Goal: Task Accomplishment & Management: Use online tool/utility

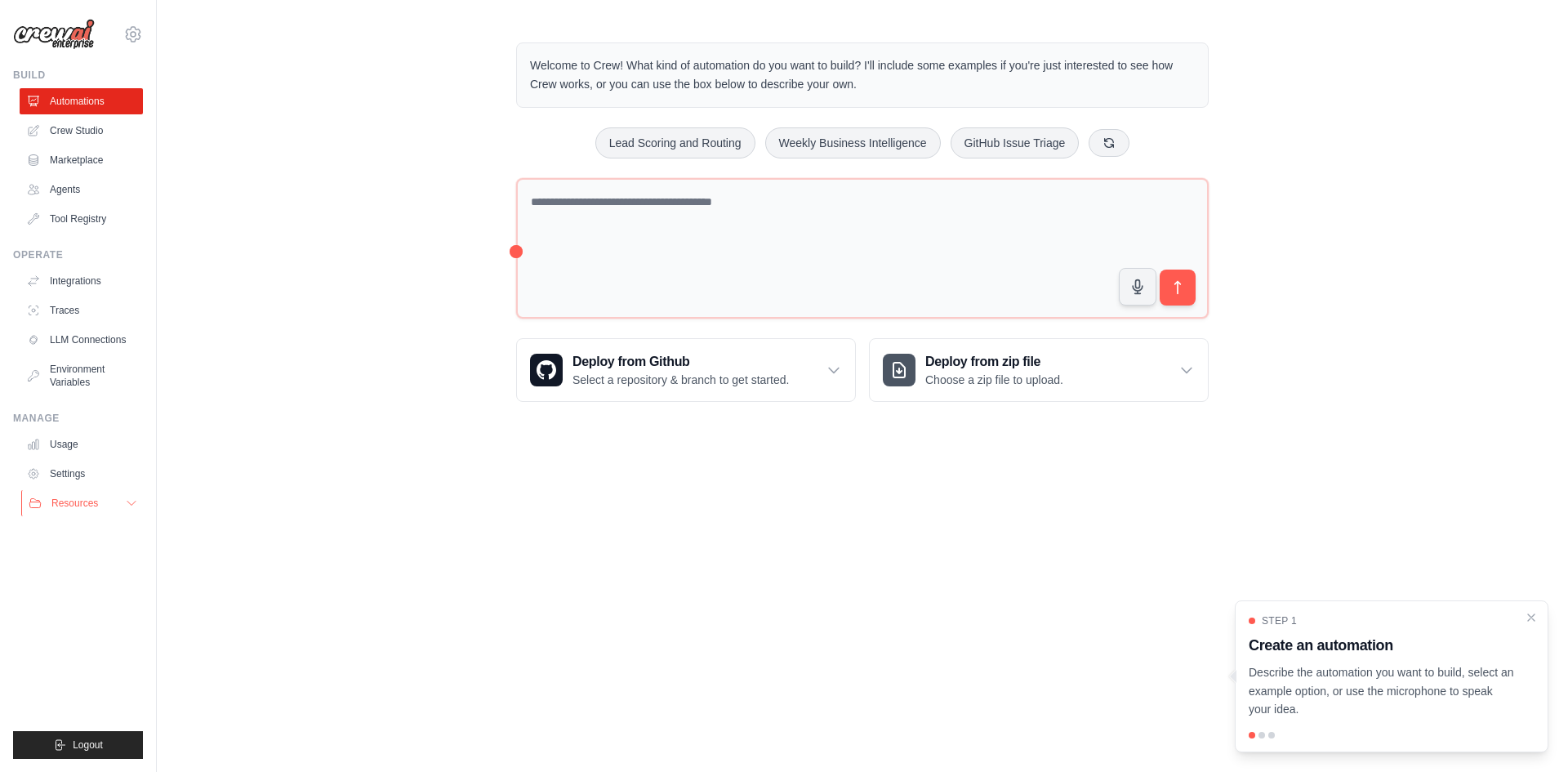
click at [125, 506] on icon at bounding box center [131, 504] width 13 height 13
click at [62, 445] on link "Usage" at bounding box center [83, 444] width 123 height 26
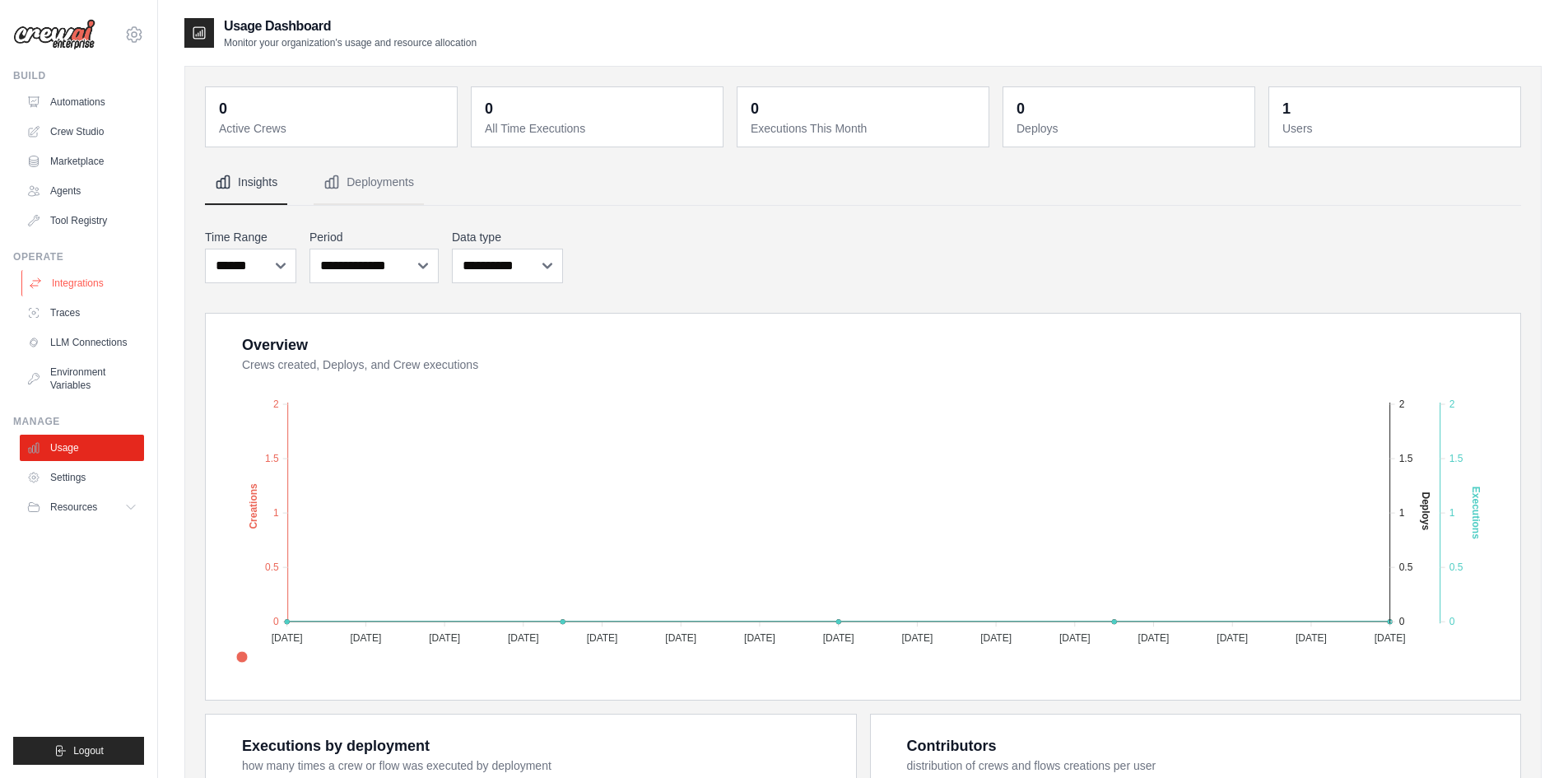
click at [70, 283] on link "Integrations" at bounding box center [84, 283] width 124 height 26
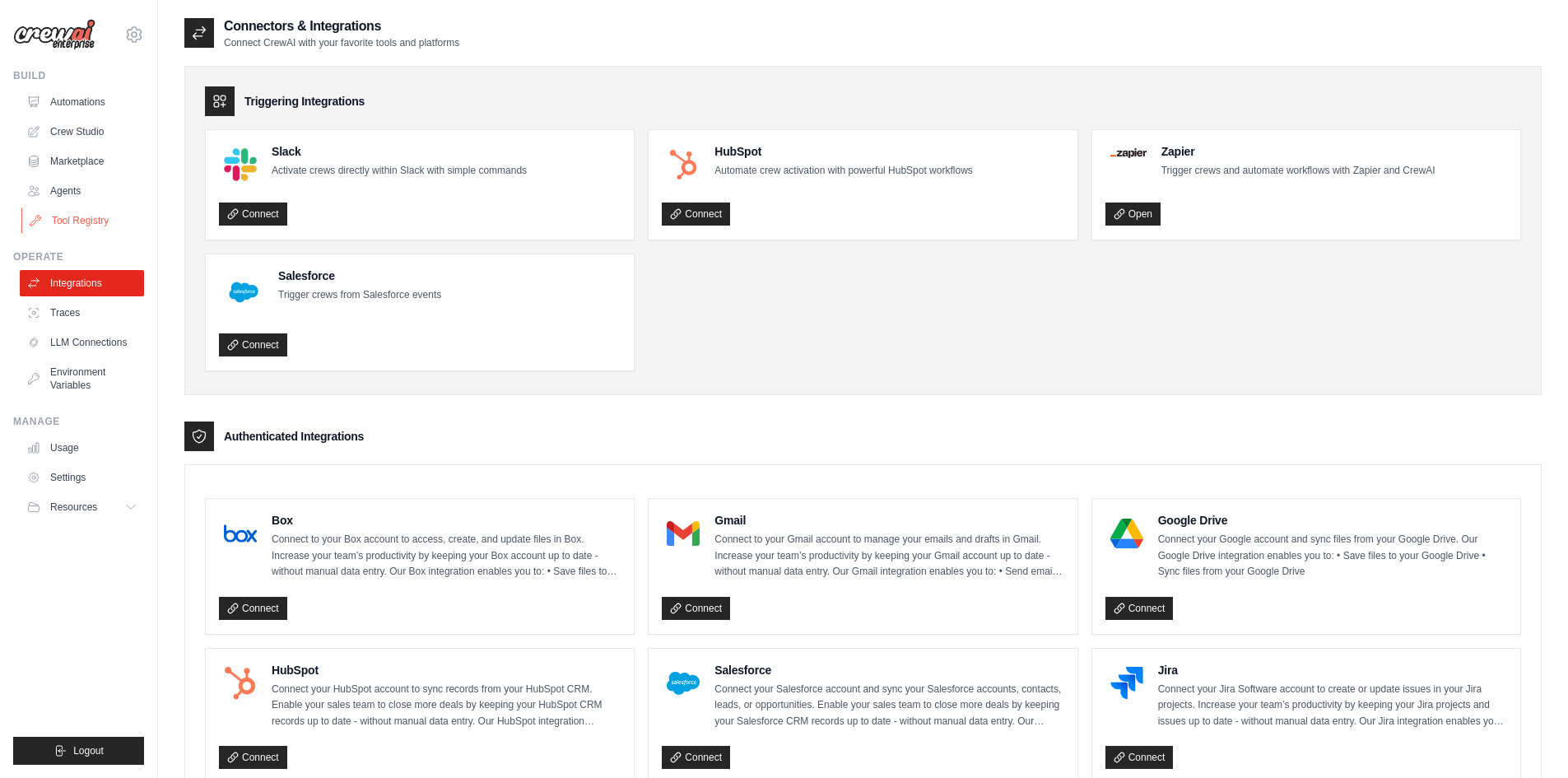
click at [101, 213] on link "Tool Registry" at bounding box center [84, 220] width 124 height 26
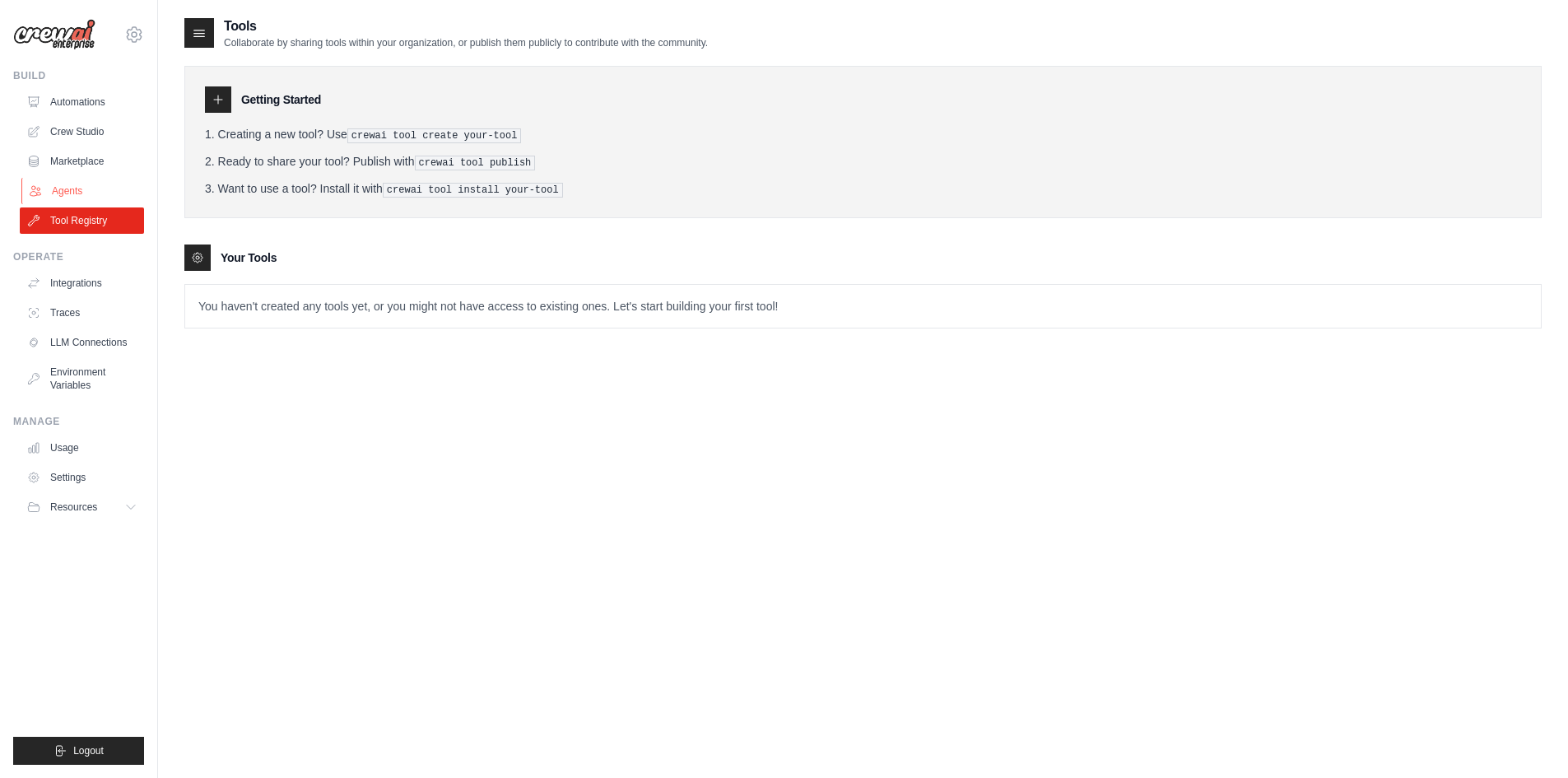
click at [96, 196] on link "Agents" at bounding box center [84, 191] width 124 height 26
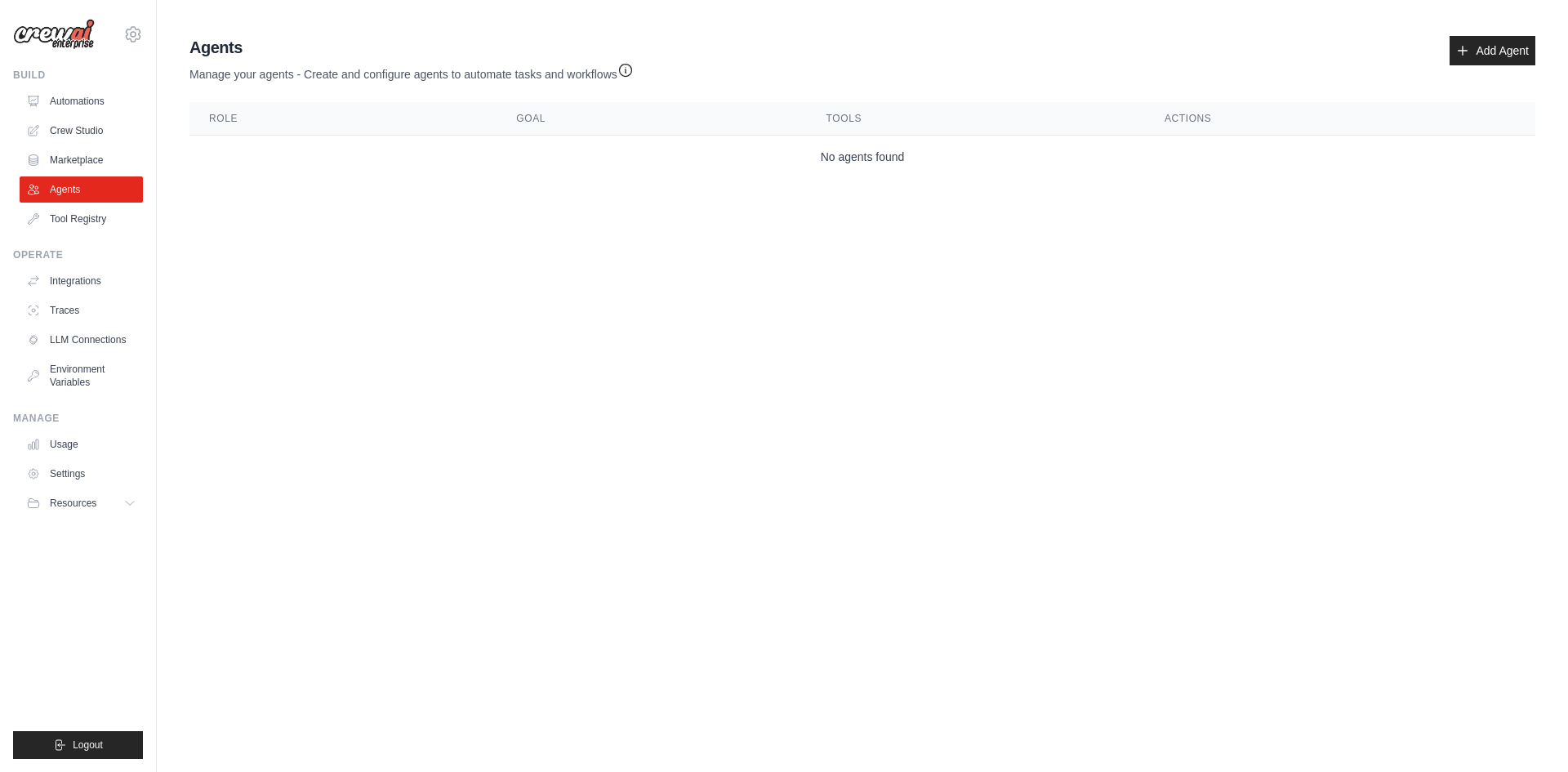
click at [353, 112] on th "Role" at bounding box center [343, 119] width 307 height 33
drag, startPoint x: 544, startPoint y: 112, endPoint x: 693, endPoint y: 120, distance: 149.2
click at [559, 115] on th "Goal" at bounding box center [652, 119] width 310 height 33
click at [1506, 51] on link "Add Agent" at bounding box center [1491, 50] width 86 height 29
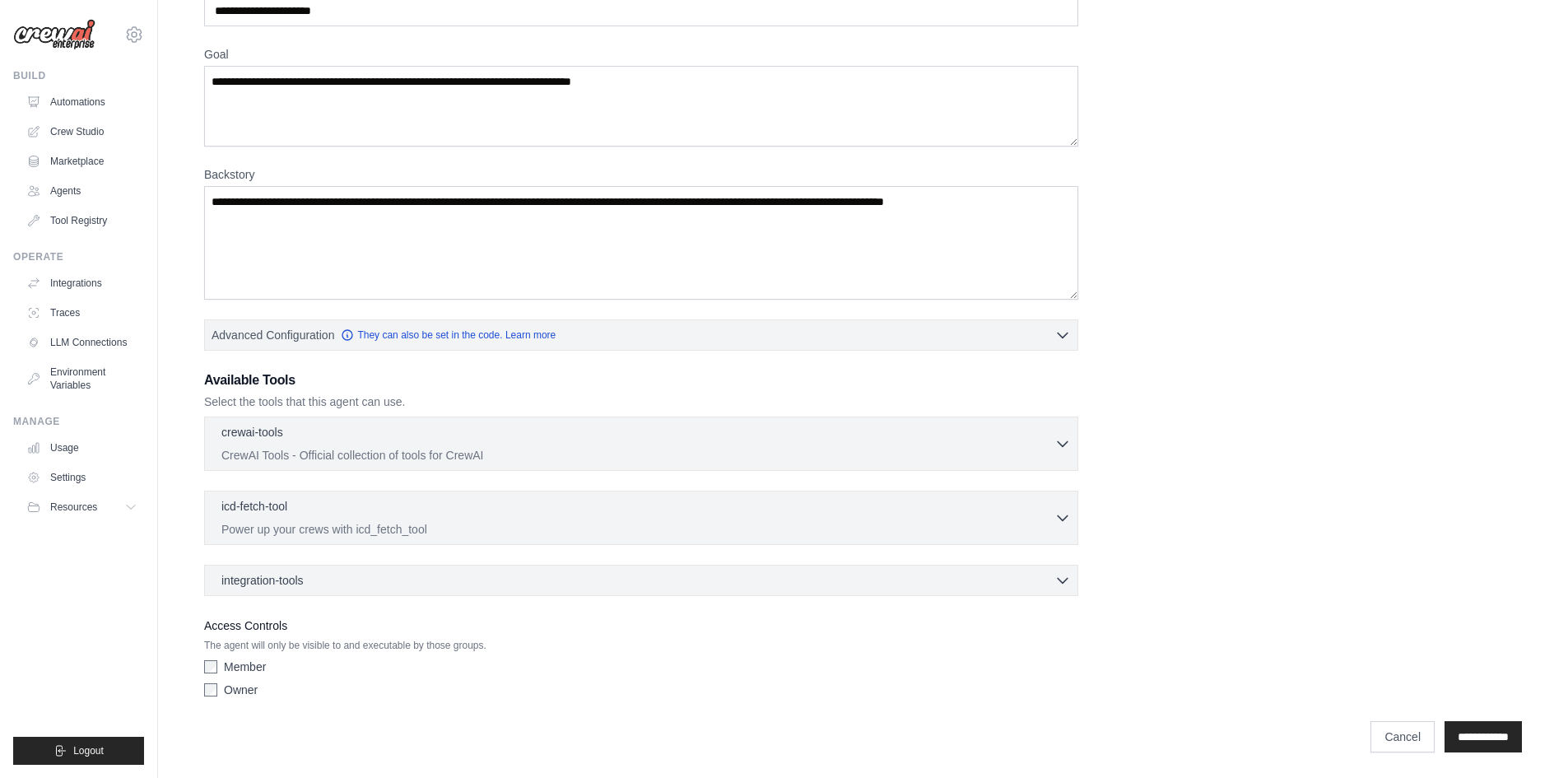
scroll to position [106, 0]
click at [587, 450] on p "CrewAI Tools - Official collection of tools for CrewAI" at bounding box center [638, 454] width 833 height 17
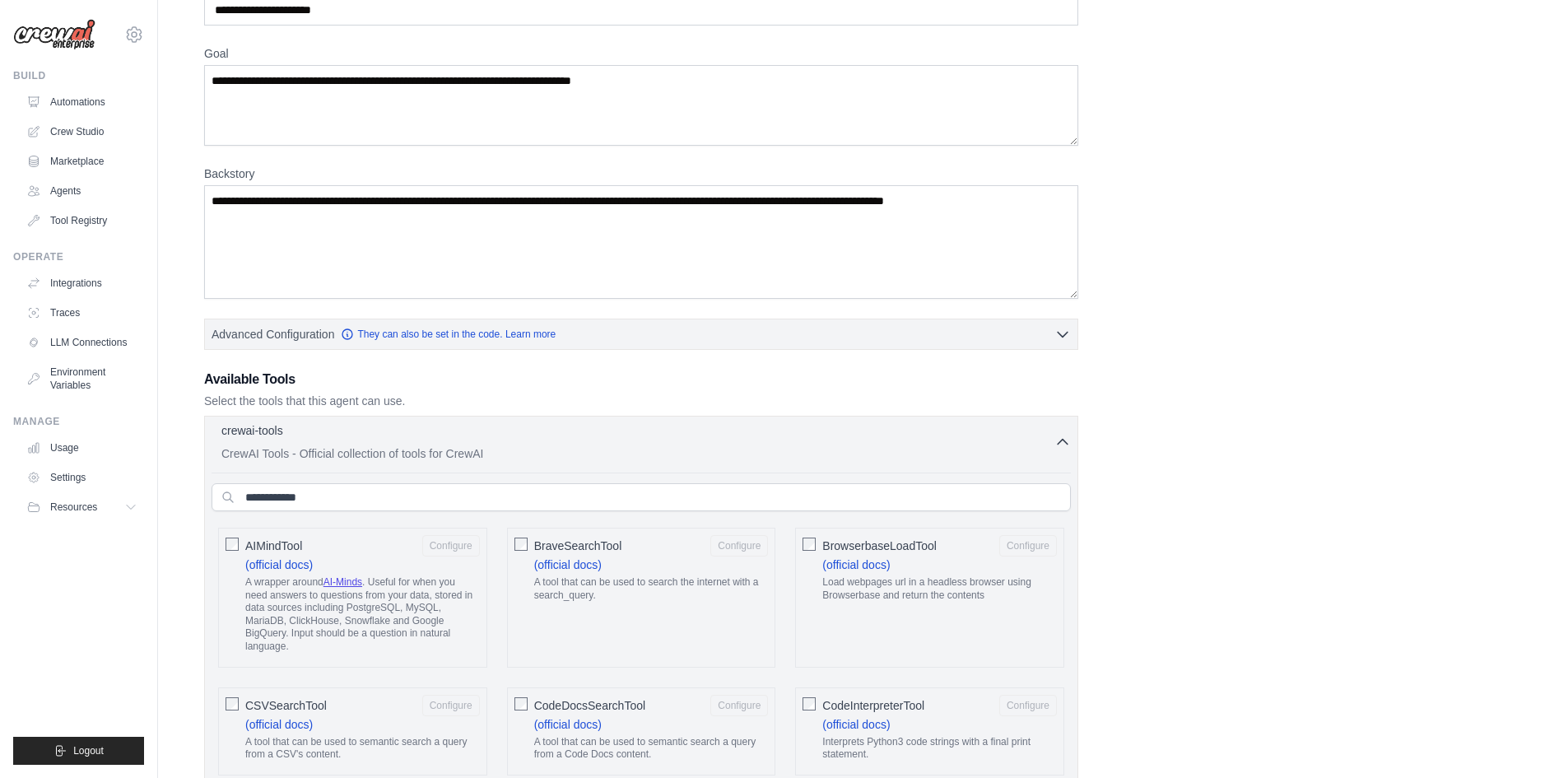
click at [599, 441] on div "crewai-tools 0 selected" at bounding box center [638, 432] width 833 height 20
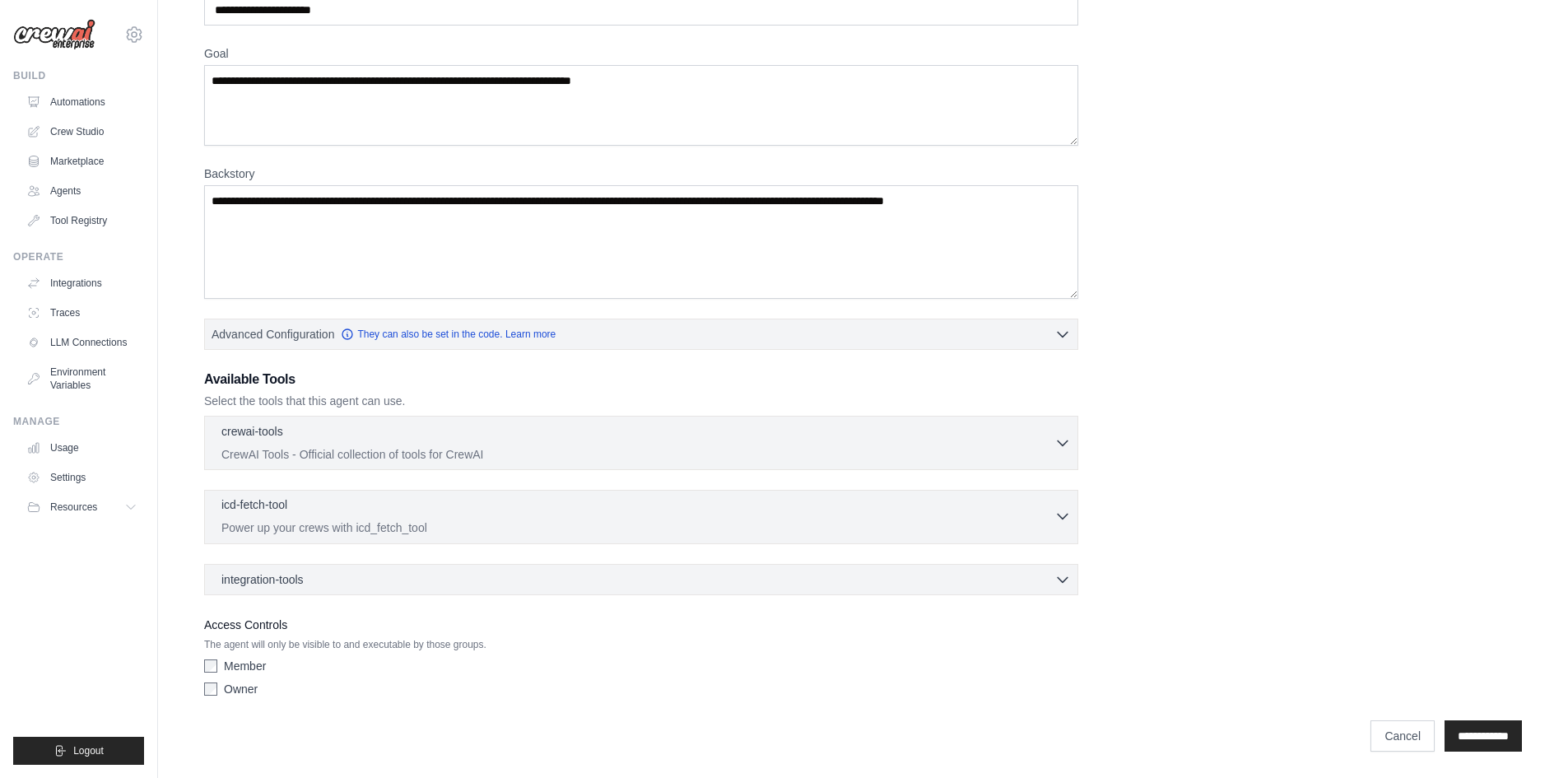
click at [580, 507] on div "icd-fetch-tool 0 selected" at bounding box center [638, 507] width 833 height 20
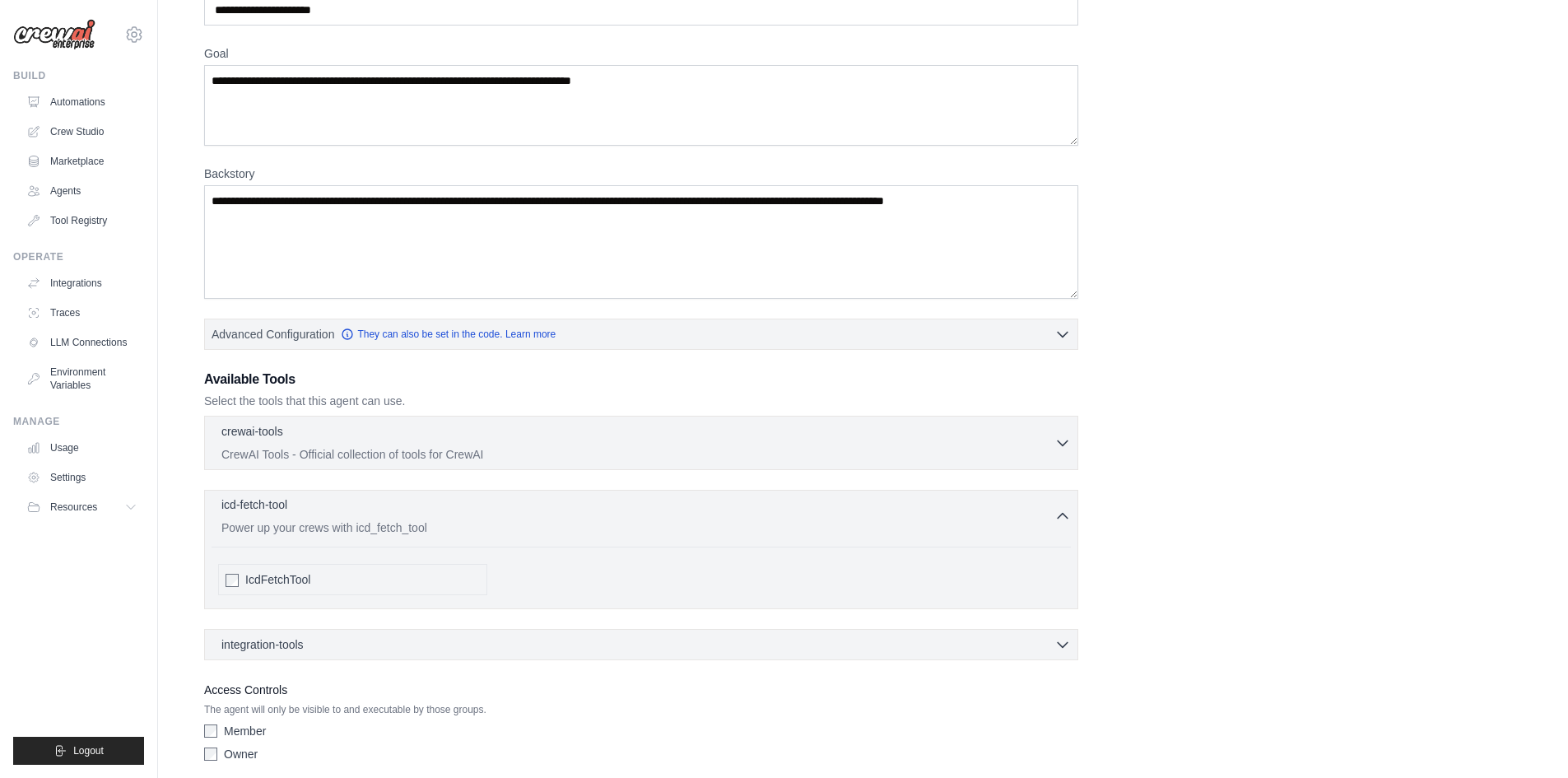
click at [592, 507] on div "icd-fetch-tool 0 selected" at bounding box center [638, 507] width 833 height 20
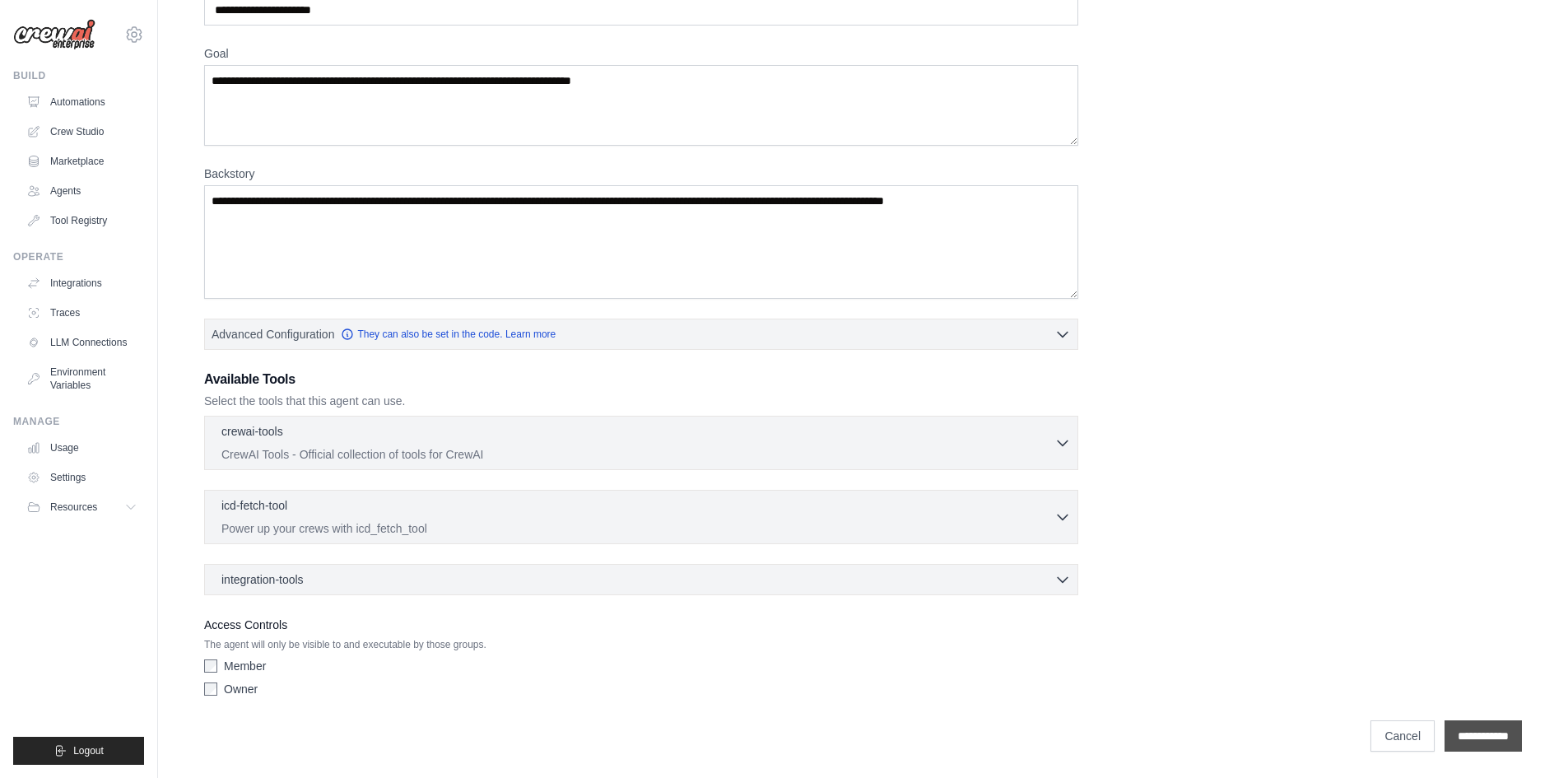
click at [1502, 738] on input "**********" at bounding box center [1483, 735] width 77 height 31
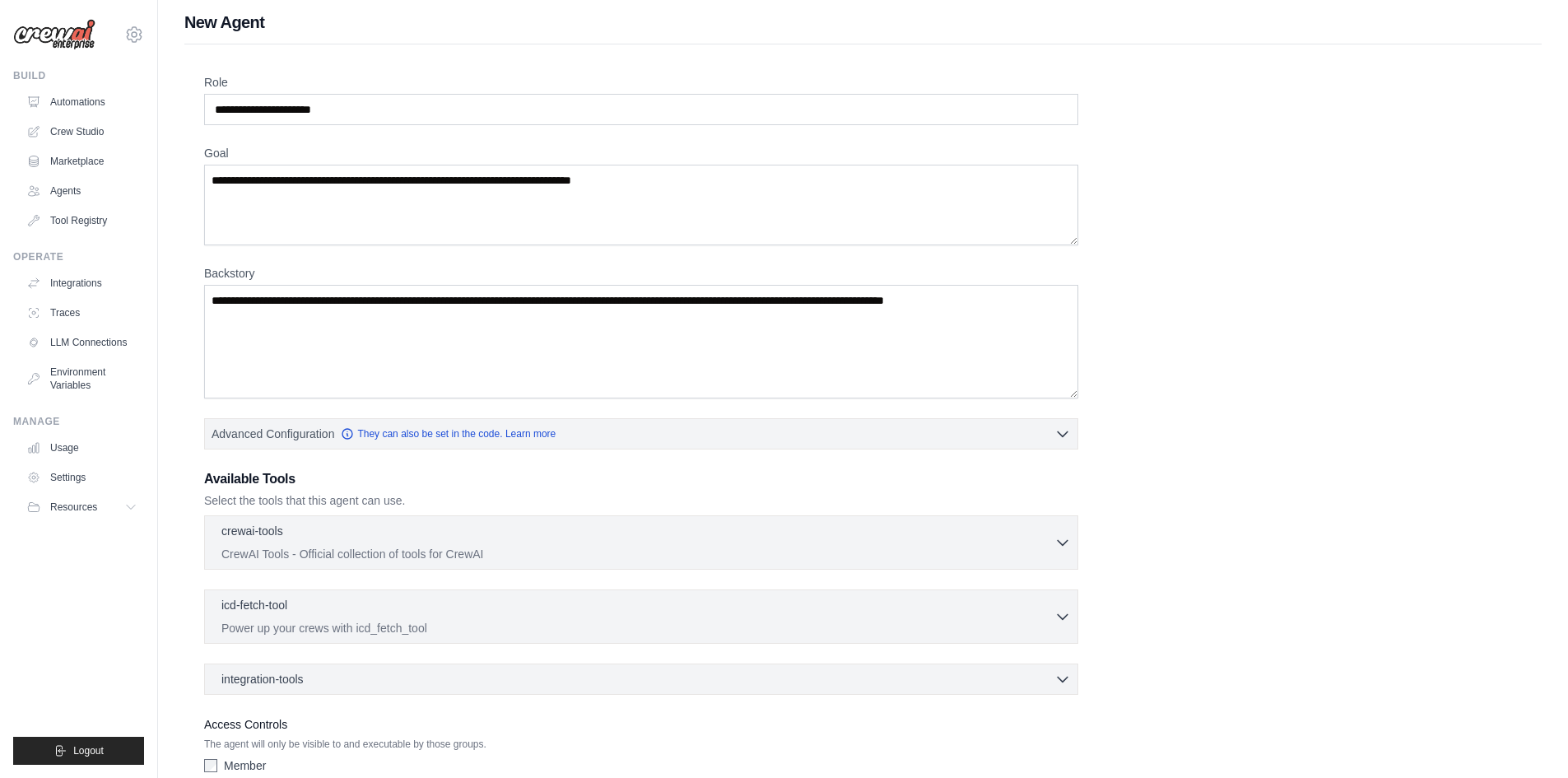
scroll to position [0, 0]
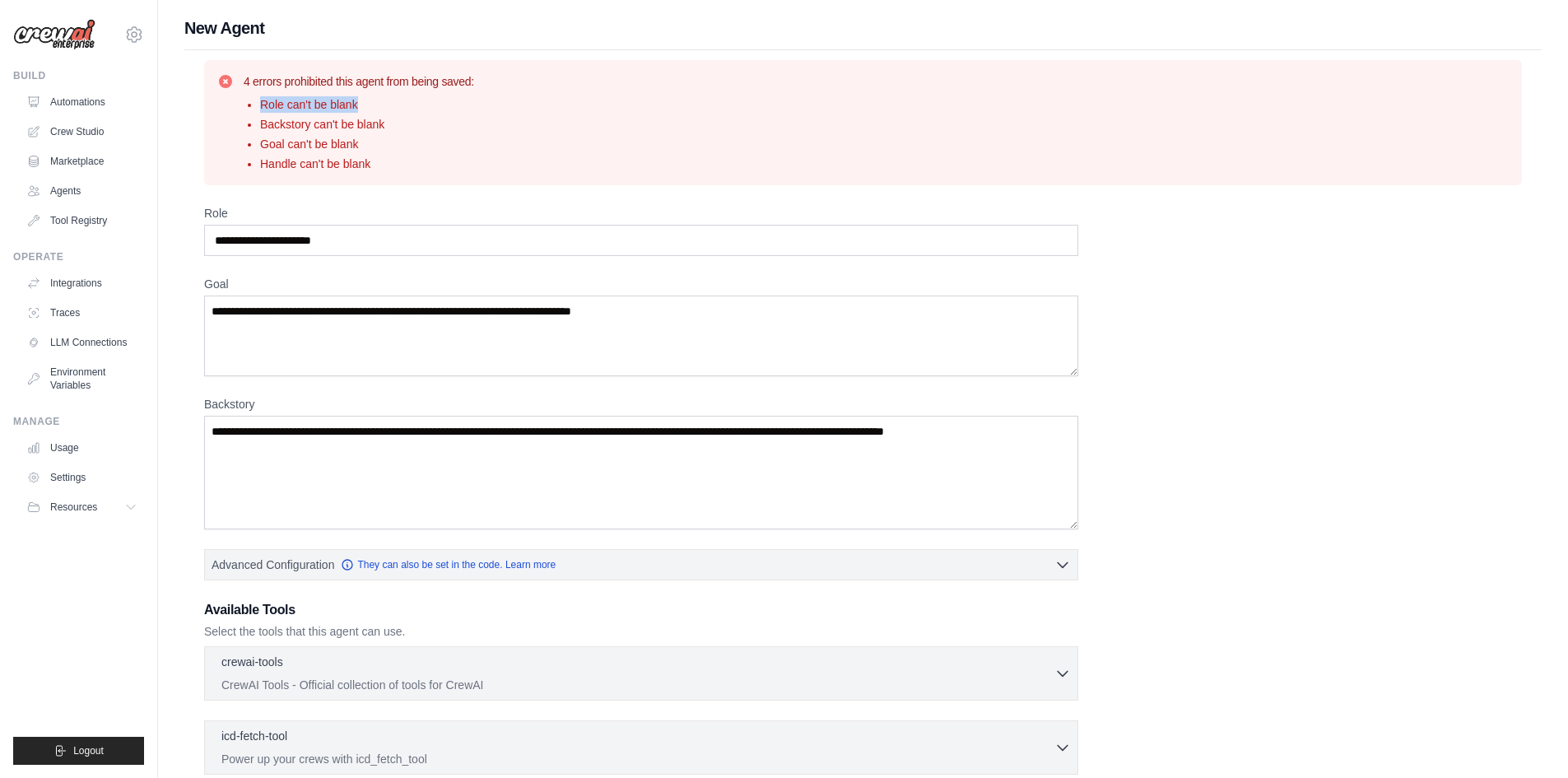
drag, startPoint x: 260, startPoint y: 105, endPoint x: 378, endPoint y: 99, distance: 118.2
click at [378, 99] on li "Role can't be blank" at bounding box center [367, 105] width 214 height 17
click at [419, 238] on input "Role" at bounding box center [641, 240] width 874 height 31
click at [75, 109] on link "Automations" at bounding box center [84, 102] width 124 height 26
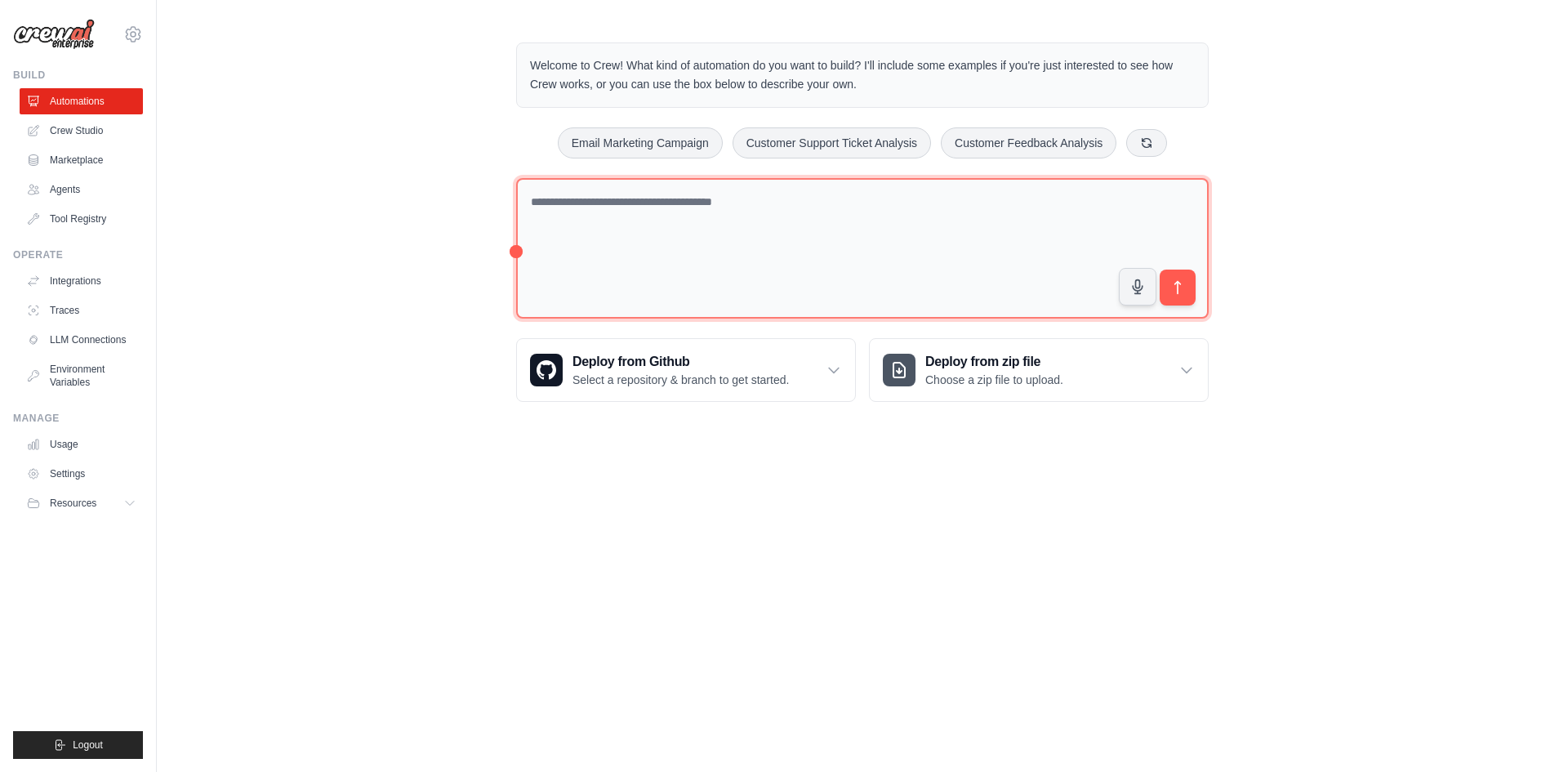
click at [647, 210] on textarea at bounding box center [862, 249] width 692 height 142
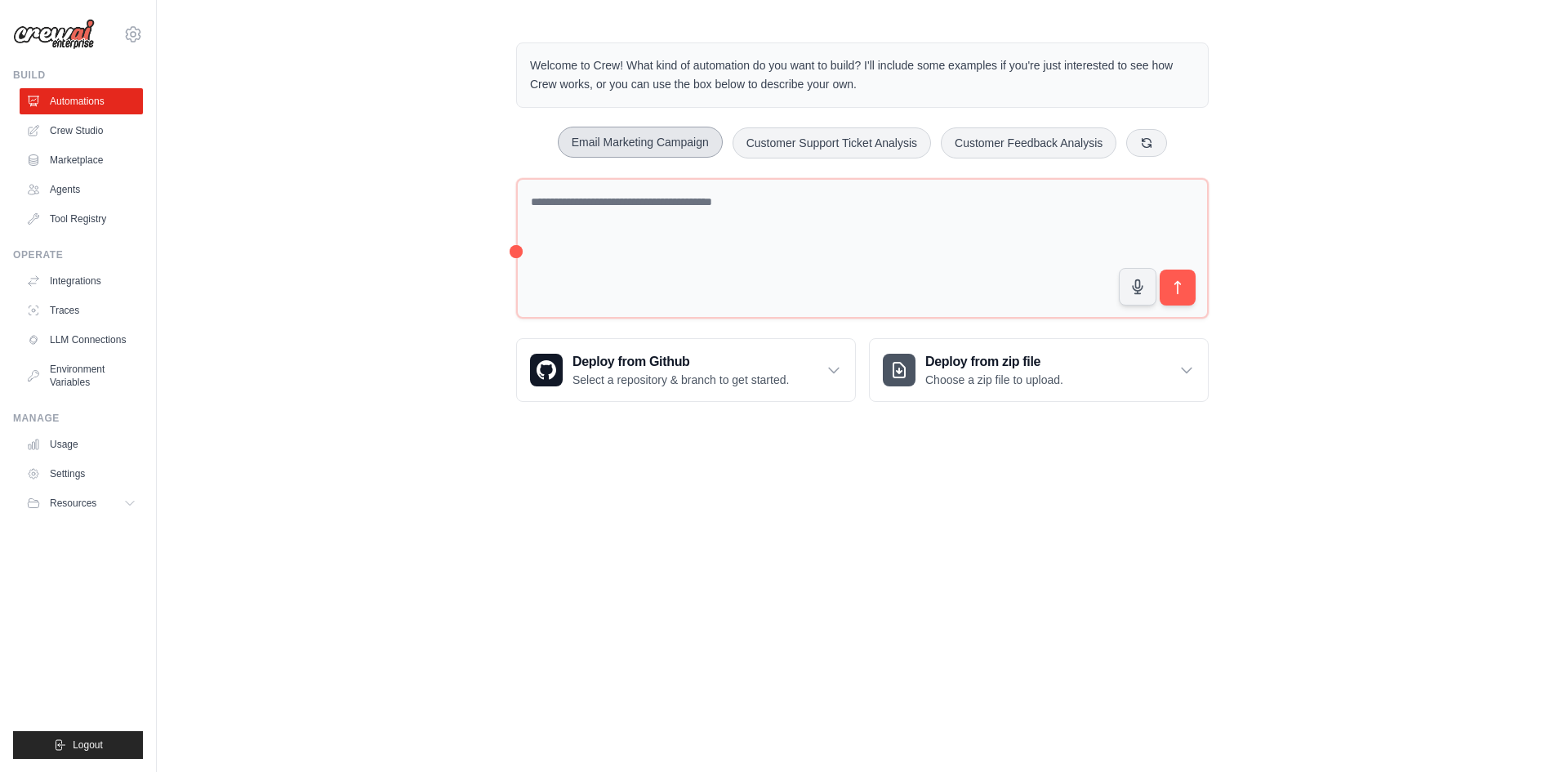
click at [623, 152] on button "Email Marketing Campaign" at bounding box center [640, 142] width 165 height 31
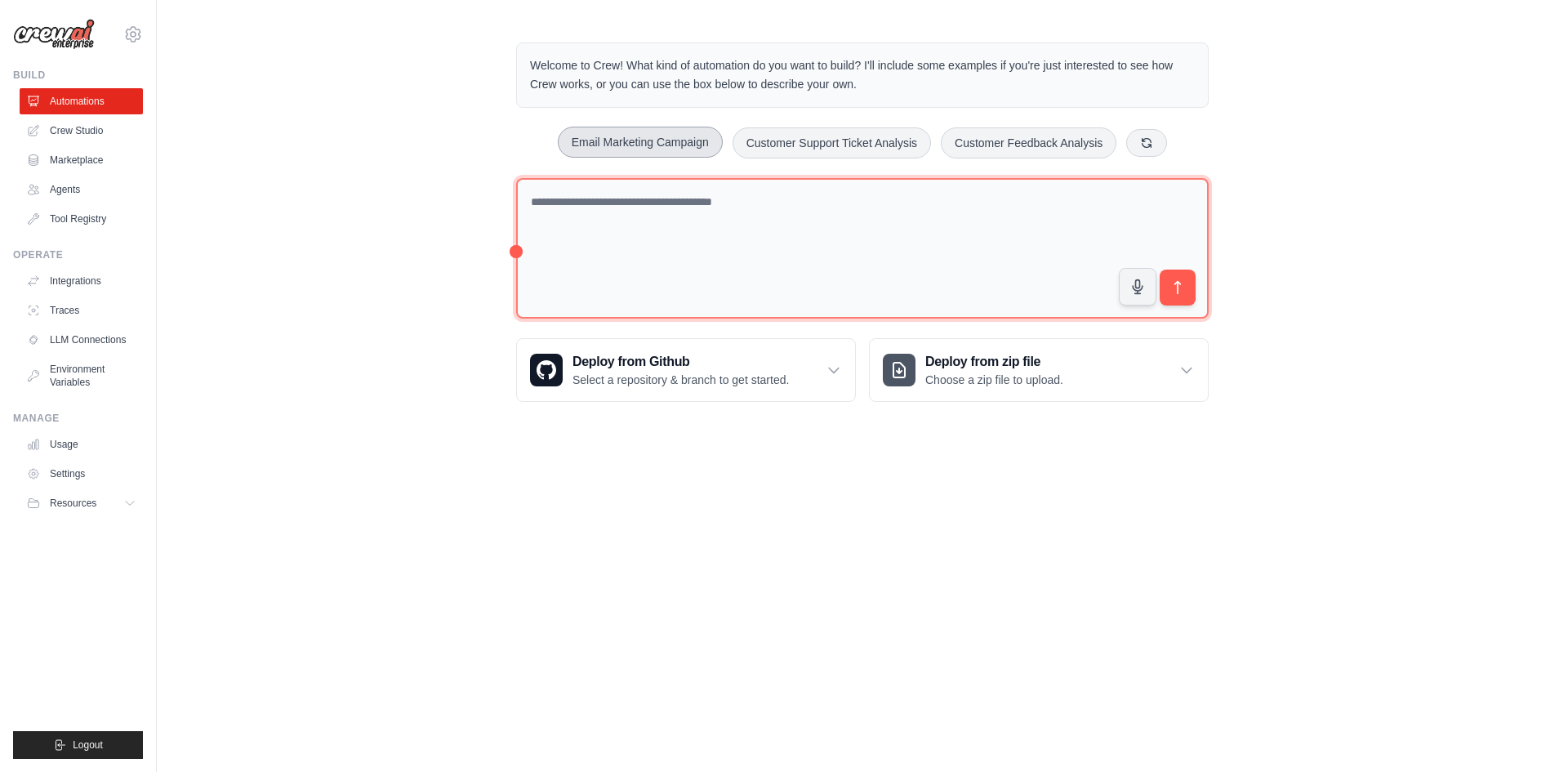
type textarea "**********"
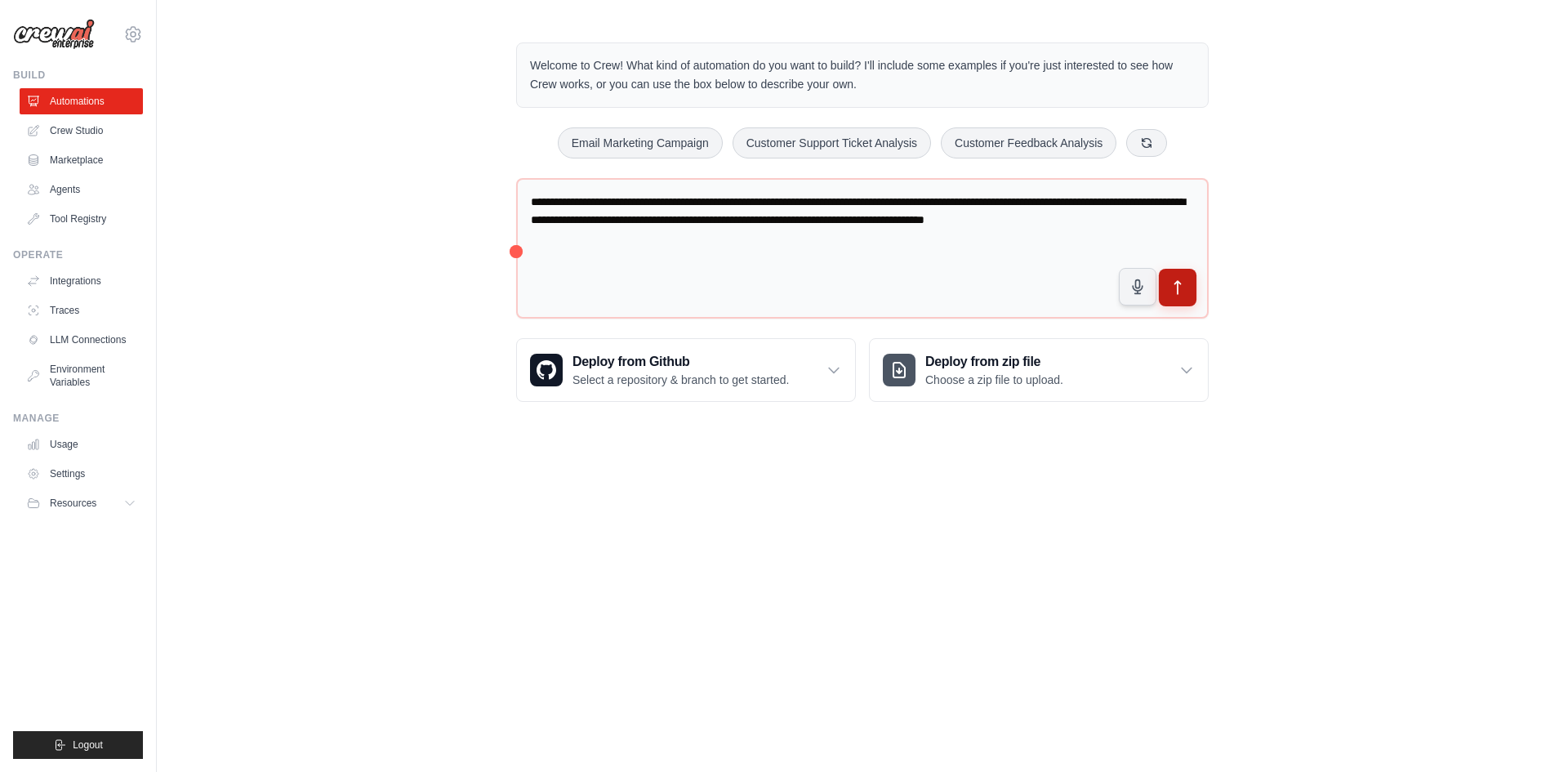
click at [1178, 288] on icon "submit" at bounding box center [1178, 288] width 17 height 17
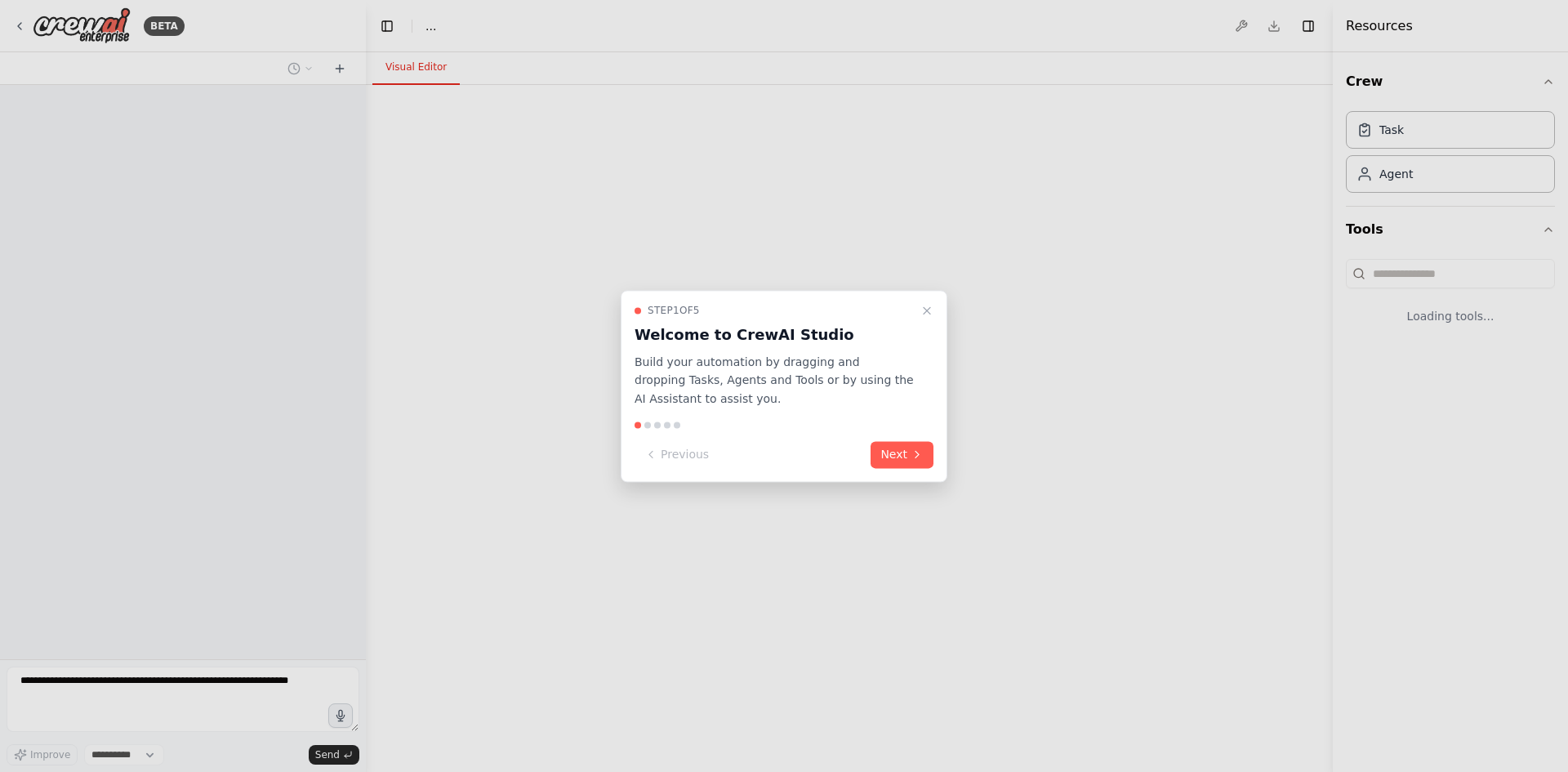
select select "****"
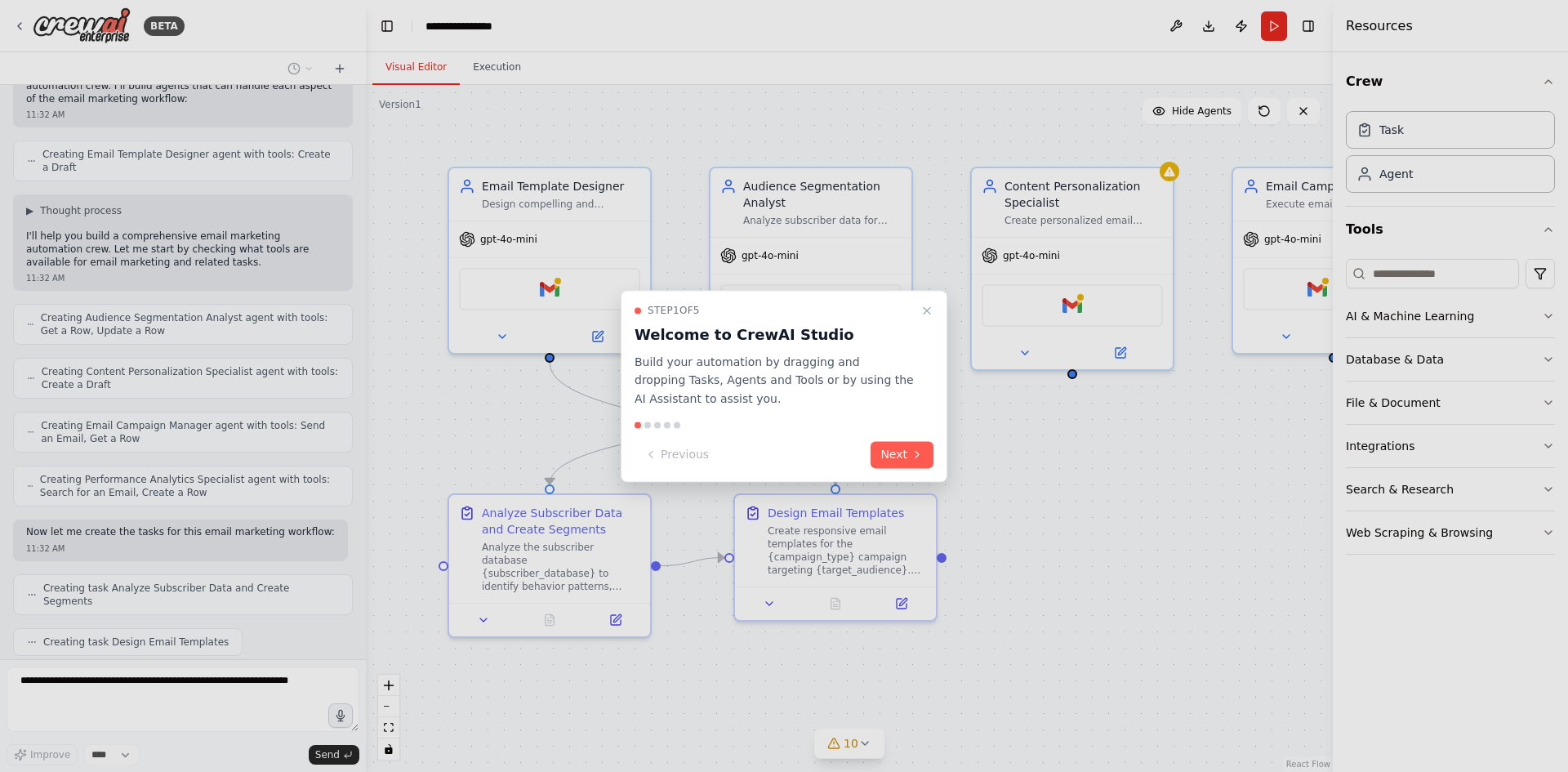
scroll to position [619, 0]
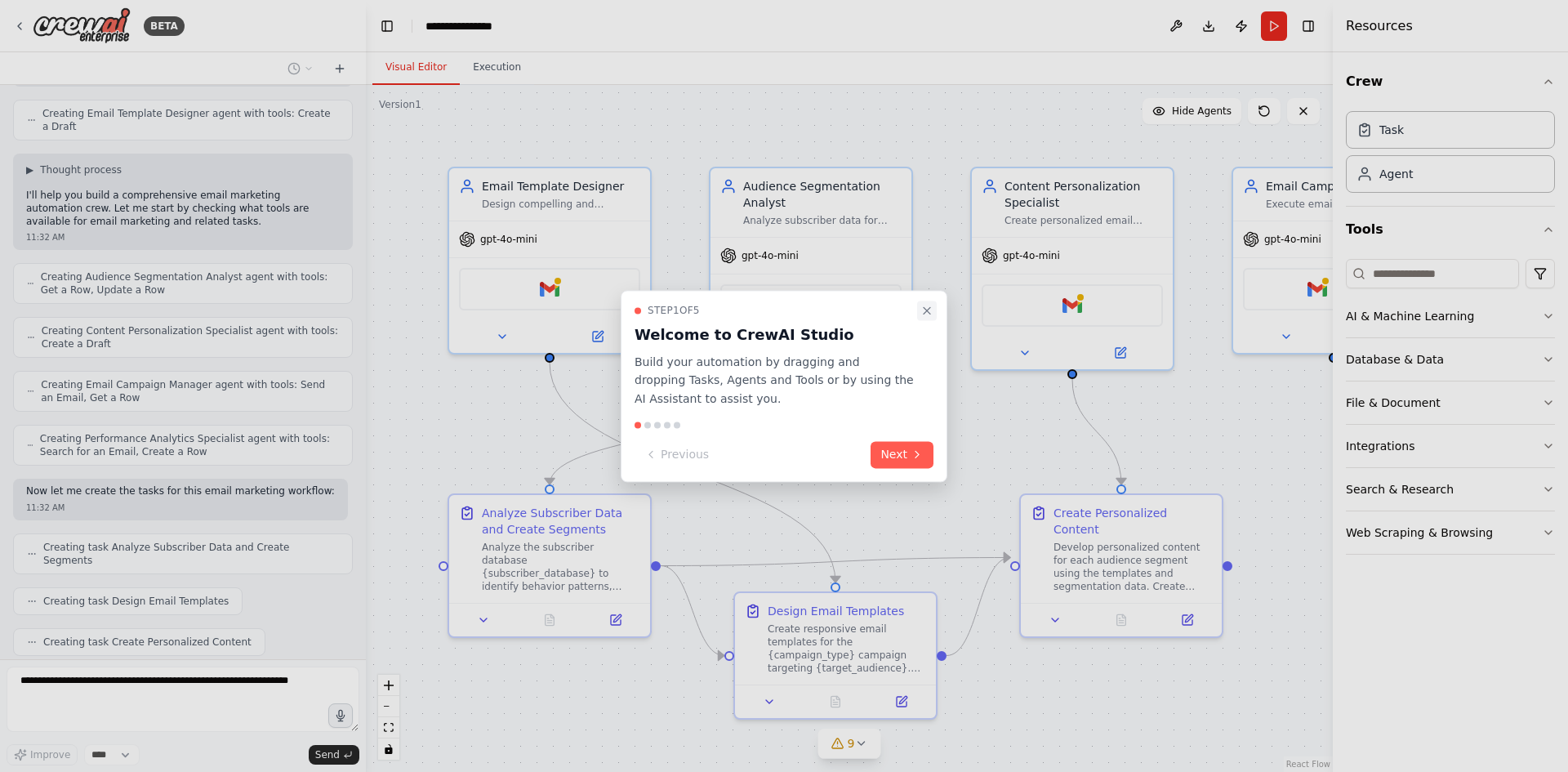
click at [926, 310] on icon "Close walkthrough" at bounding box center [927, 311] width 7 height 7
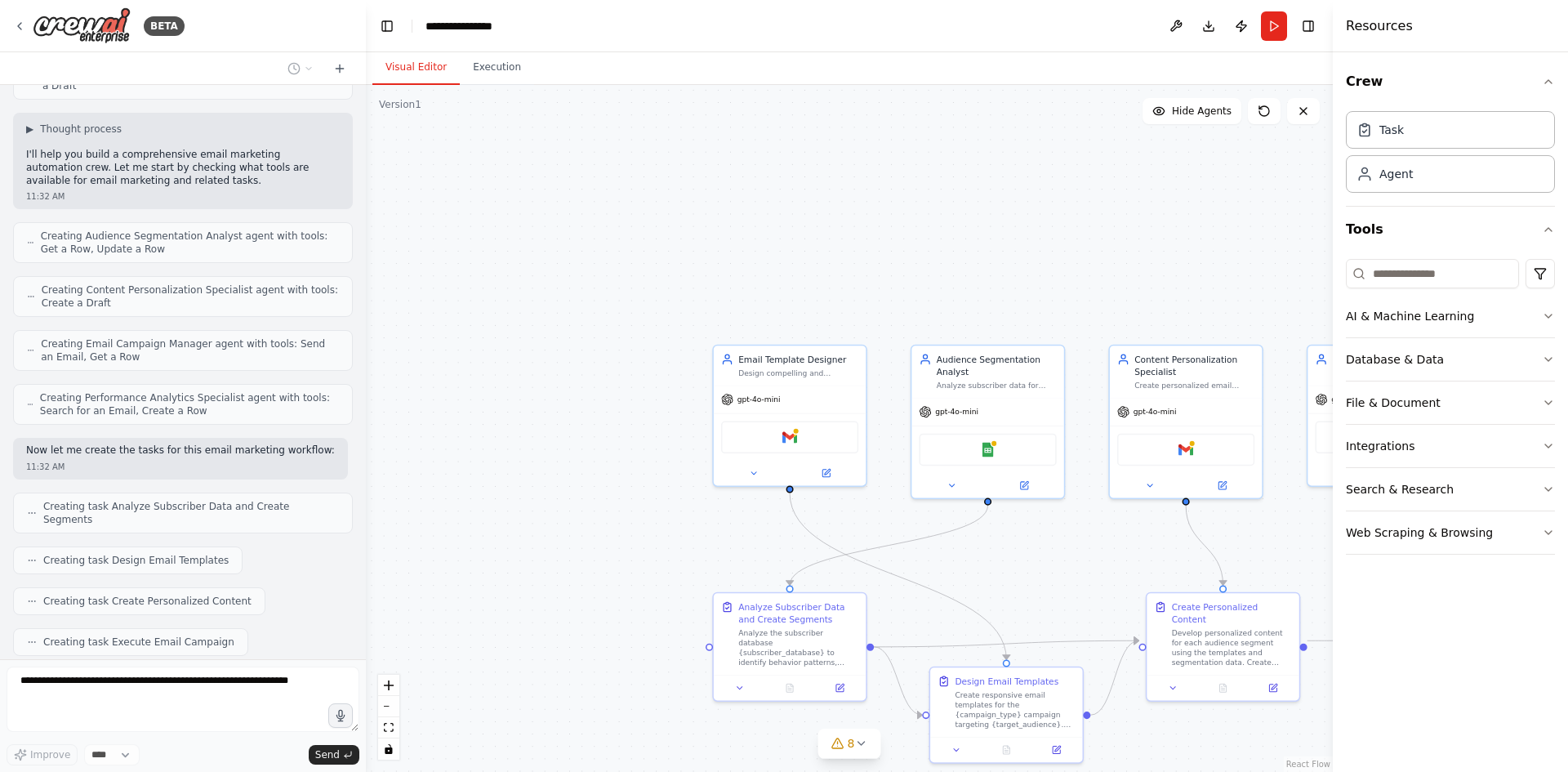
scroll to position [700, 0]
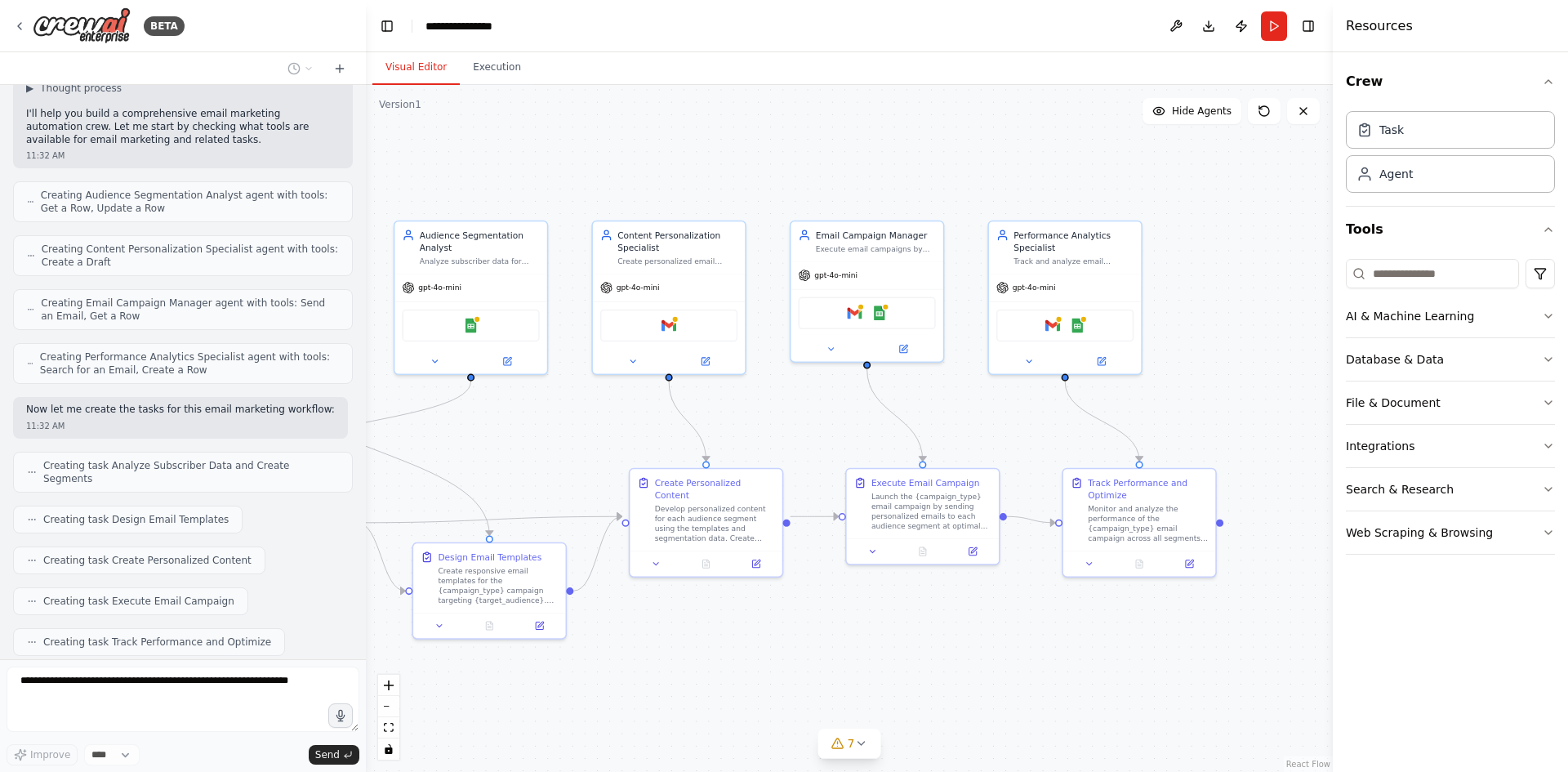
drag, startPoint x: 1096, startPoint y: 560, endPoint x: 547, endPoint y: 436, distance: 562.8
click at [552, 436] on div ".deletable-edge-delete-btn { width: 20px; height: 20px; border: 0px solid #ffff…" at bounding box center [850, 428] width 967 height 687
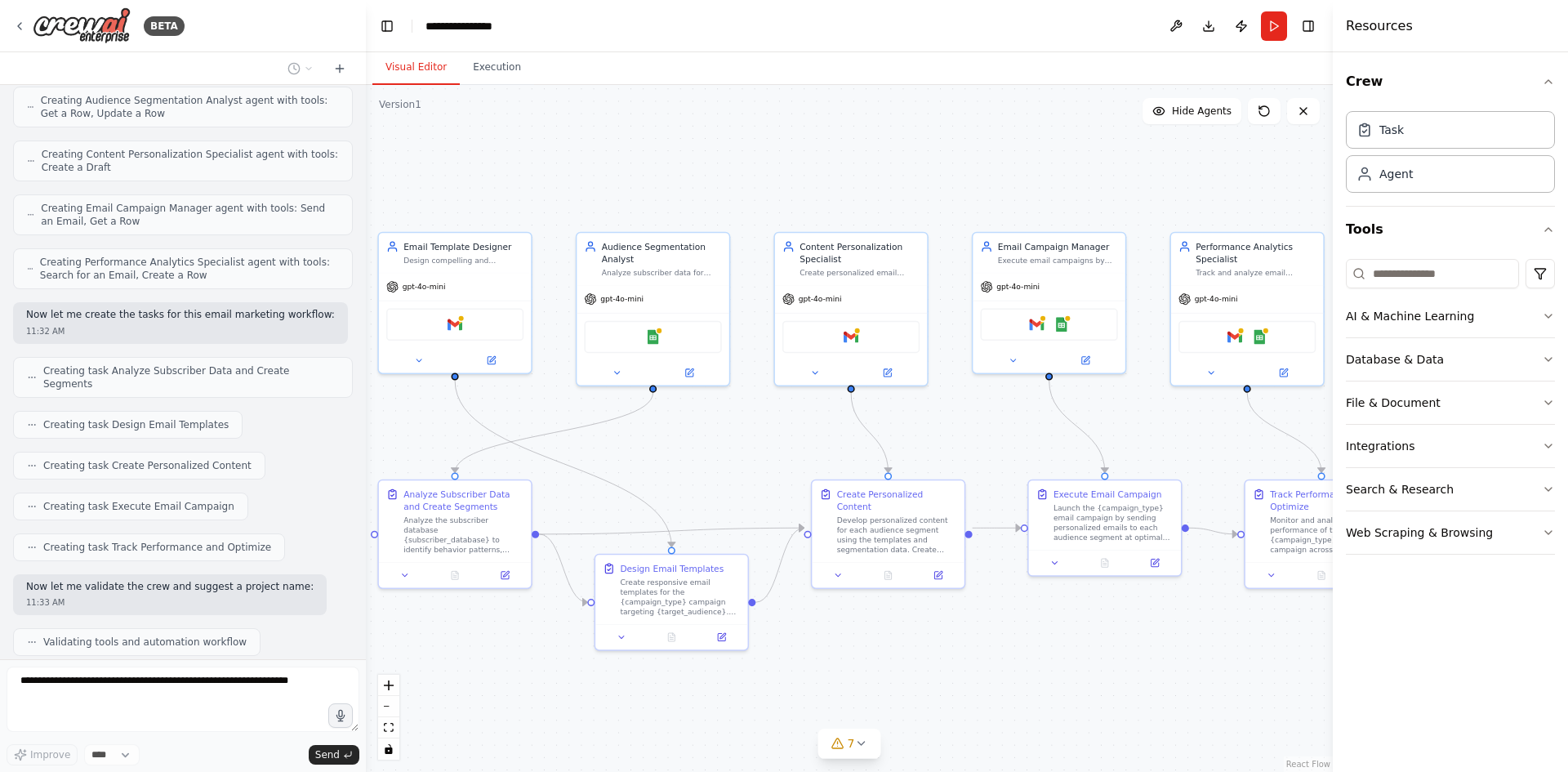
scroll to position [836, 0]
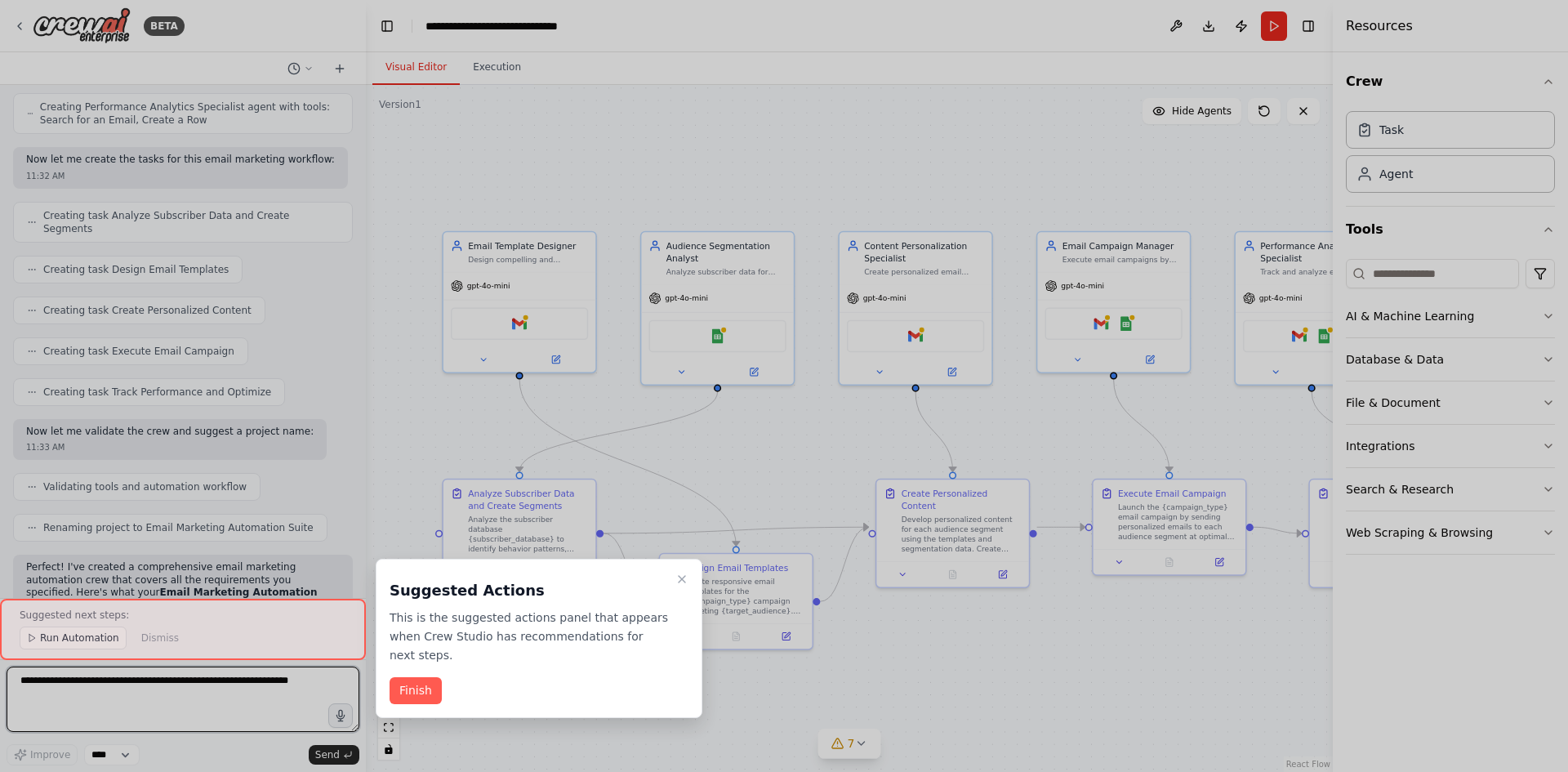
drag, startPoint x: 546, startPoint y: 441, endPoint x: 820, endPoint y: 451, distance: 274.2
click at [820, 451] on div "BETA Build a crew that designs email templates, segments audiences based on beh…" at bounding box center [784, 386] width 1568 height 772
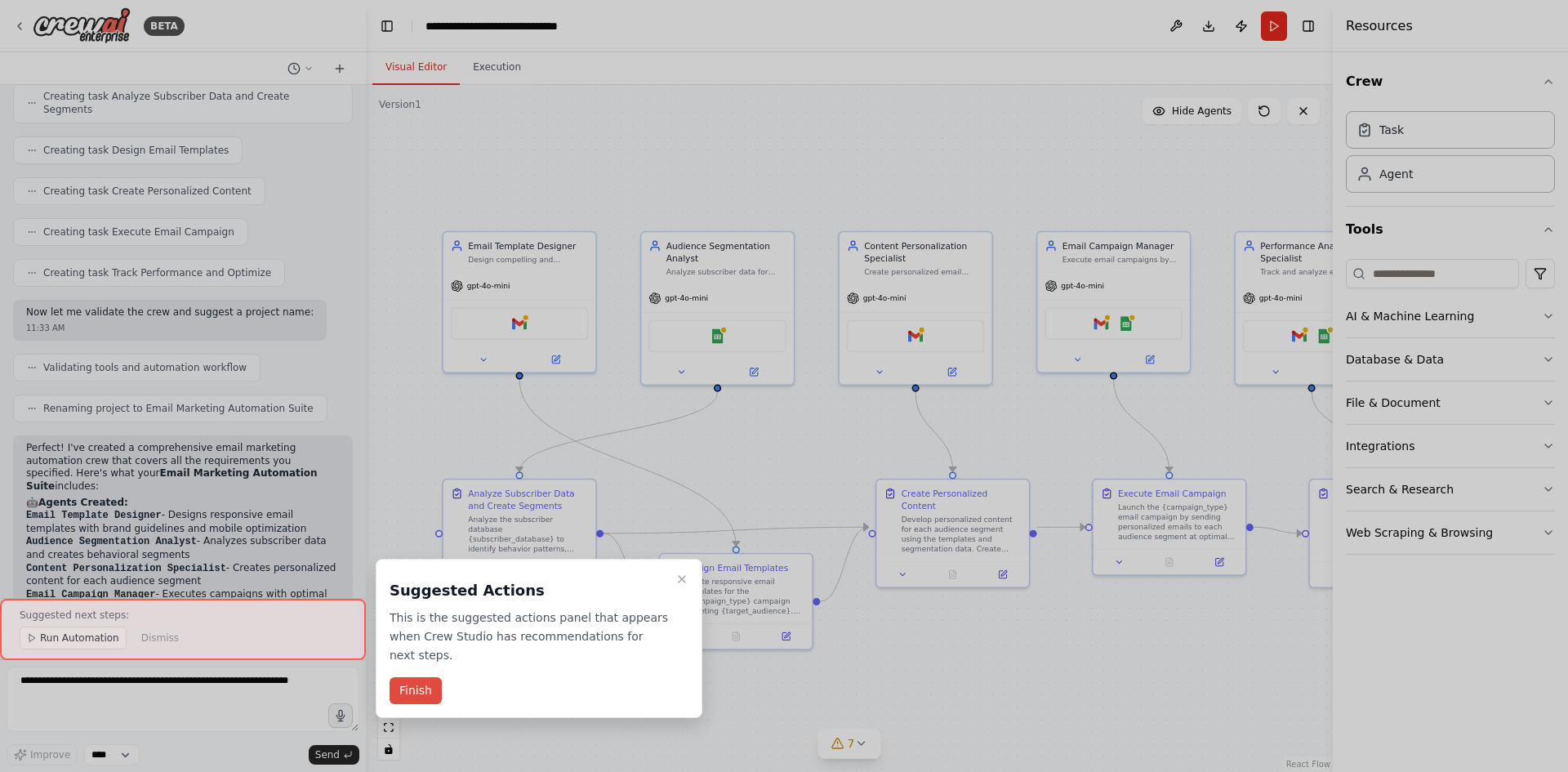
click at [406, 677] on button "Finish" at bounding box center [415, 690] width 52 height 27
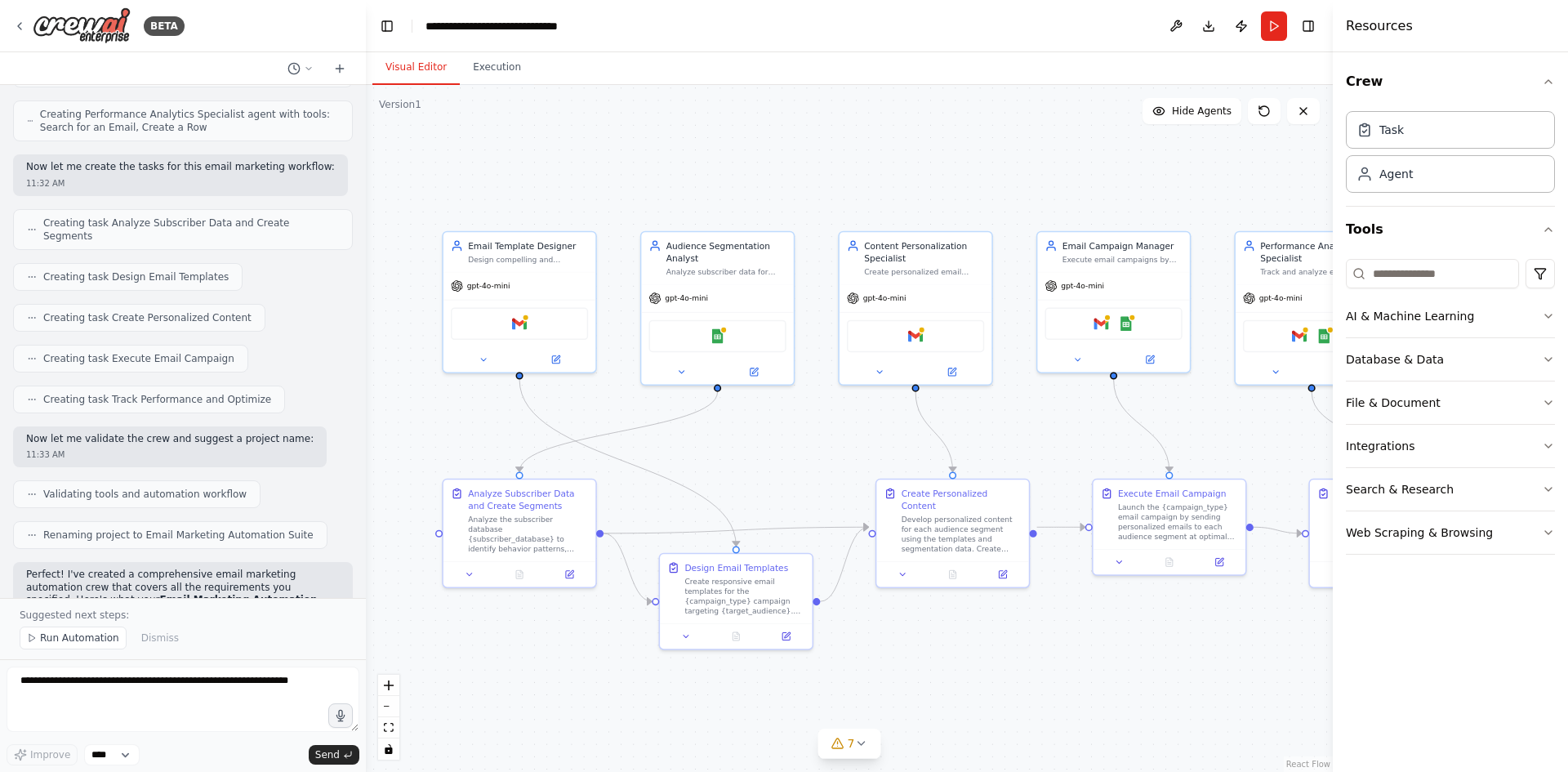
scroll to position [942, 0]
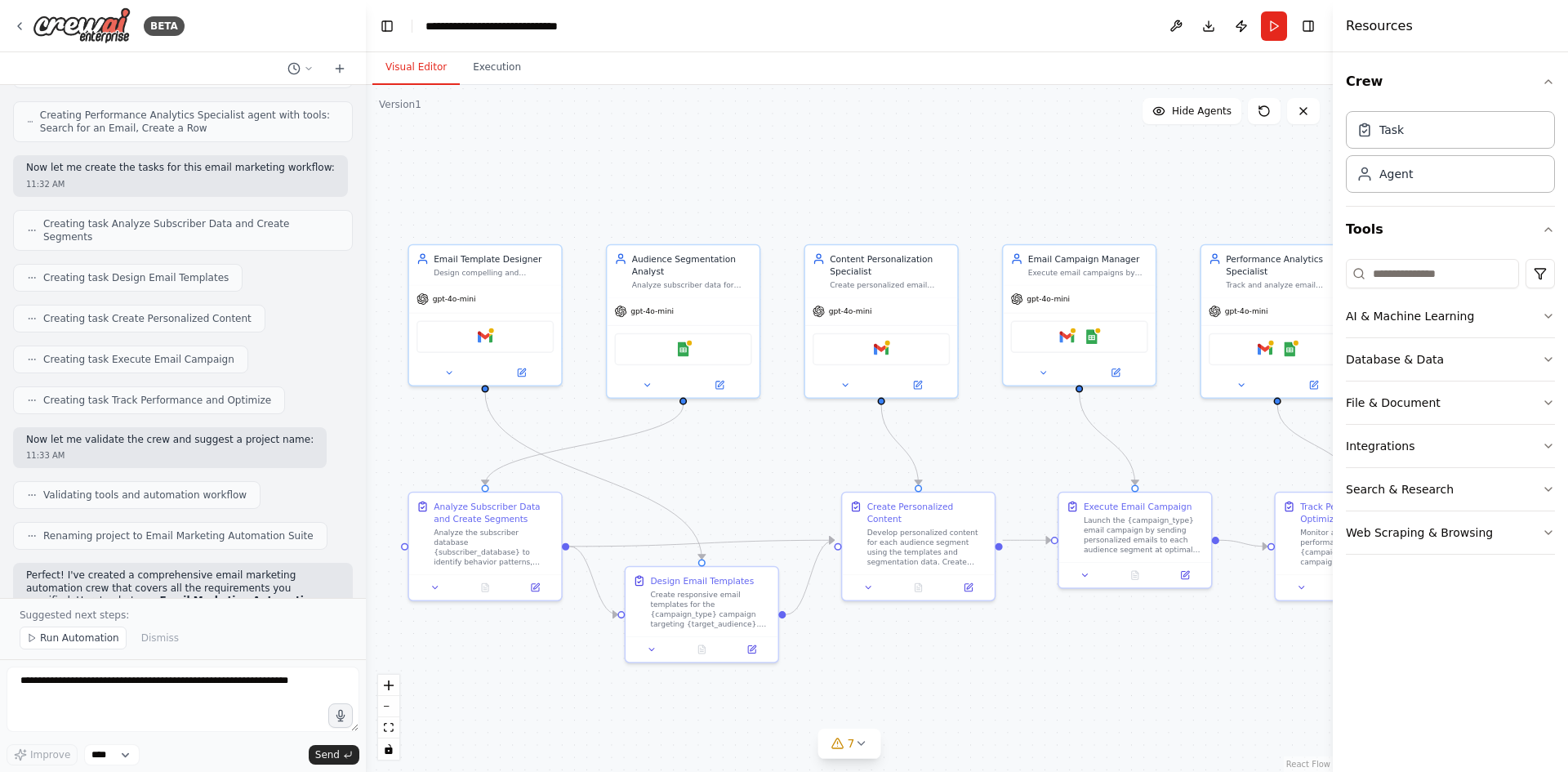
drag, startPoint x: 1080, startPoint y: 421, endPoint x: 1046, endPoint y: 434, distance: 36.4
click at [1046, 434] on div ".deletable-edge-delete-btn { width: 20px; height: 20px; border: 0px solid #ffff…" at bounding box center [850, 428] width 967 height 687
click at [852, 743] on span "7" at bounding box center [851, 744] width 7 height 17
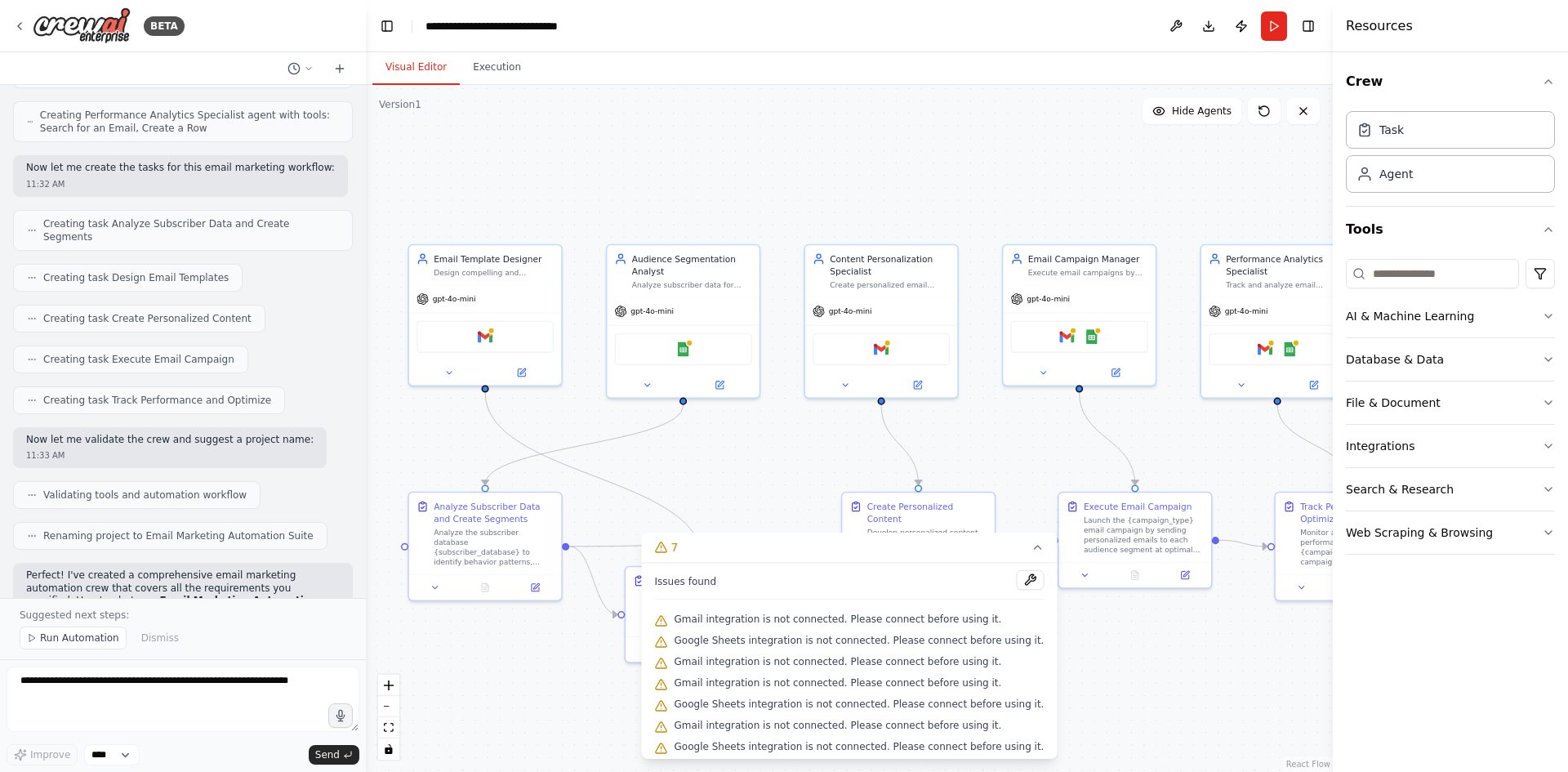
click at [1119, 655] on div ".deletable-edge-delete-btn { width: 20px; height: 20px; border: 0px solid #ffff…" at bounding box center [850, 428] width 967 height 687
click at [1119, 655] on div ".deletable-edge-delete-btn { width: 20px; height: 20px; border: 0px solid #ffff…" at bounding box center [850, 428] width 967 height 687
click at [792, 460] on div ".deletable-edge-delete-btn { width: 20px; height: 20px; border: 0px solid #ffff…" at bounding box center [850, 428] width 967 height 687
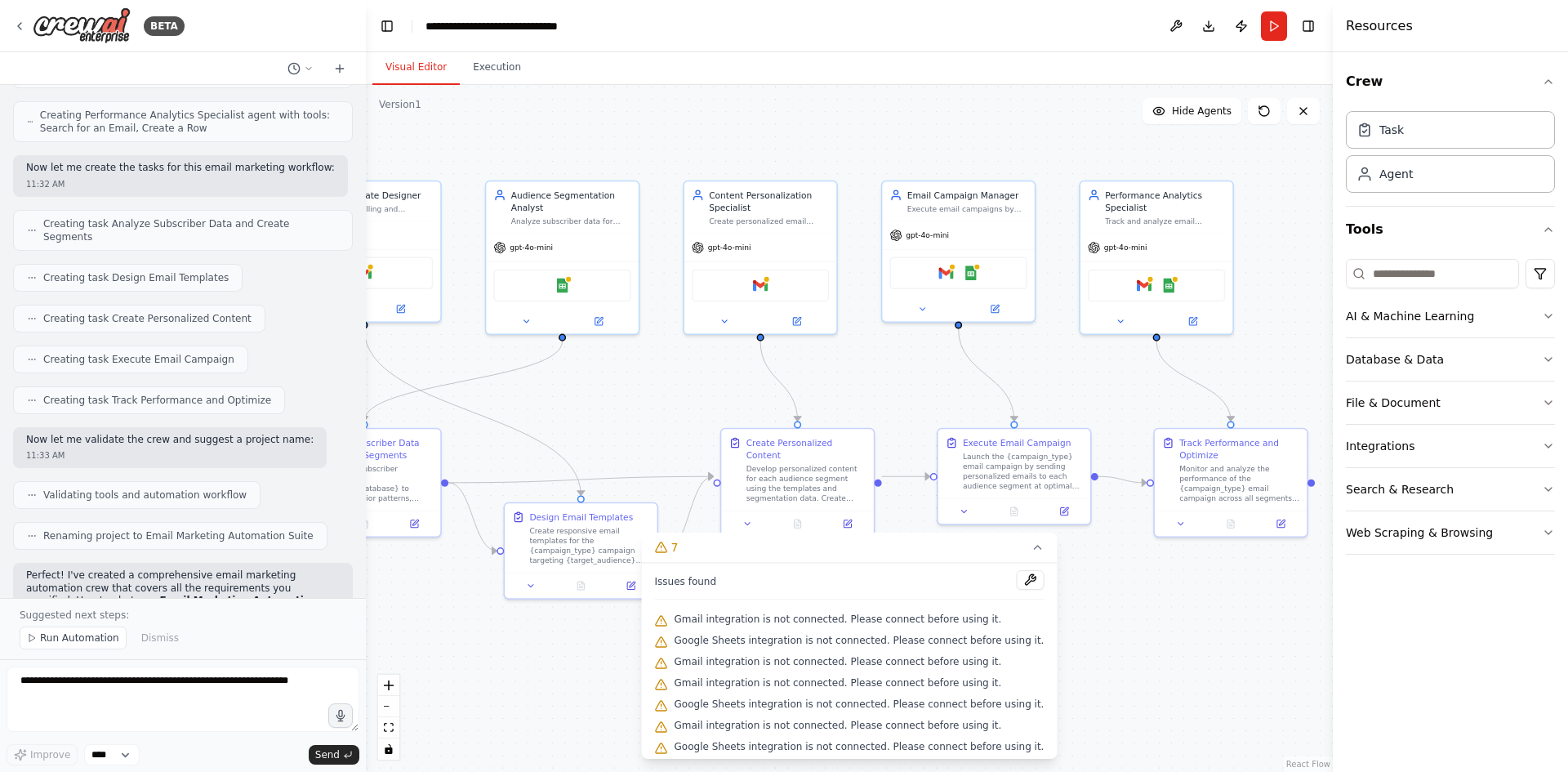
drag, startPoint x: 1221, startPoint y: 429, endPoint x: 1102, endPoint y: 356, distance: 139.6
click at [1101, 362] on div ".deletable-edge-delete-btn { width: 20px; height: 20px; border: 0px solid #ffff…" at bounding box center [850, 428] width 967 height 687
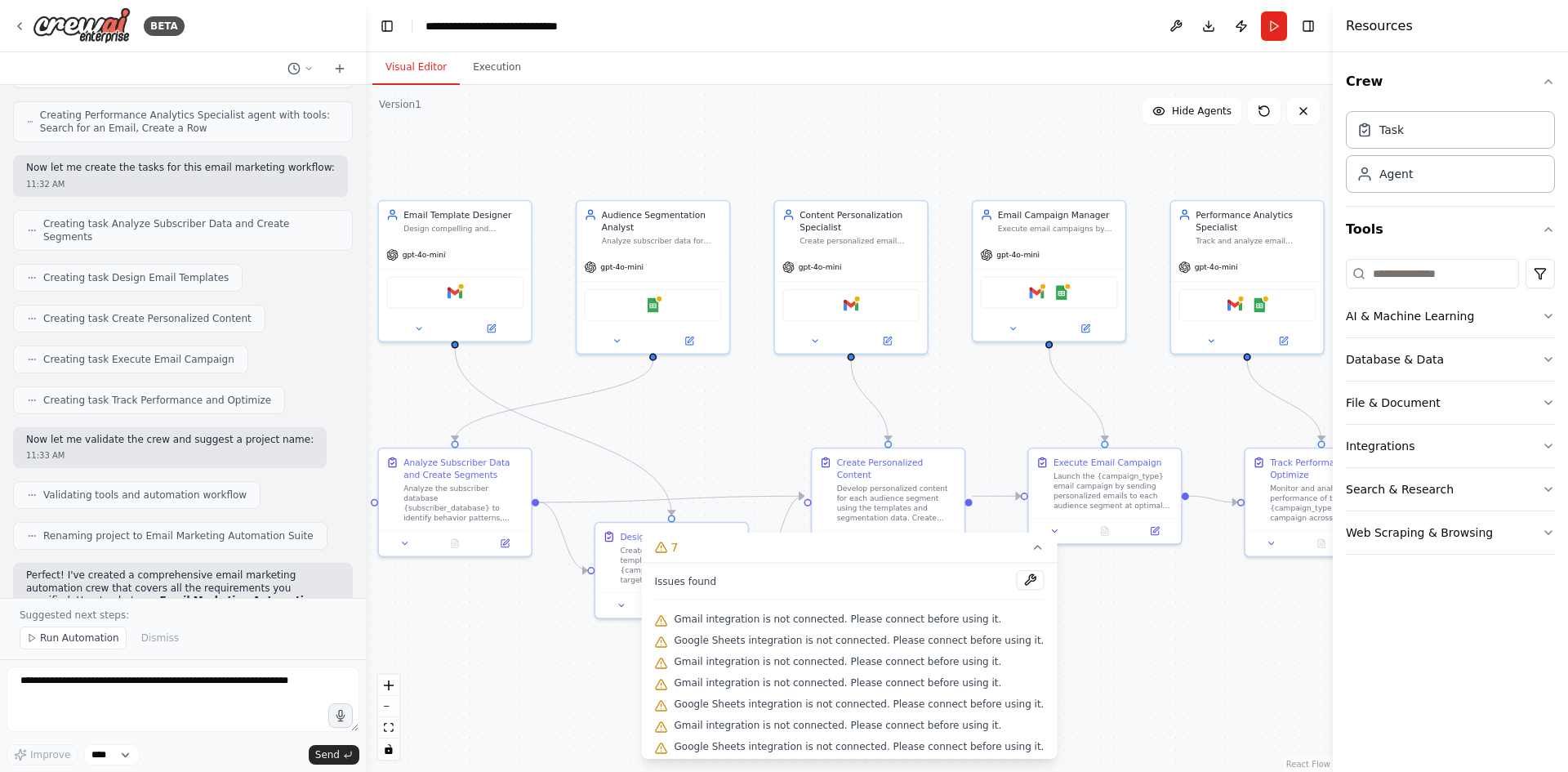
drag, startPoint x: 680, startPoint y: 367, endPoint x: 771, endPoint y: 391, distance: 94.1
click at [771, 391] on div ".deletable-edge-delete-btn { width: 20px; height: 20px; border: 0px solid #ffff…" at bounding box center [850, 428] width 967 height 687
click at [1467, 178] on div "Agent" at bounding box center [1450, 172] width 209 height 37
click at [1471, 135] on div "Task" at bounding box center [1450, 128] width 209 height 37
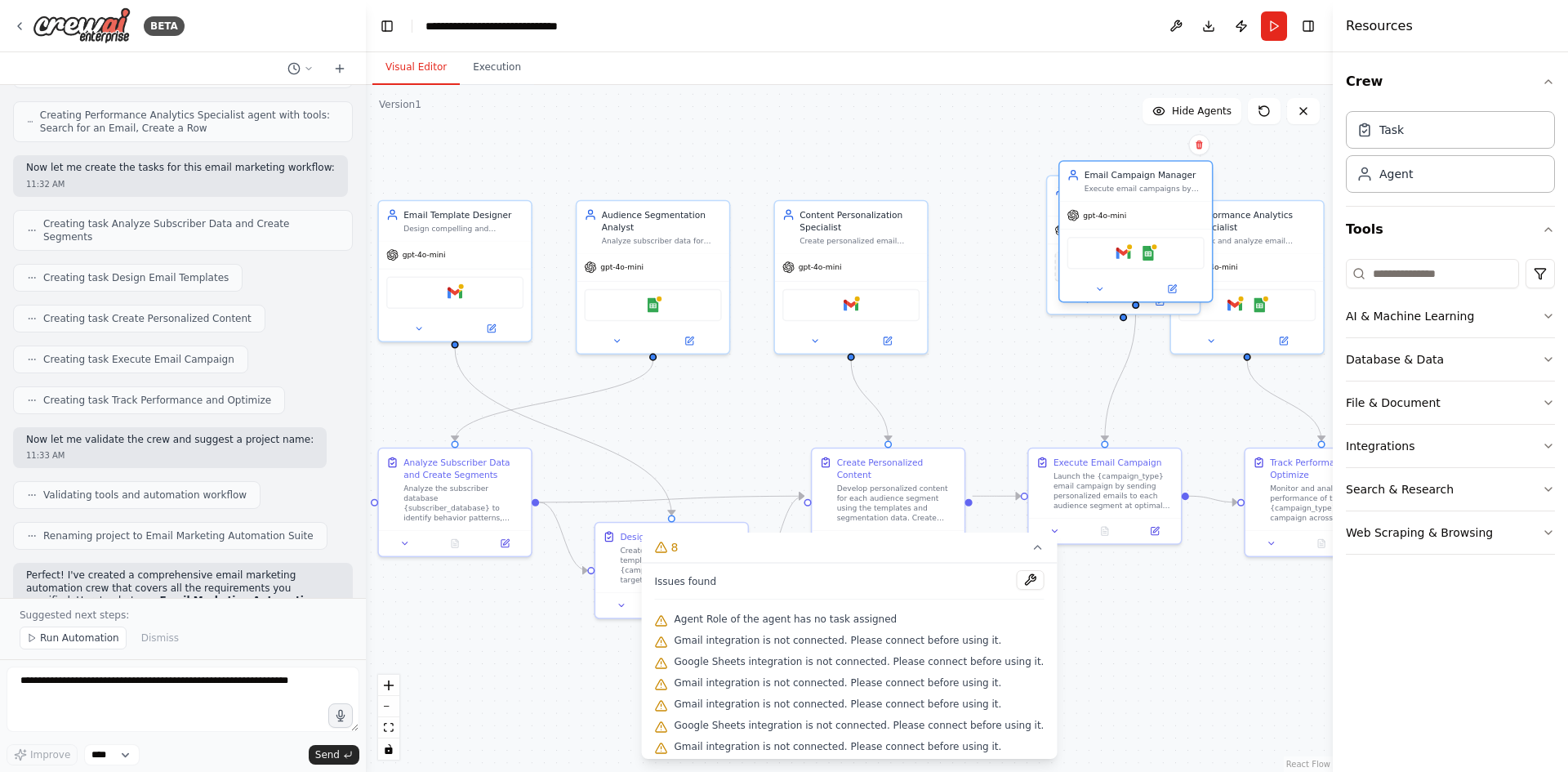
drag, startPoint x: 1015, startPoint y: 300, endPoint x: 1100, endPoint y: 262, distance: 93.1
click at [1100, 262] on div "Gmail Google Sheets" at bounding box center [1135, 253] width 137 height 32
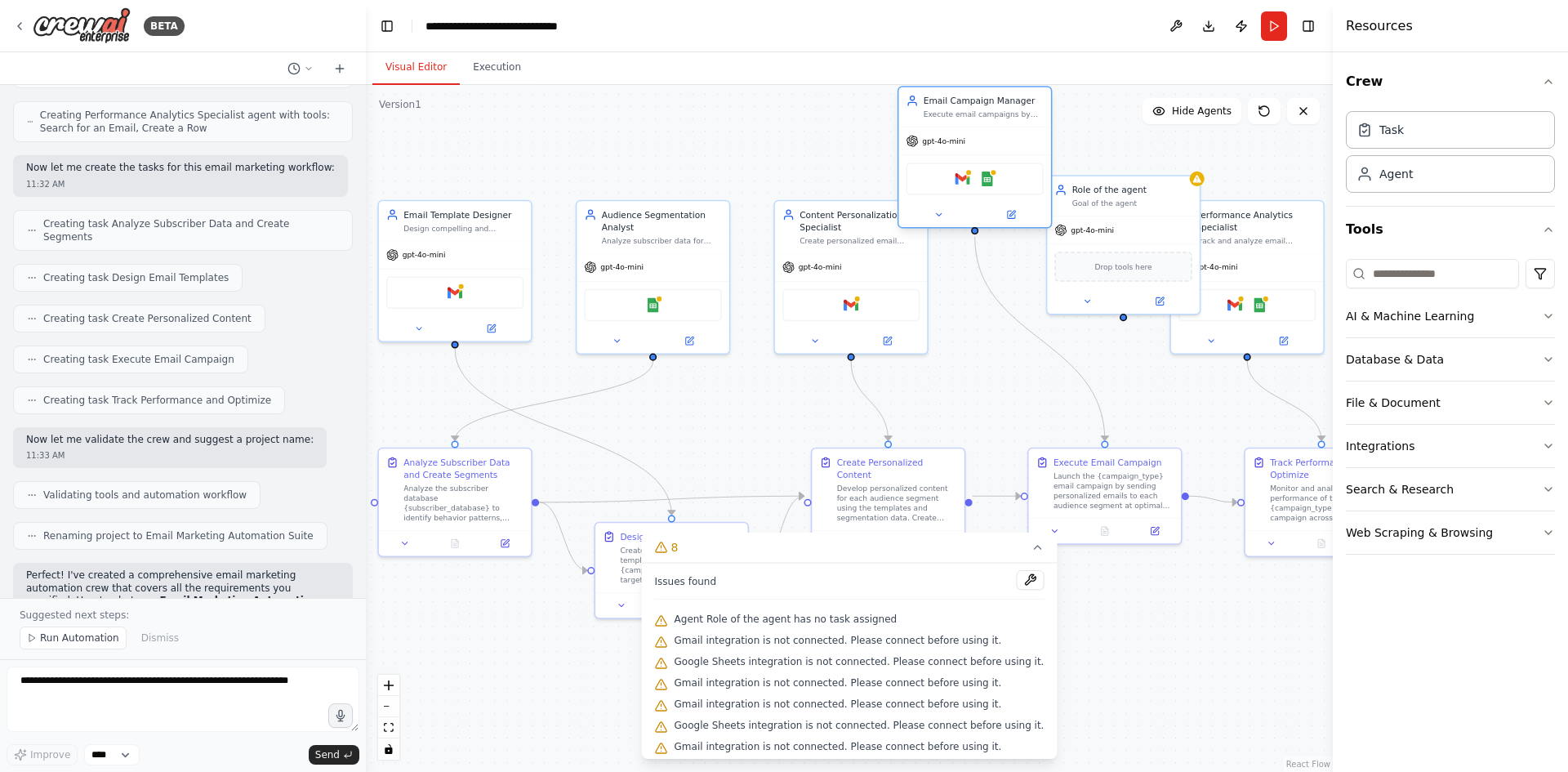
drag, startPoint x: 1159, startPoint y: 206, endPoint x: 995, endPoint y: 138, distance: 177.5
click at [995, 138] on div "gpt-4o-mini" at bounding box center [974, 141] width 151 height 27
drag, startPoint x: 1113, startPoint y: 210, endPoint x: 1082, endPoint y: 294, distance: 89.5
click at [1084, 294] on div "Role of the agent Goal of the agent" at bounding box center [1098, 281] width 151 height 40
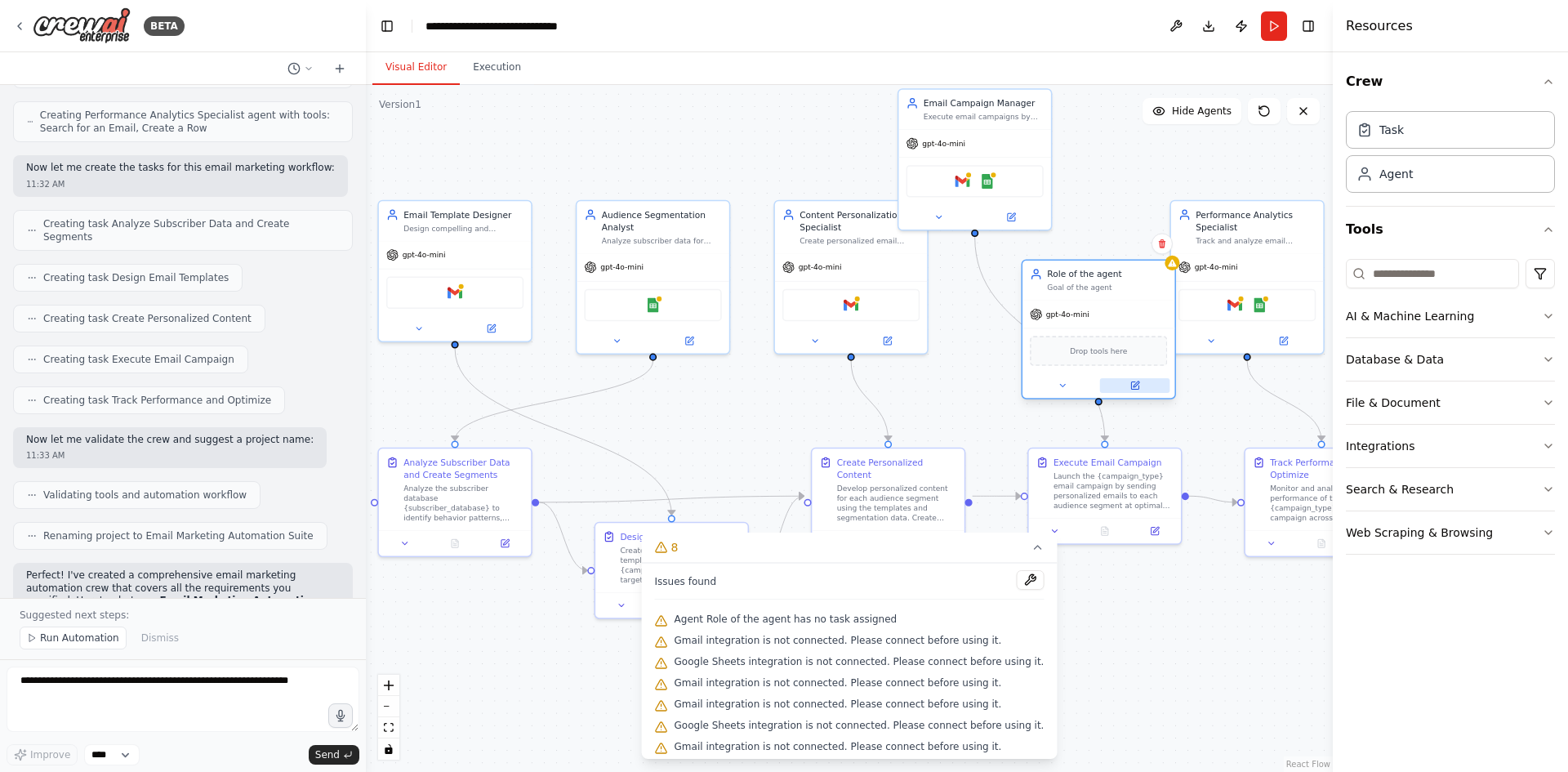
click at [1141, 384] on button at bounding box center [1135, 386] width 70 height 15
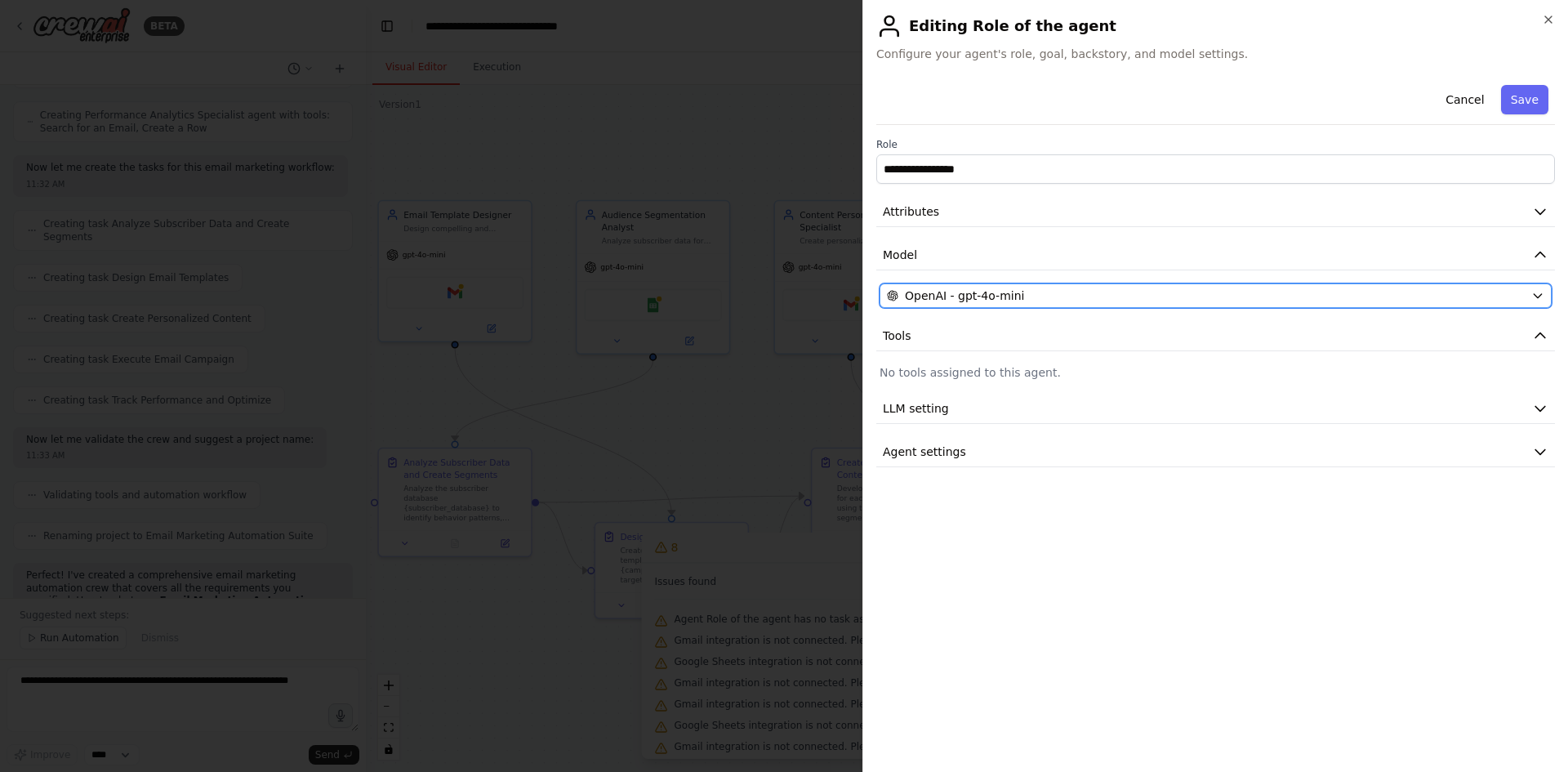
click at [1164, 303] on div "OpenAI - gpt-4o-mini" at bounding box center [1205, 296] width 638 height 17
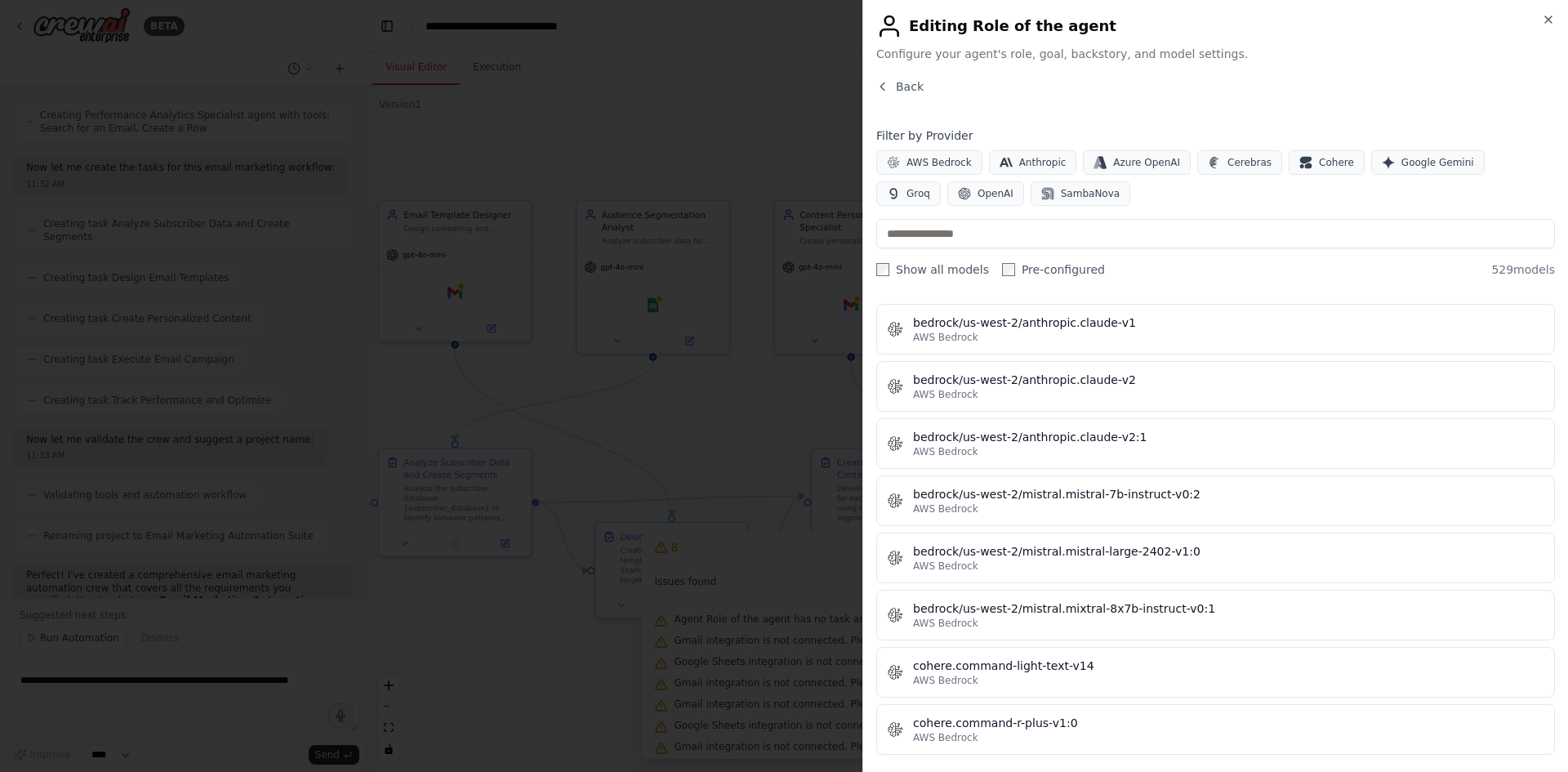
scroll to position [0, 0]
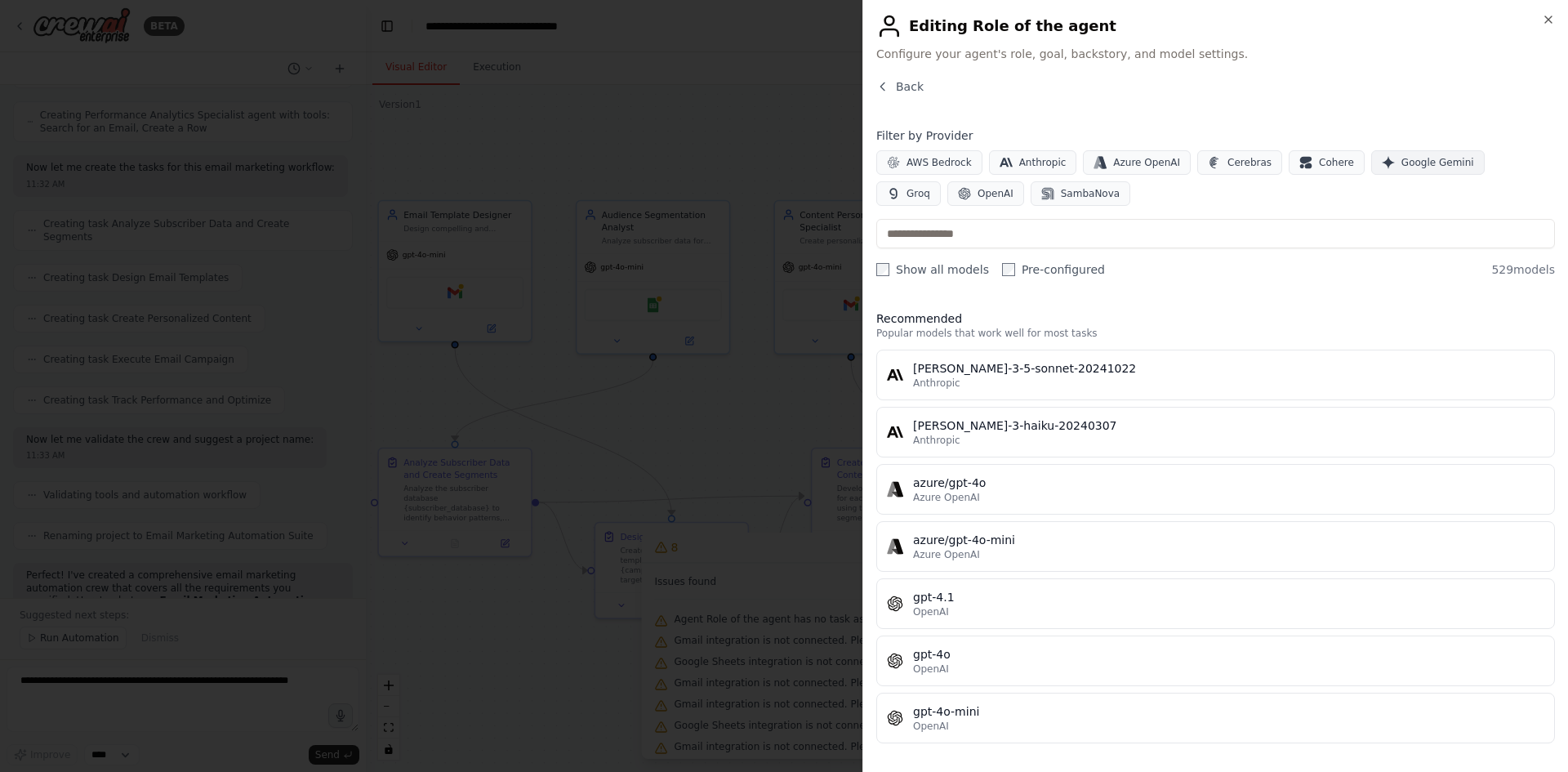
click at [1402, 159] on span "Google Gemini" at bounding box center [1437, 162] width 72 height 13
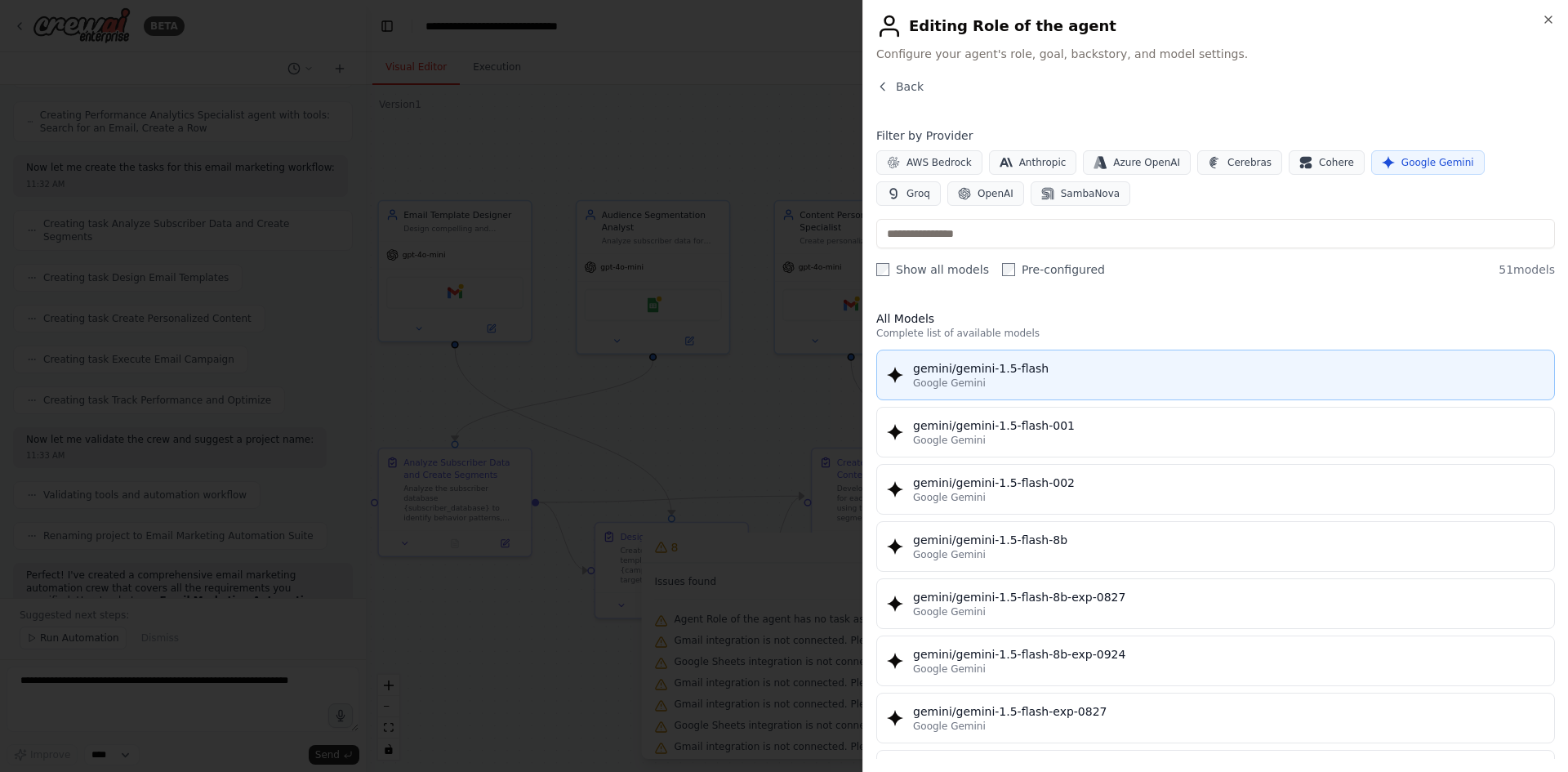
click at [1154, 377] on div "Google Gemini" at bounding box center [1228, 383] width 631 height 13
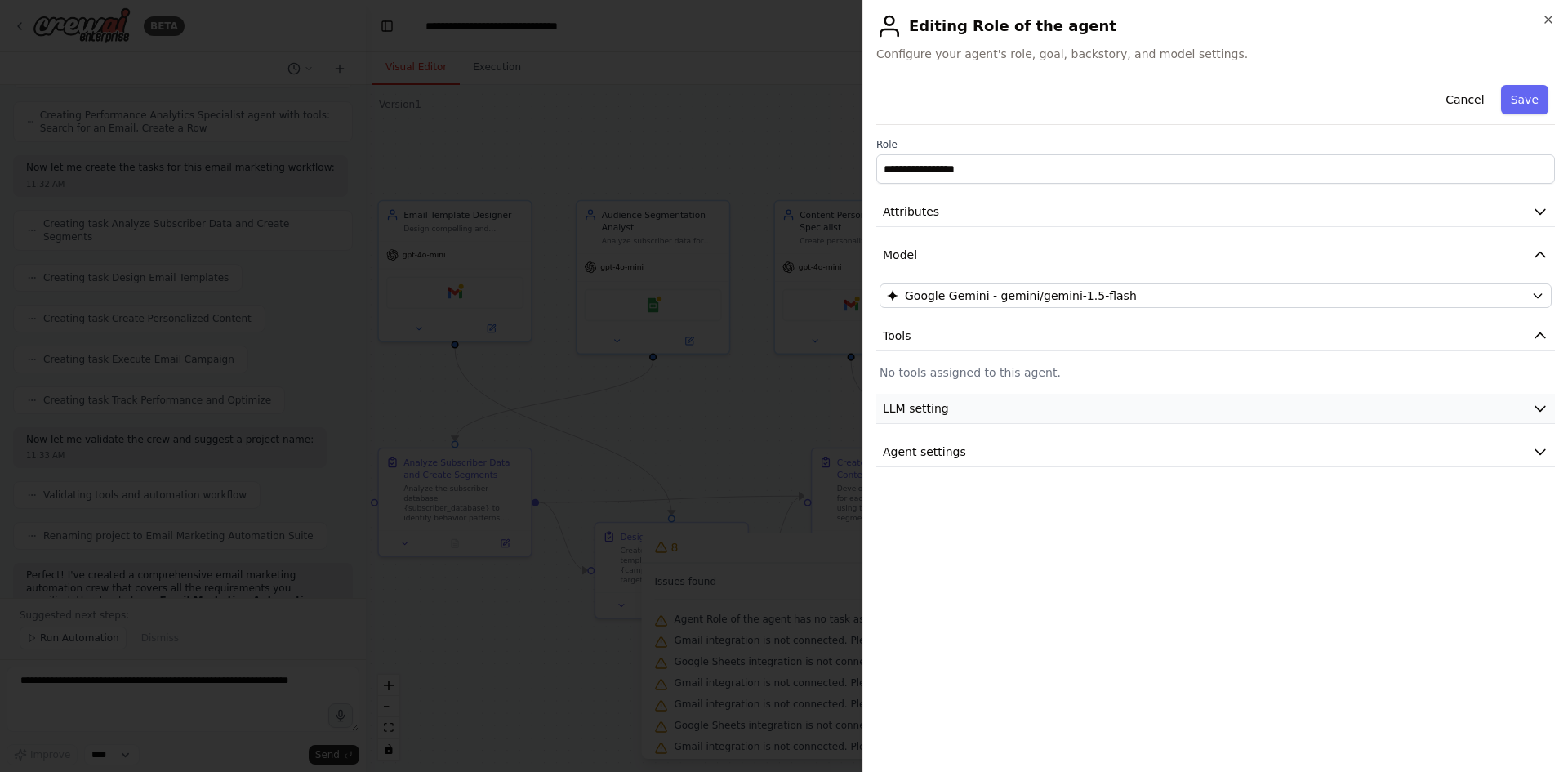
click at [993, 410] on button "LLM setting" at bounding box center [1215, 409] width 678 height 30
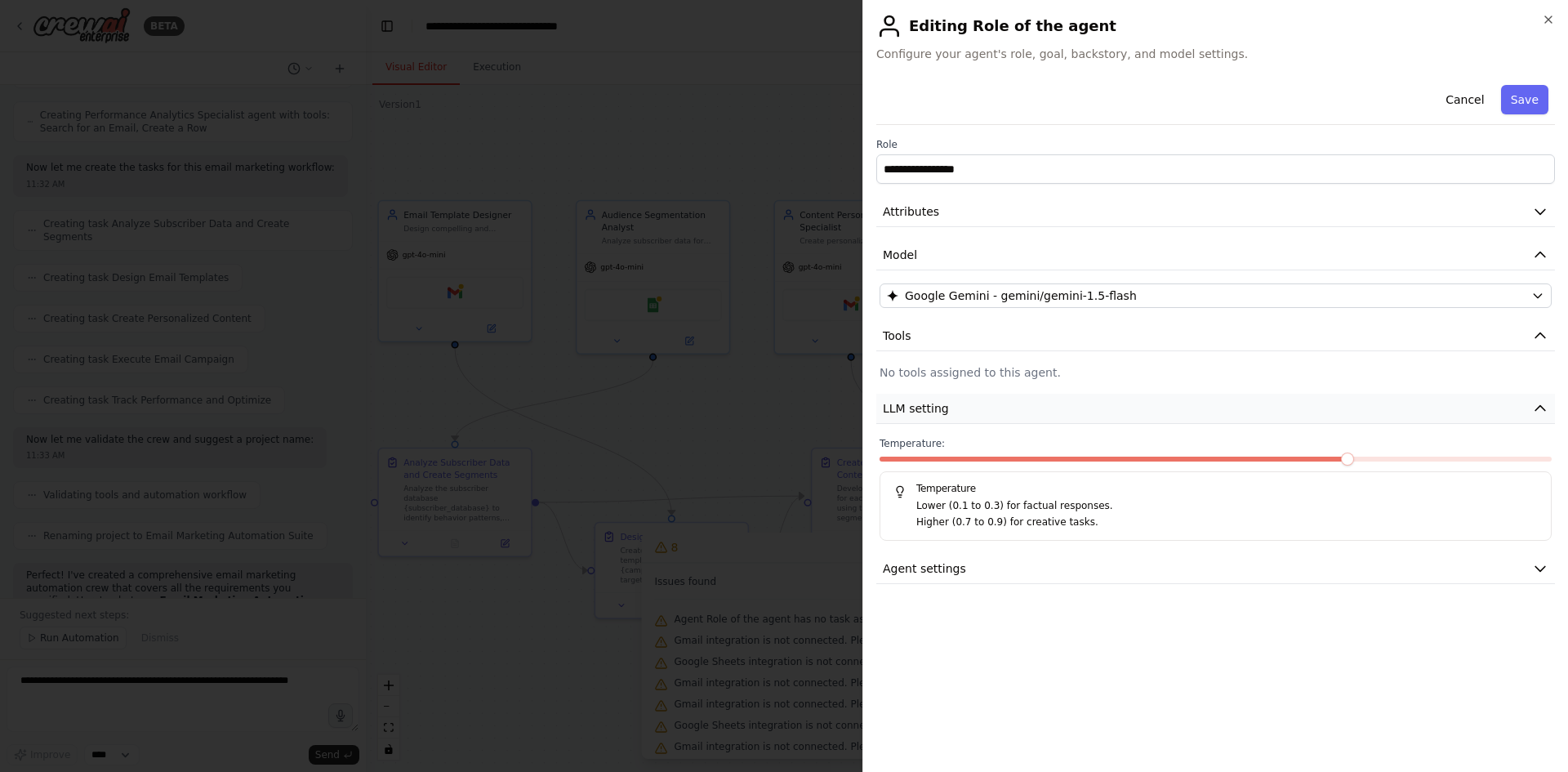
click at [994, 410] on button "LLM setting" at bounding box center [1215, 409] width 678 height 30
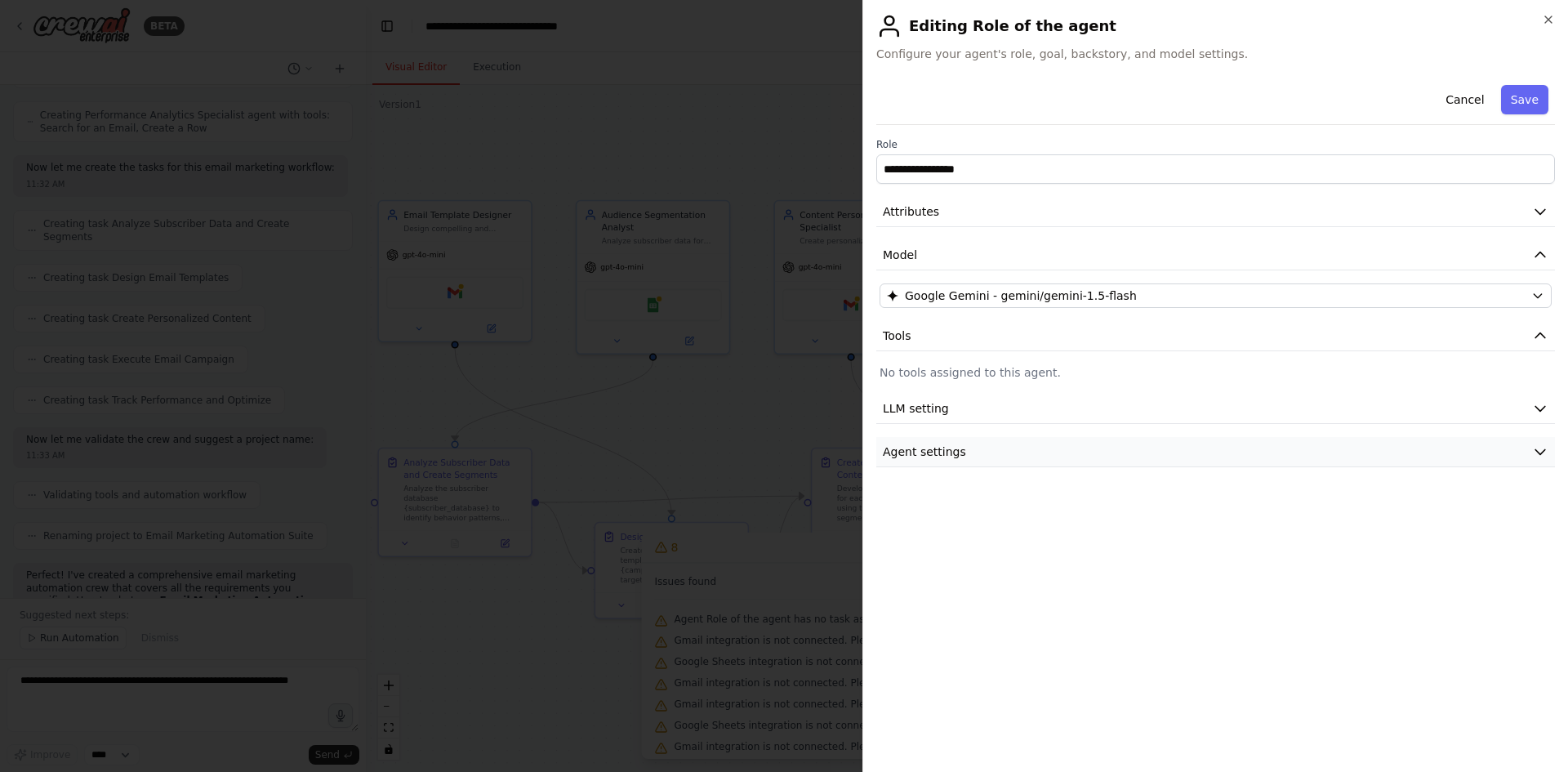
click at [987, 444] on button "Agent settings" at bounding box center [1215, 452] width 678 height 30
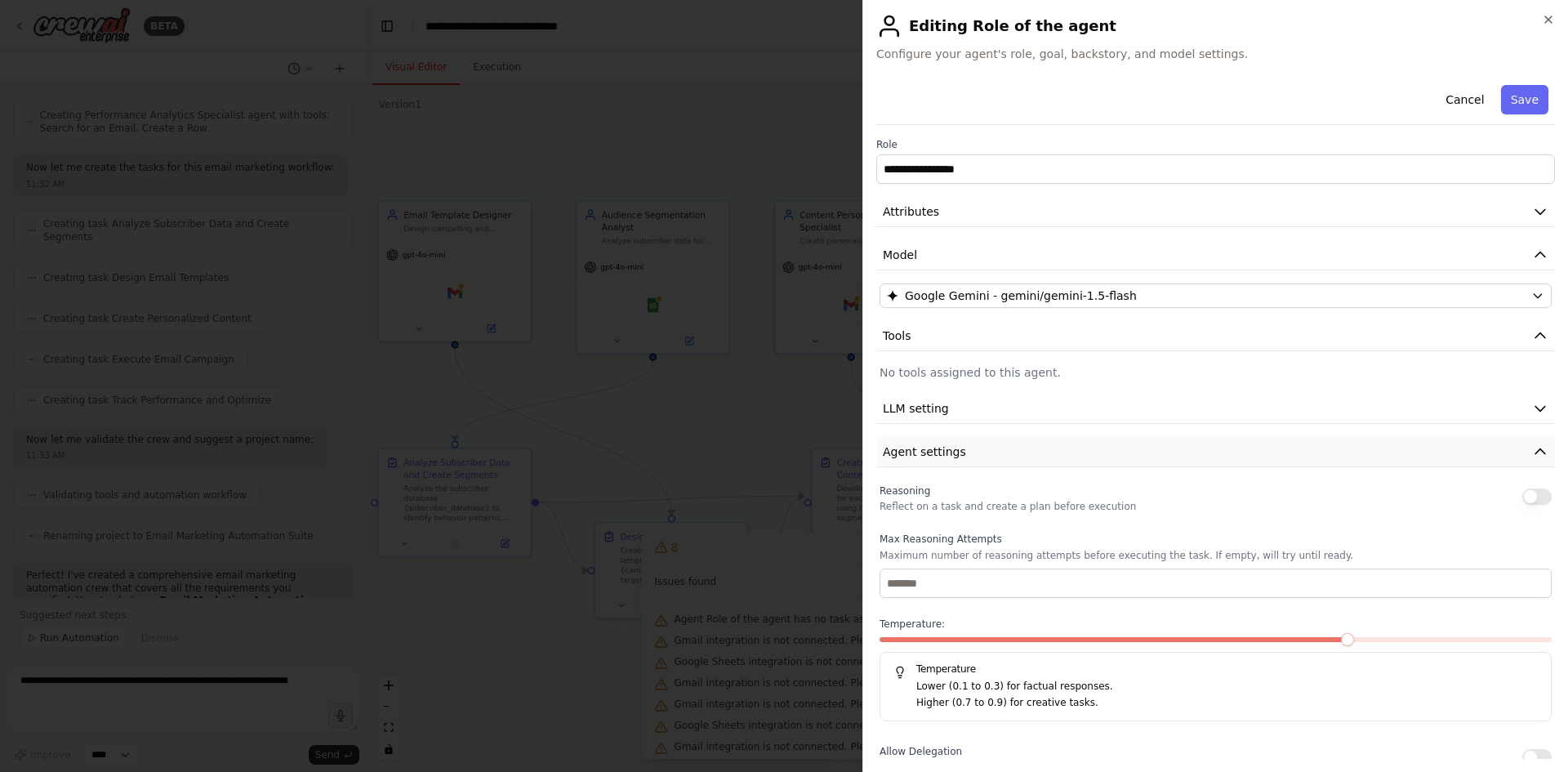
click at [987, 444] on button "Agent settings" at bounding box center [1215, 452] width 678 height 30
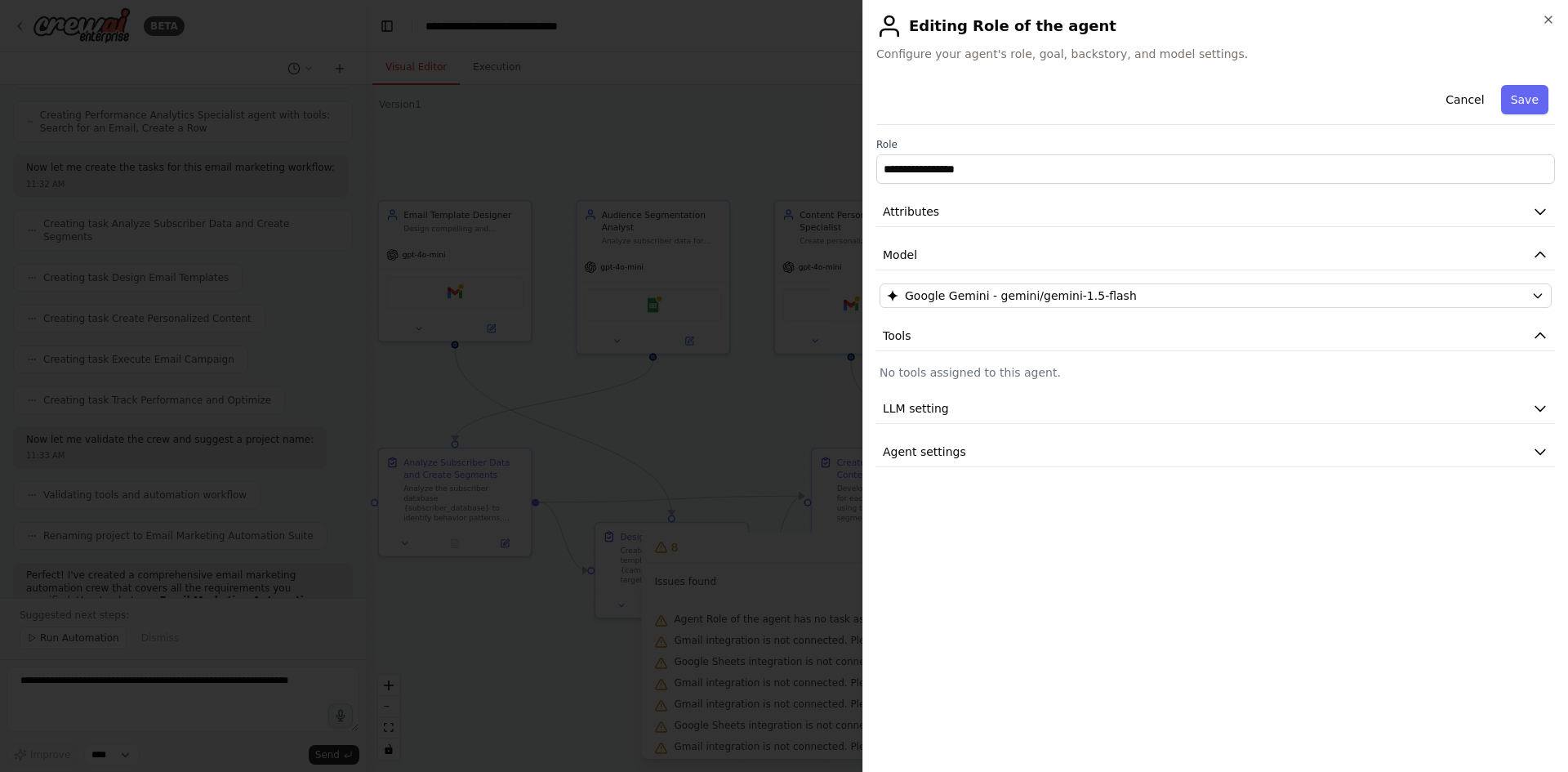
click at [1531, 106] on button "Save" at bounding box center [1524, 99] width 47 height 29
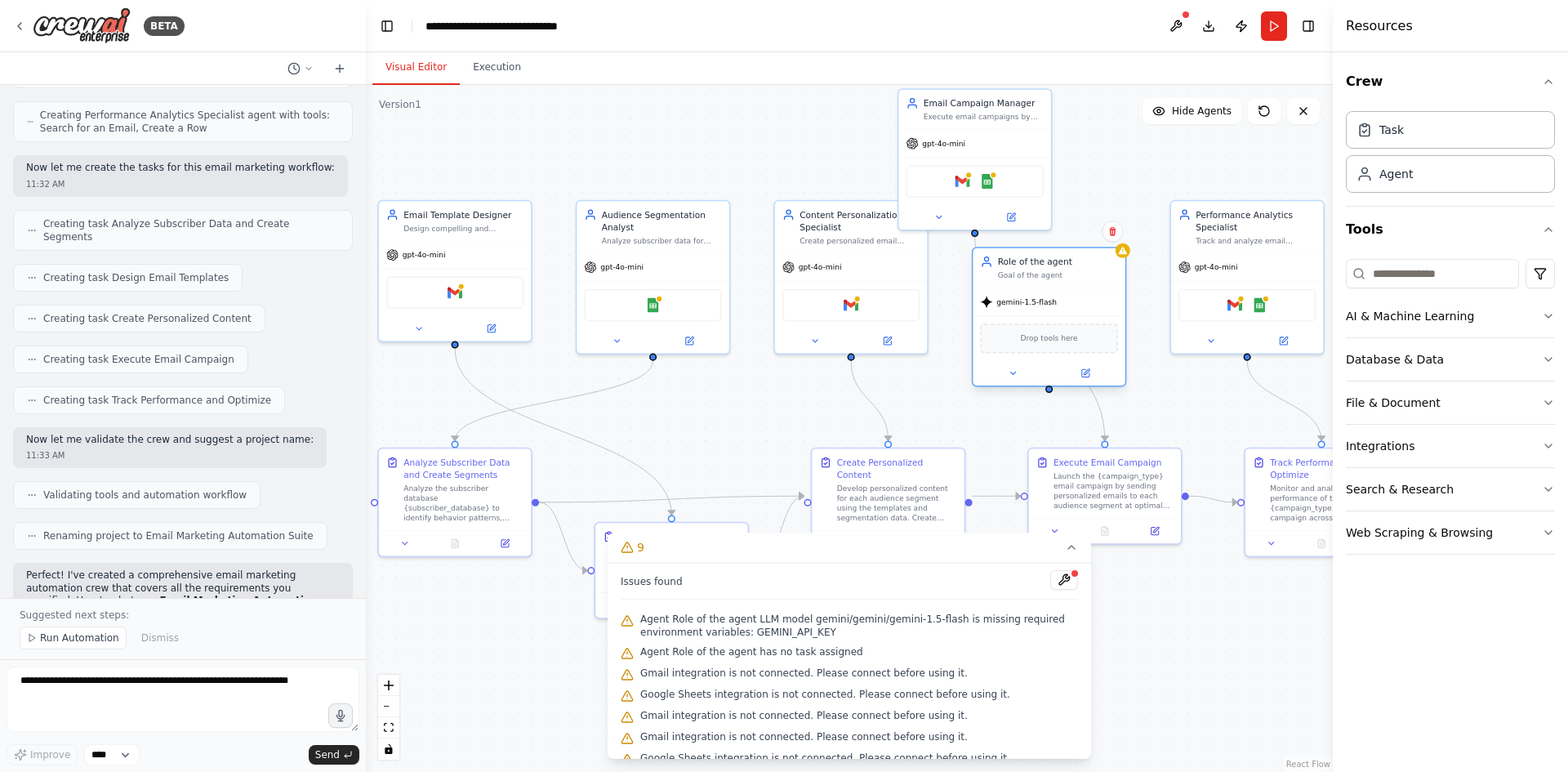
drag, startPoint x: 1111, startPoint y: 307, endPoint x: 1063, endPoint y: 301, distance: 48.4
click at [1063, 301] on div "gemini-1.5-flash" at bounding box center [1048, 301] width 151 height 27
click at [1161, 371] on div ".deletable-edge-delete-btn { width: 20px; height: 20px; border: 0px solid #ffff…" at bounding box center [850, 428] width 967 height 687
click at [1536, 314] on button "AI & Machine Learning" at bounding box center [1450, 316] width 209 height 42
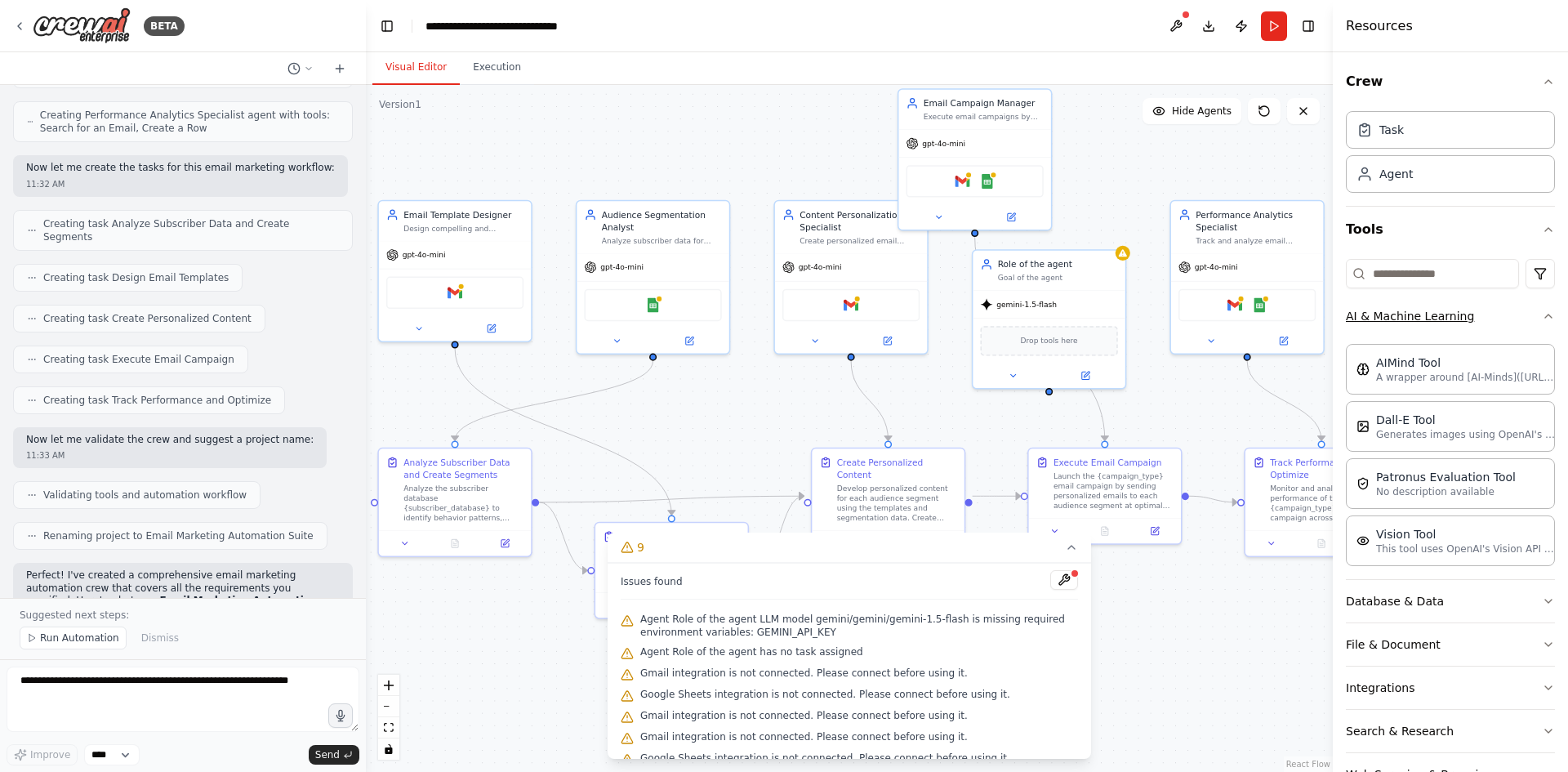
click at [1541, 314] on icon "button" at bounding box center [1548, 316] width 13 height 13
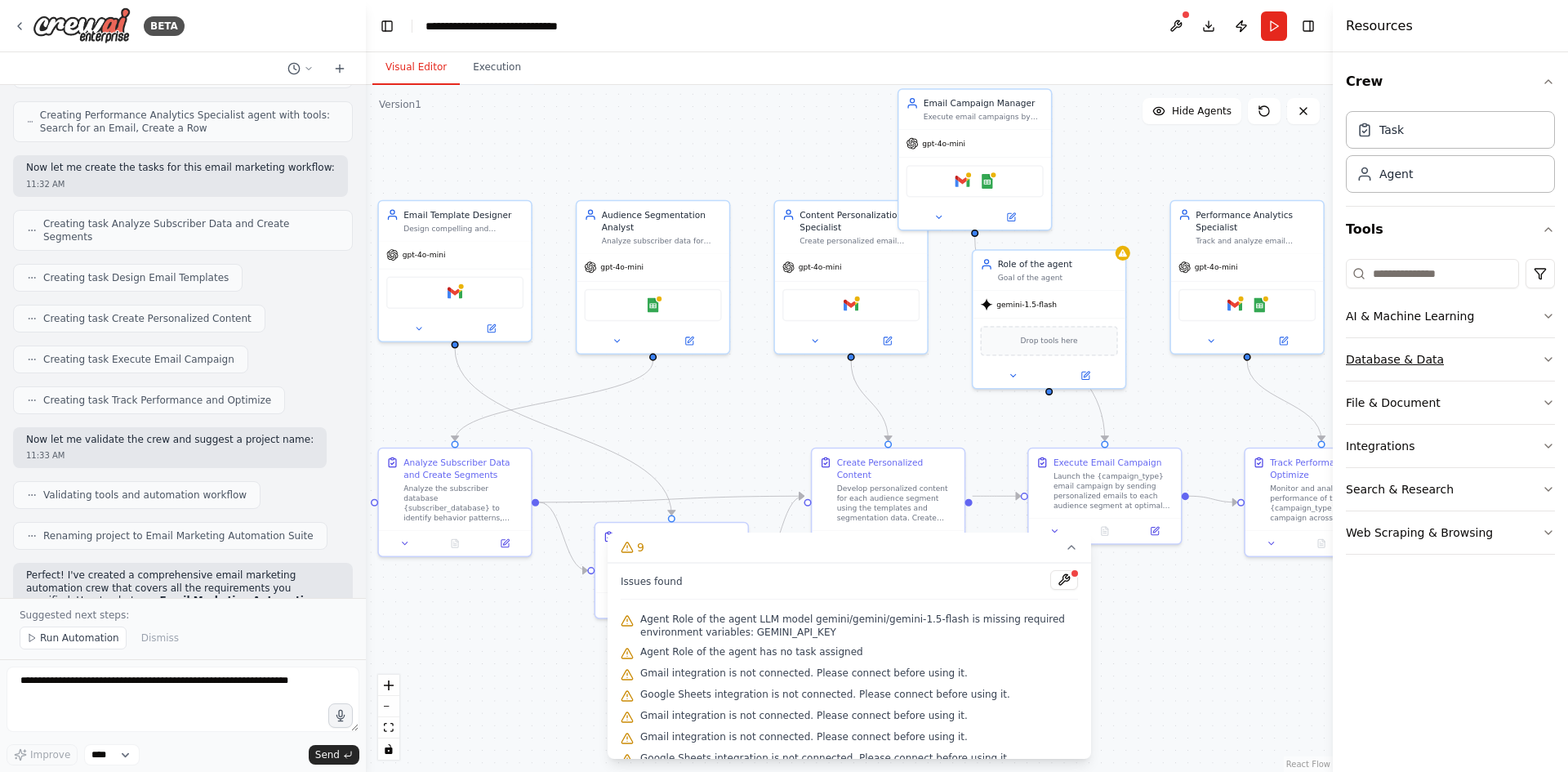
click at [1538, 358] on button "Database & Data" at bounding box center [1450, 359] width 209 height 42
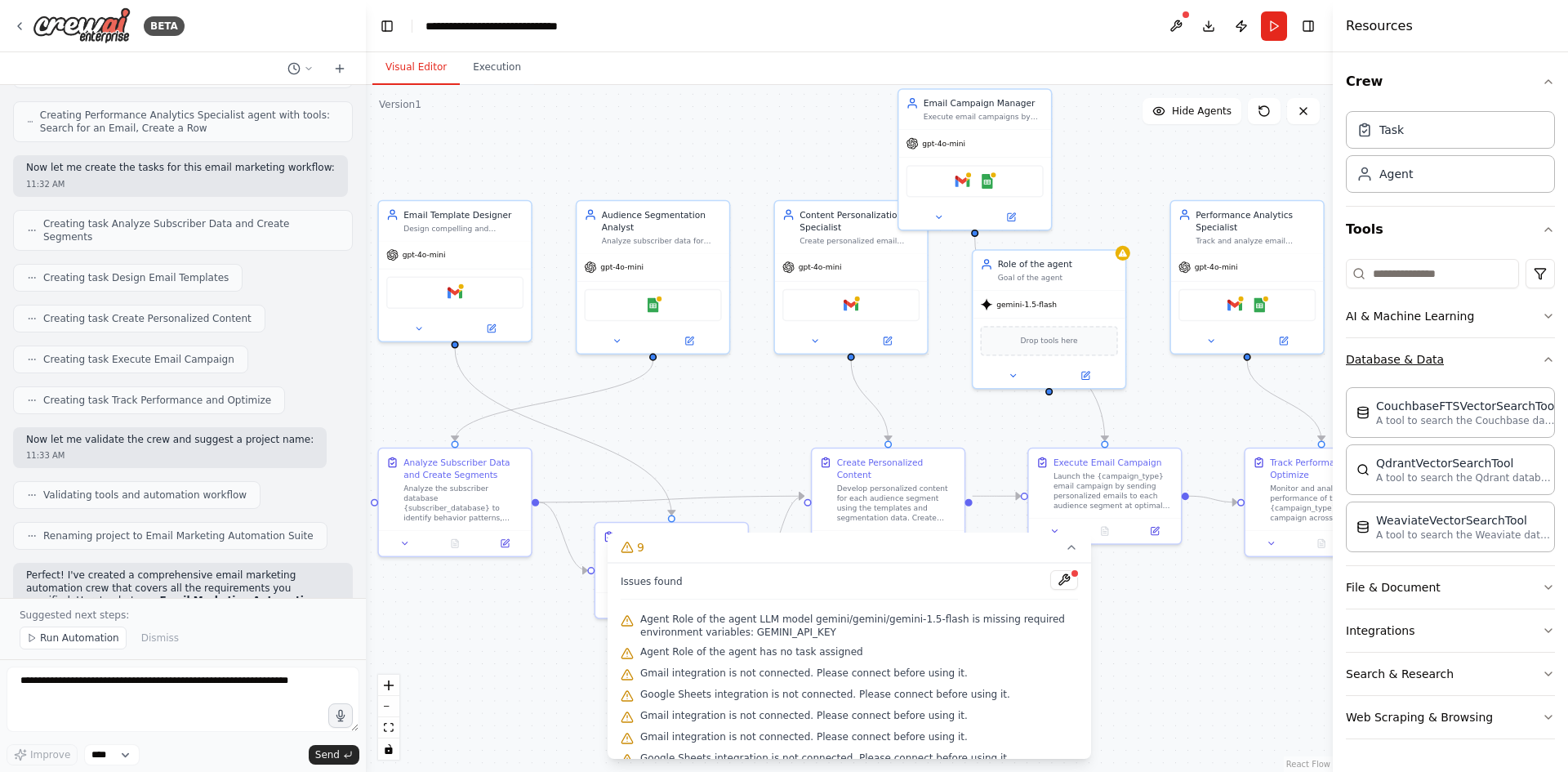
click at [1538, 358] on button "Database & Data" at bounding box center [1450, 359] width 209 height 42
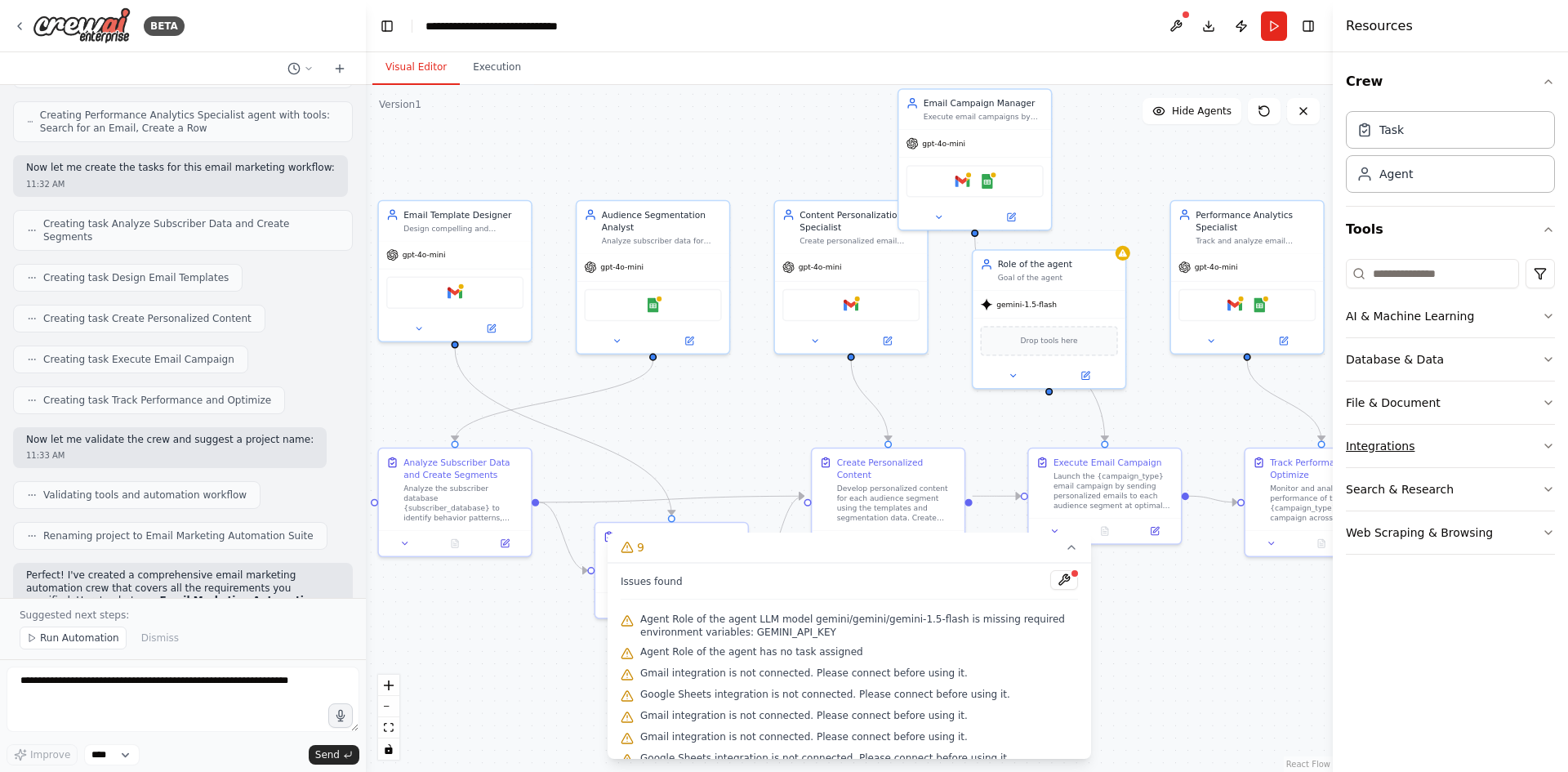
click at [1448, 445] on button "Integrations" at bounding box center [1450, 446] width 209 height 42
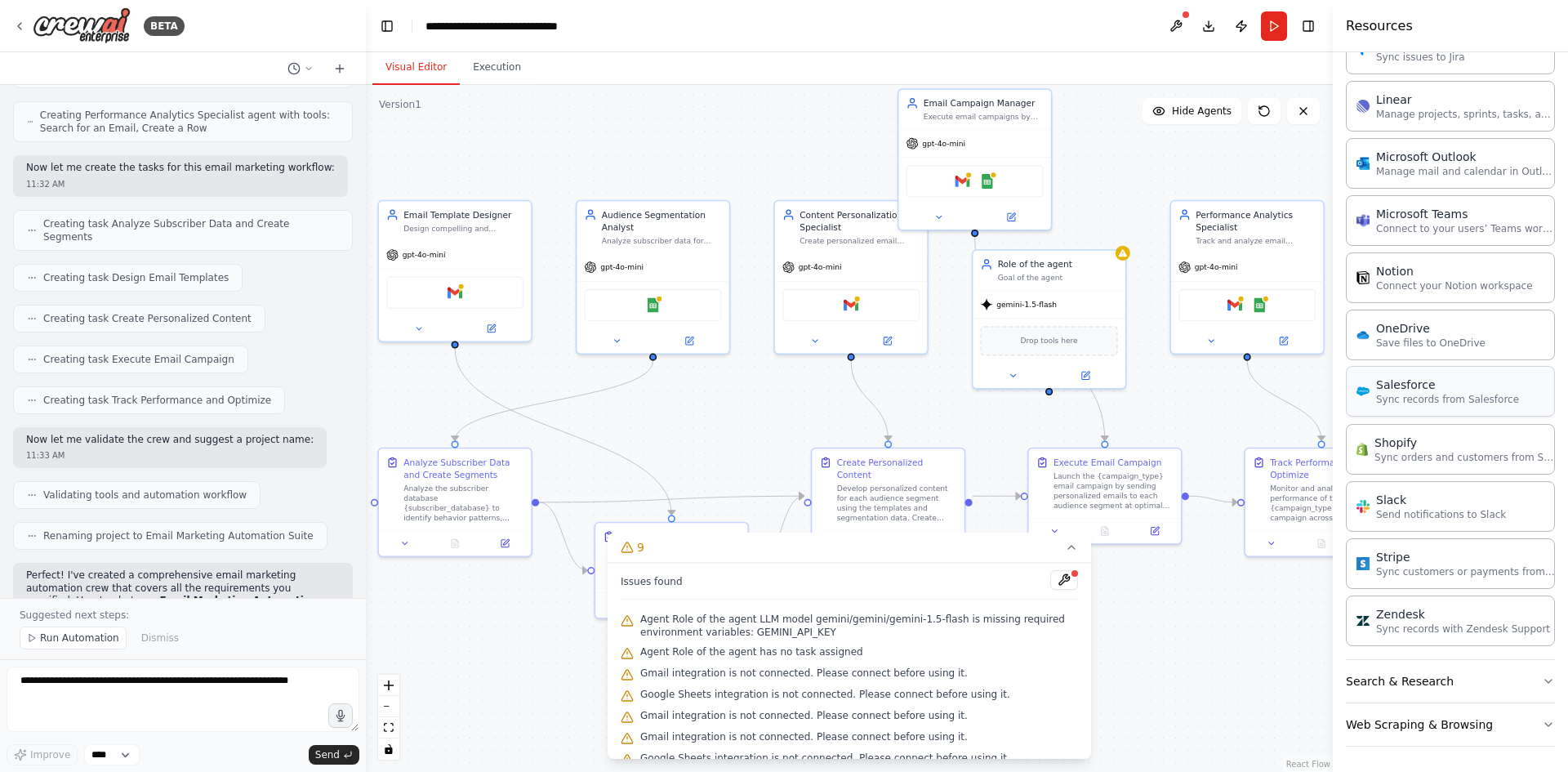
scroll to position [1023, 0]
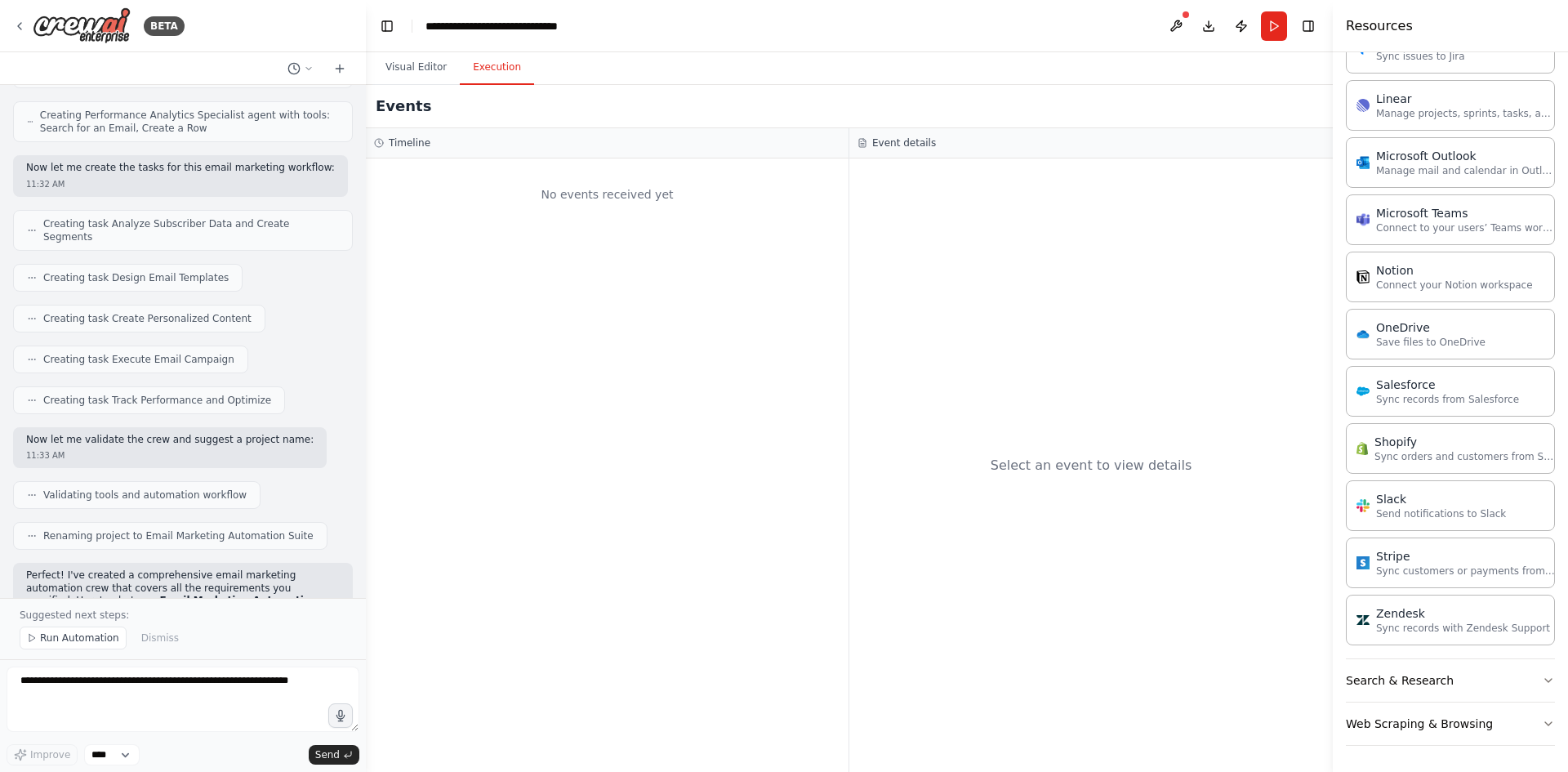
click at [498, 68] on button "Execution" at bounding box center [496, 67] width 74 height 34
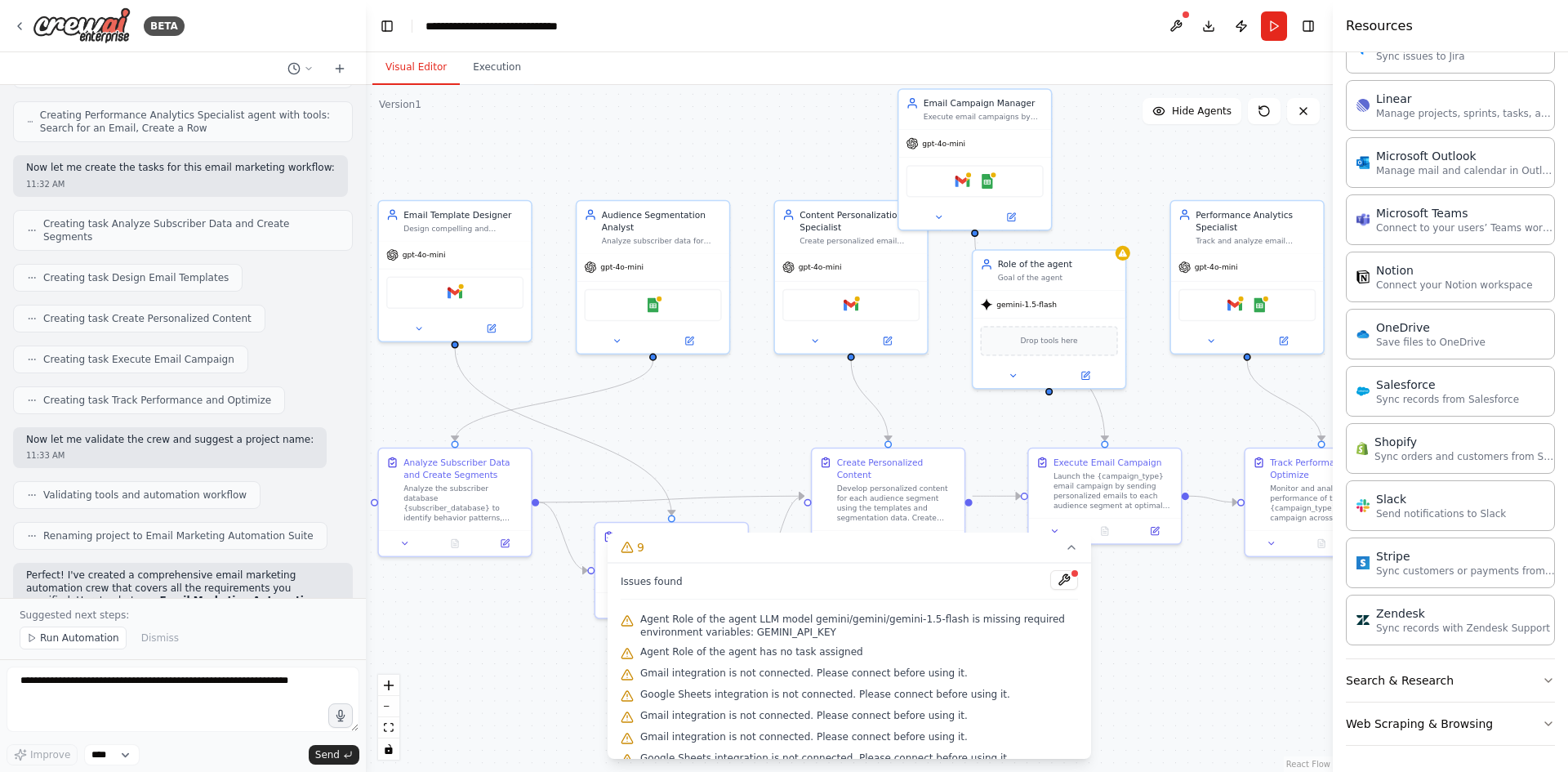
click at [409, 68] on button "Visual Editor" at bounding box center [415, 67] width 87 height 34
click at [464, 252] on div "gpt-4o-mini" at bounding box center [454, 252] width 151 height 27
click at [425, 326] on button at bounding box center [419, 326] width 70 height 15
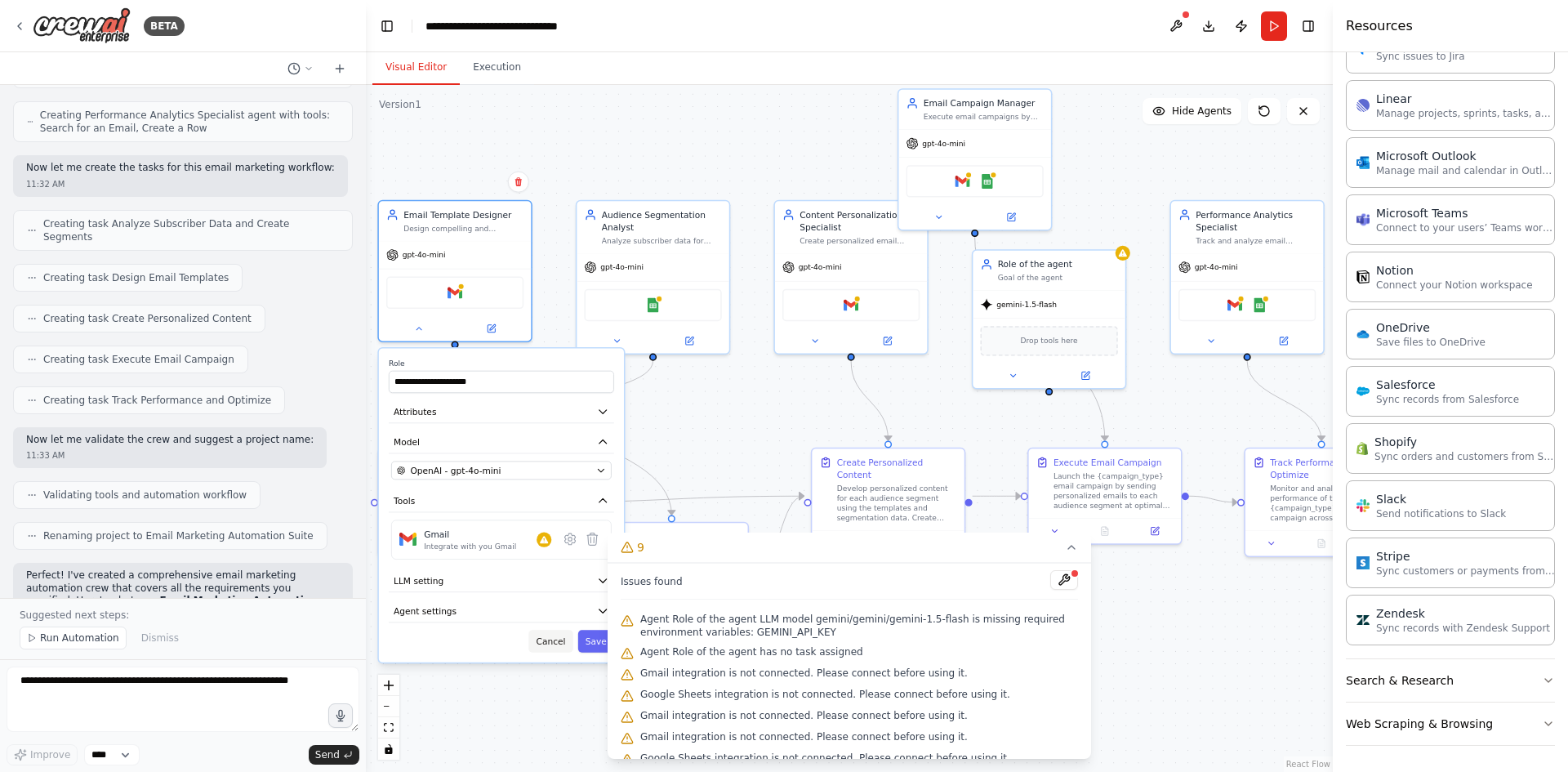
click at [557, 651] on button "Cancel" at bounding box center [550, 640] width 44 height 22
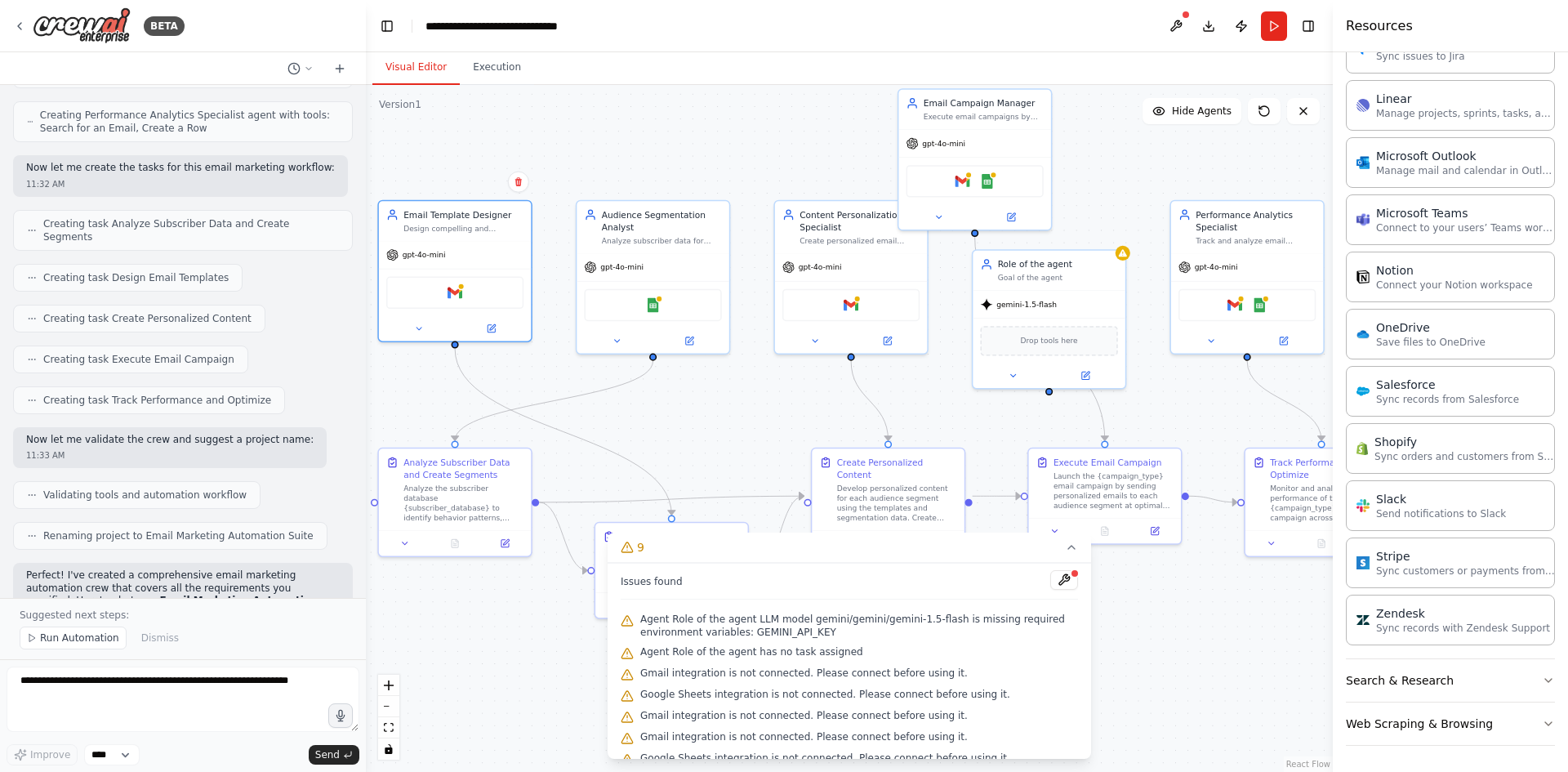
click at [693, 435] on div ".deletable-edge-delete-btn { width: 20px; height: 20px; border: 0px solid #ffff…" at bounding box center [850, 428] width 967 height 687
click at [1075, 549] on icon at bounding box center [1071, 547] width 13 height 13
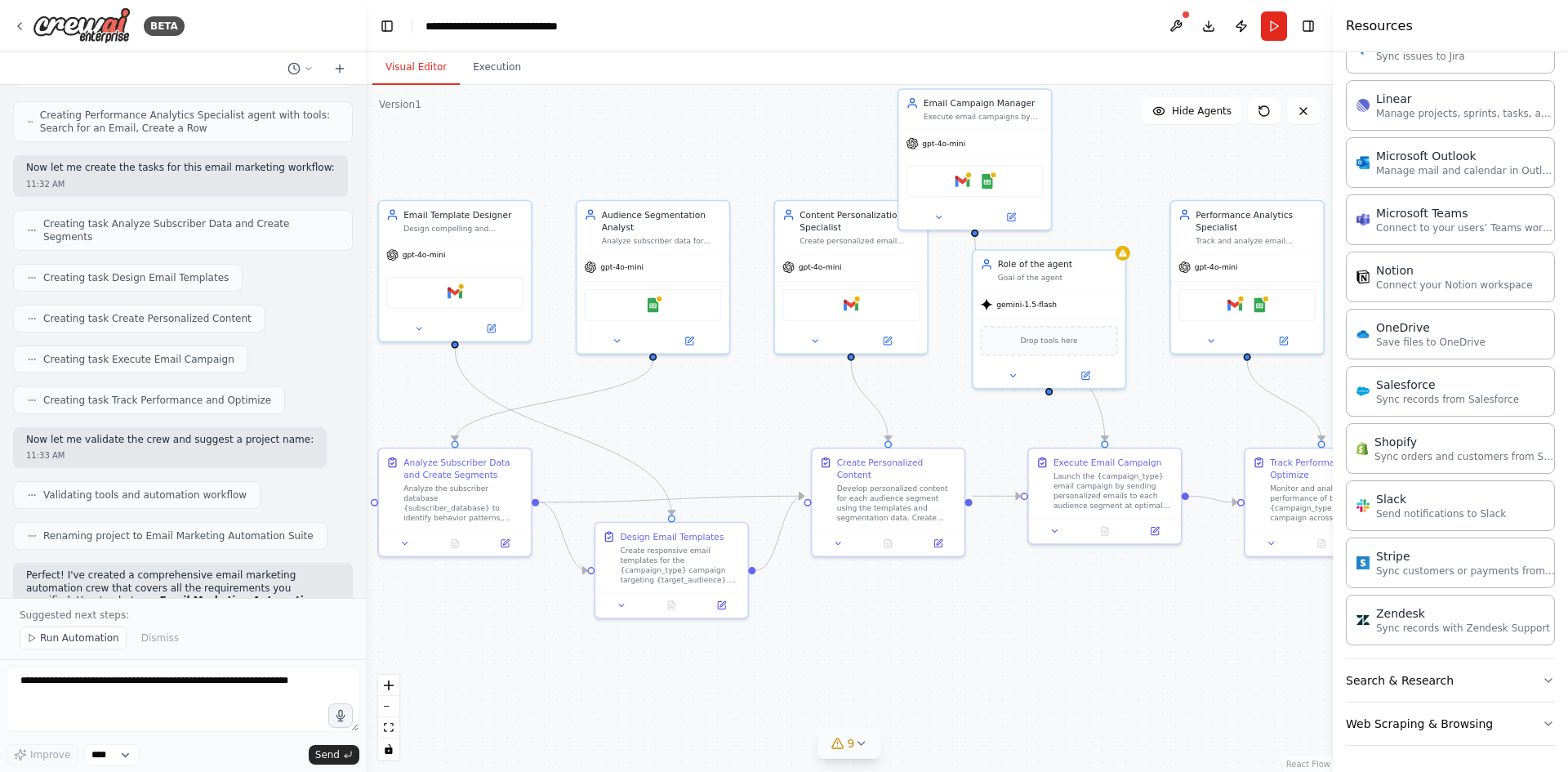
click at [1123, 619] on div ".deletable-edge-delete-btn { width: 20px; height: 20px; border: 0px solid #ffff…" at bounding box center [850, 428] width 967 height 687
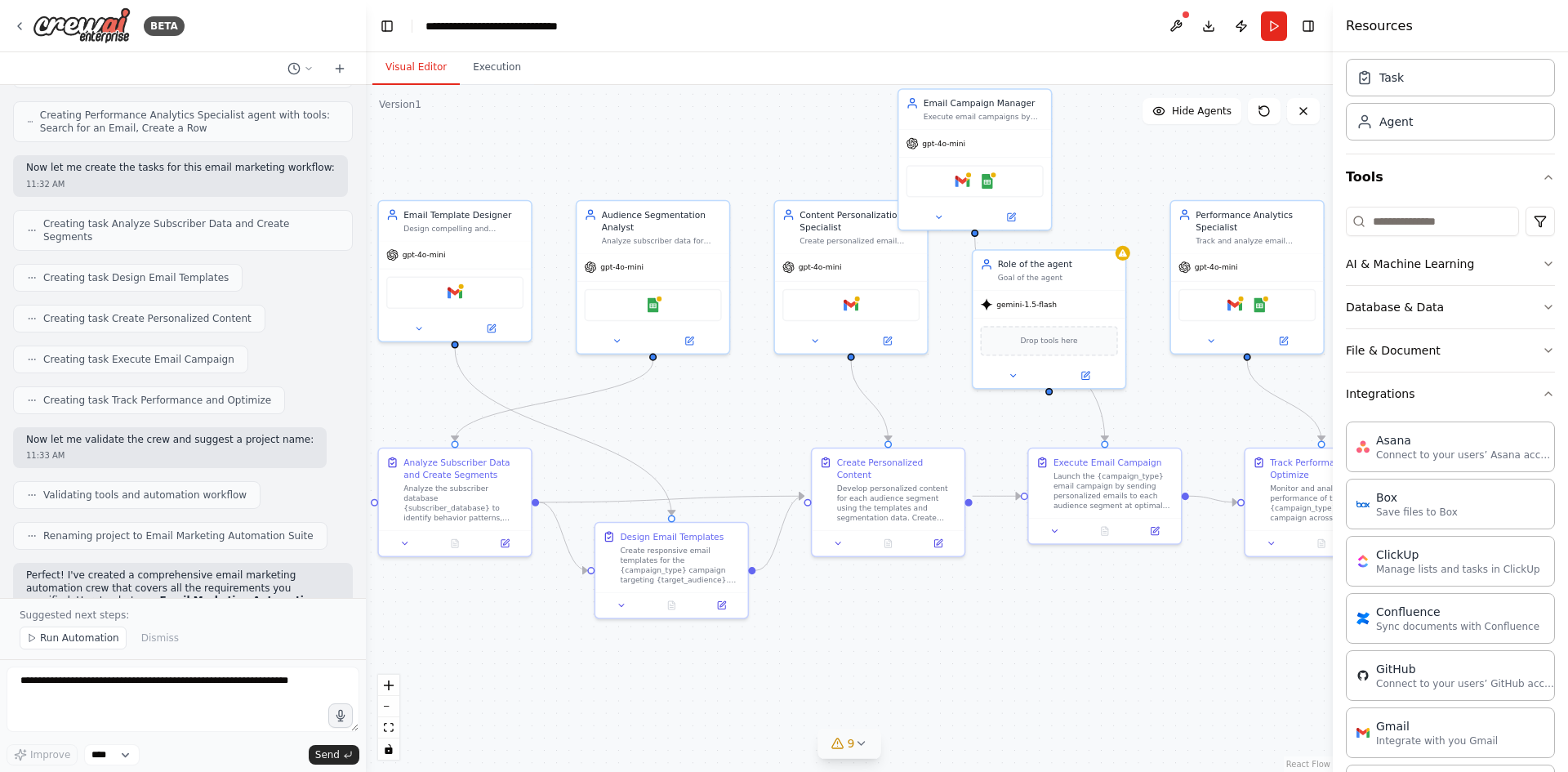
scroll to position [0, 0]
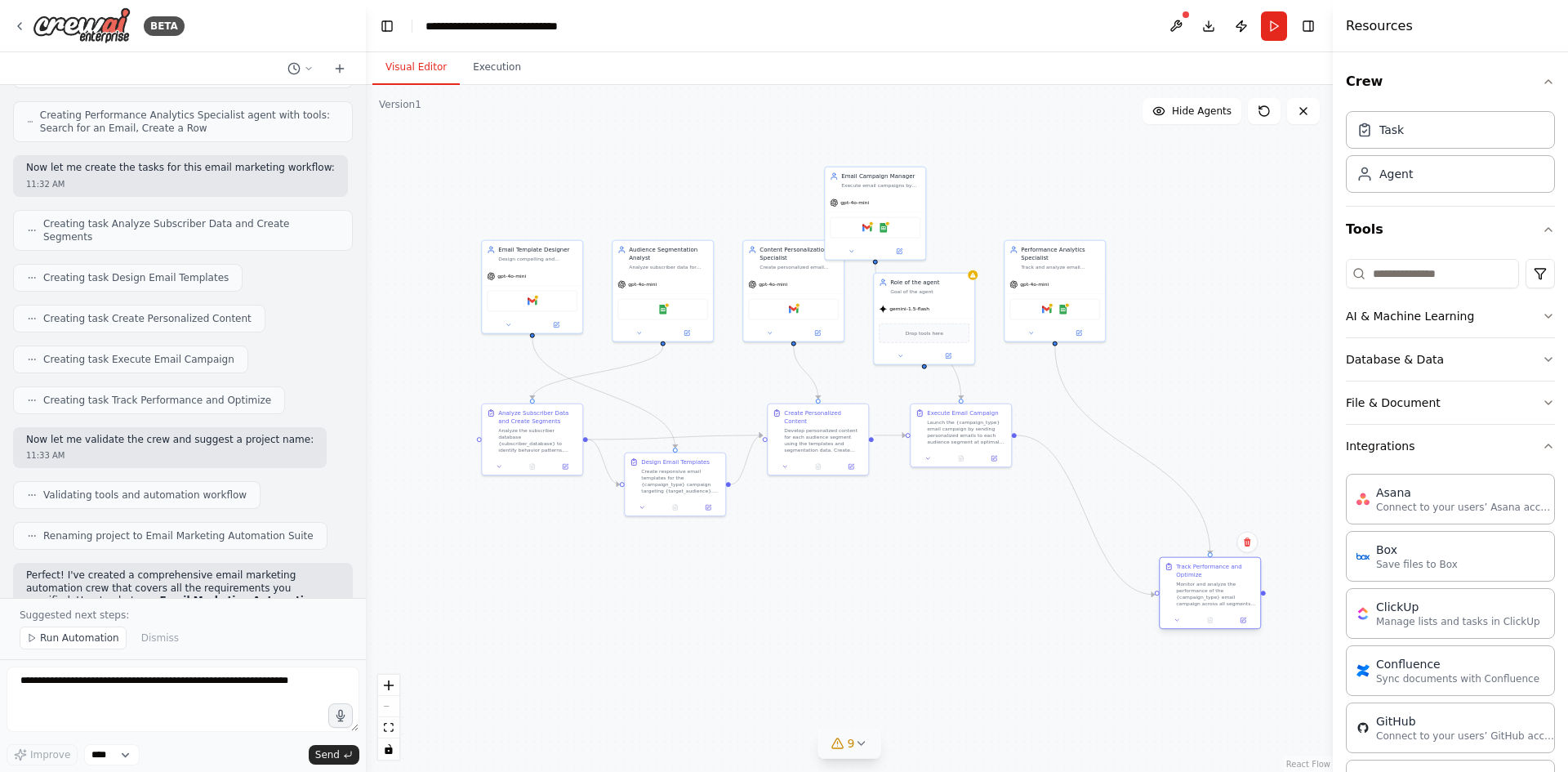
drag, startPoint x: 1107, startPoint y: 441, endPoint x: 1213, endPoint y: 588, distance: 181.2
click at [1213, 588] on div "Monitor and analyze the performance of the {campaign_type} email campaign acros…" at bounding box center [1215, 594] width 79 height 26
drag, startPoint x: 976, startPoint y: 443, endPoint x: 965, endPoint y: 638, distance: 195.3
click at [965, 638] on div "Launch the {campaign_type} email campaign by sending personalized emails to eac…" at bounding box center [954, 626] width 79 height 26
drag, startPoint x: 826, startPoint y: 433, endPoint x: 783, endPoint y: 662, distance: 233.0
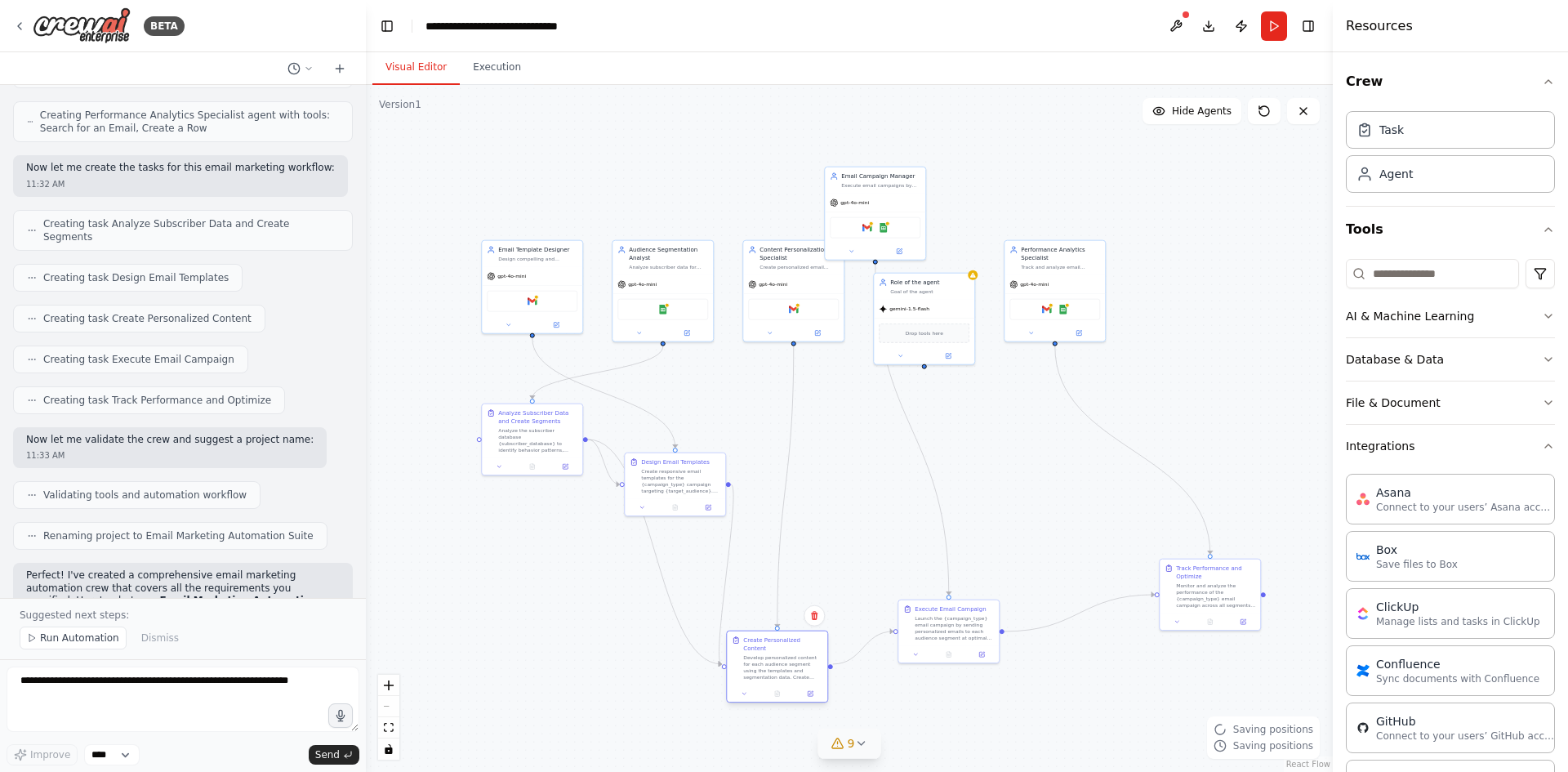
click at [783, 662] on div "Develop personalized content for each audience segment using the templates and …" at bounding box center [782, 667] width 79 height 26
drag, startPoint x: 678, startPoint y: 467, endPoint x: 607, endPoint y: 617, distance: 166.0
click at [607, 617] on div "Create responsive email templates for the {campaign_type} campaign targeting {t…" at bounding box center [611, 626] width 79 height 26
drag, startPoint x: 512, startPoint y: 436, endPoint x: 444, endPoint y: 713, distance: 285.2
click at [444, 713] on div "Analyze the subscriber database {subscriber_database} to identify behavior patt…" at bounding box center [472, 716] width 79 height 26
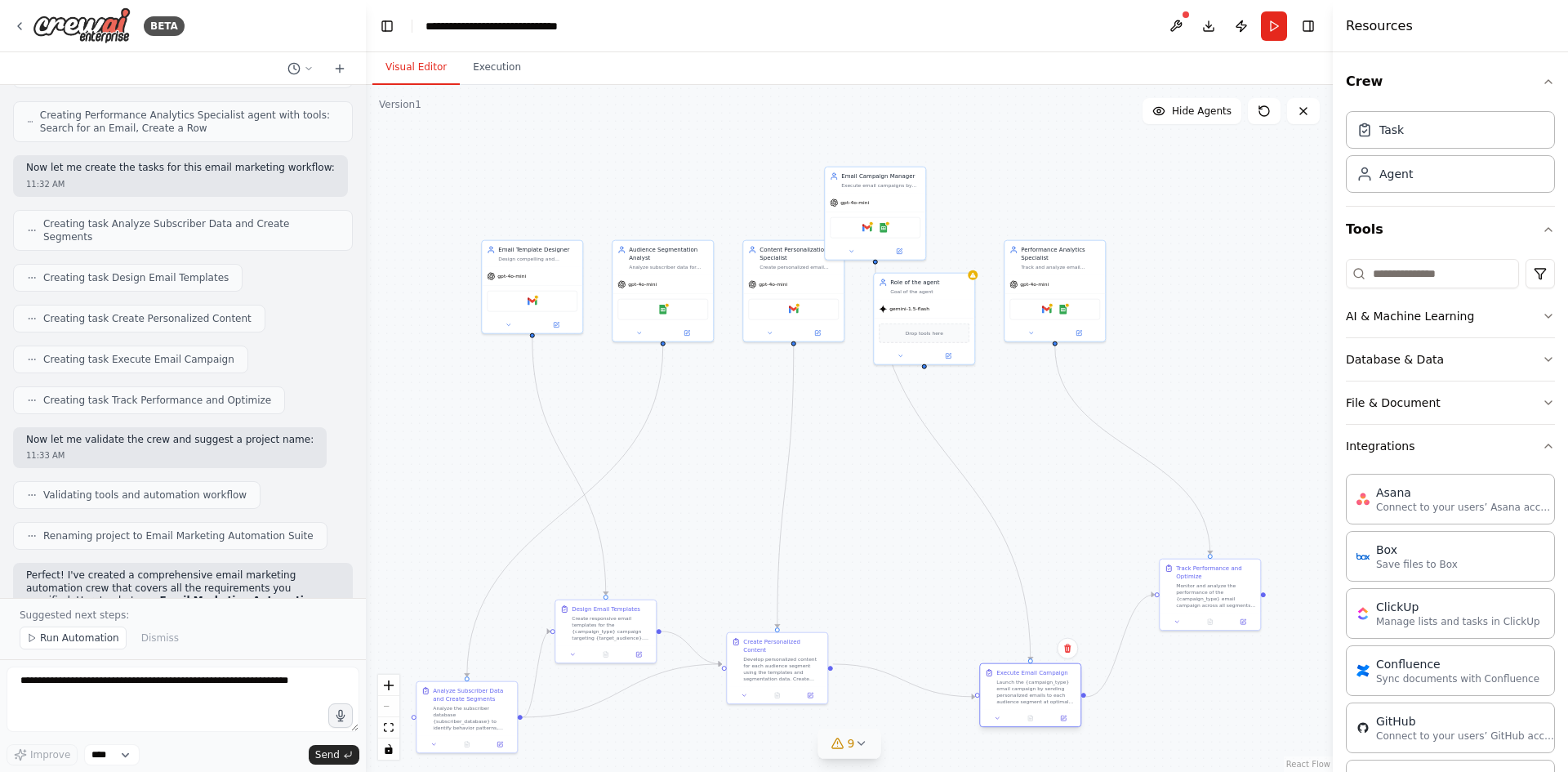
drag, startPoint x: 951, startPoint y: 644, endPoint x: 1033, endPoint y: 711, distance: 105.9
click at [1033, 711] on div at bounding box center [1030, 719] width 101 height 17
drag, startPoint x: 788, startPoint y: 660, endPoint x: 836, endPoint y: 679, distance: 51.6
click at [836, 679] on div "Develop personalized content for each audience segment using the templates and …" at bounding box center [831, 683] width 79 height 26
drag, startPoint x: 610, startPoint y: 629, endPoint x: 671, endPoint y: 598, distance: 68.4
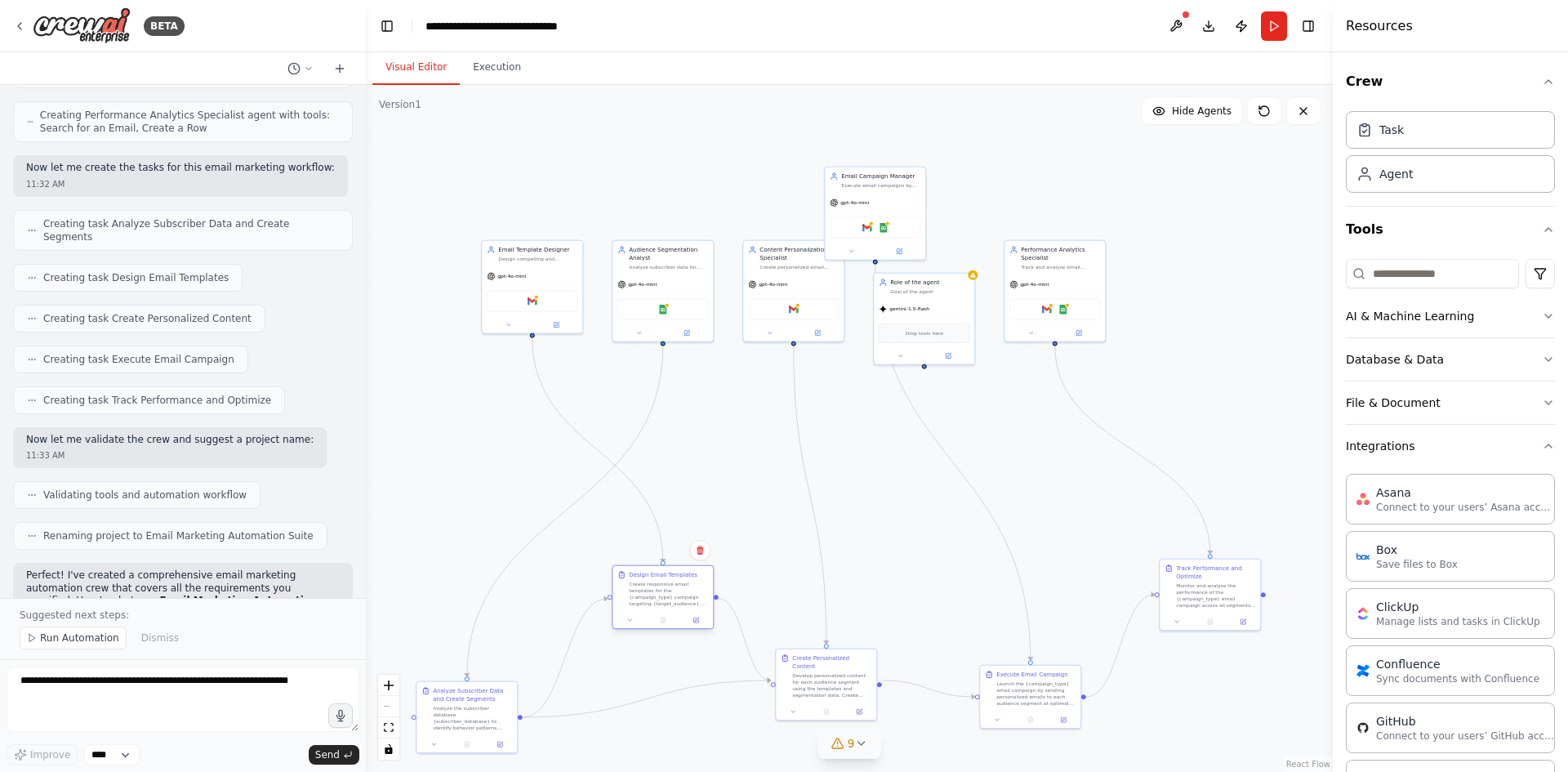
click at [671, 598] on div "Create responsive email templates for the {campaign_type} campaign targeting {t…" at bounding box center [667, 594] width 79 height 26
drag, startPoint x: 897, startPoint y: 207, endPoint x: 1029, endPoint y: 462, distance: 287.1
click at [1029, 462] on div "gpt-4o-mini" at bounding box center [1005, 463] width 101 height 18
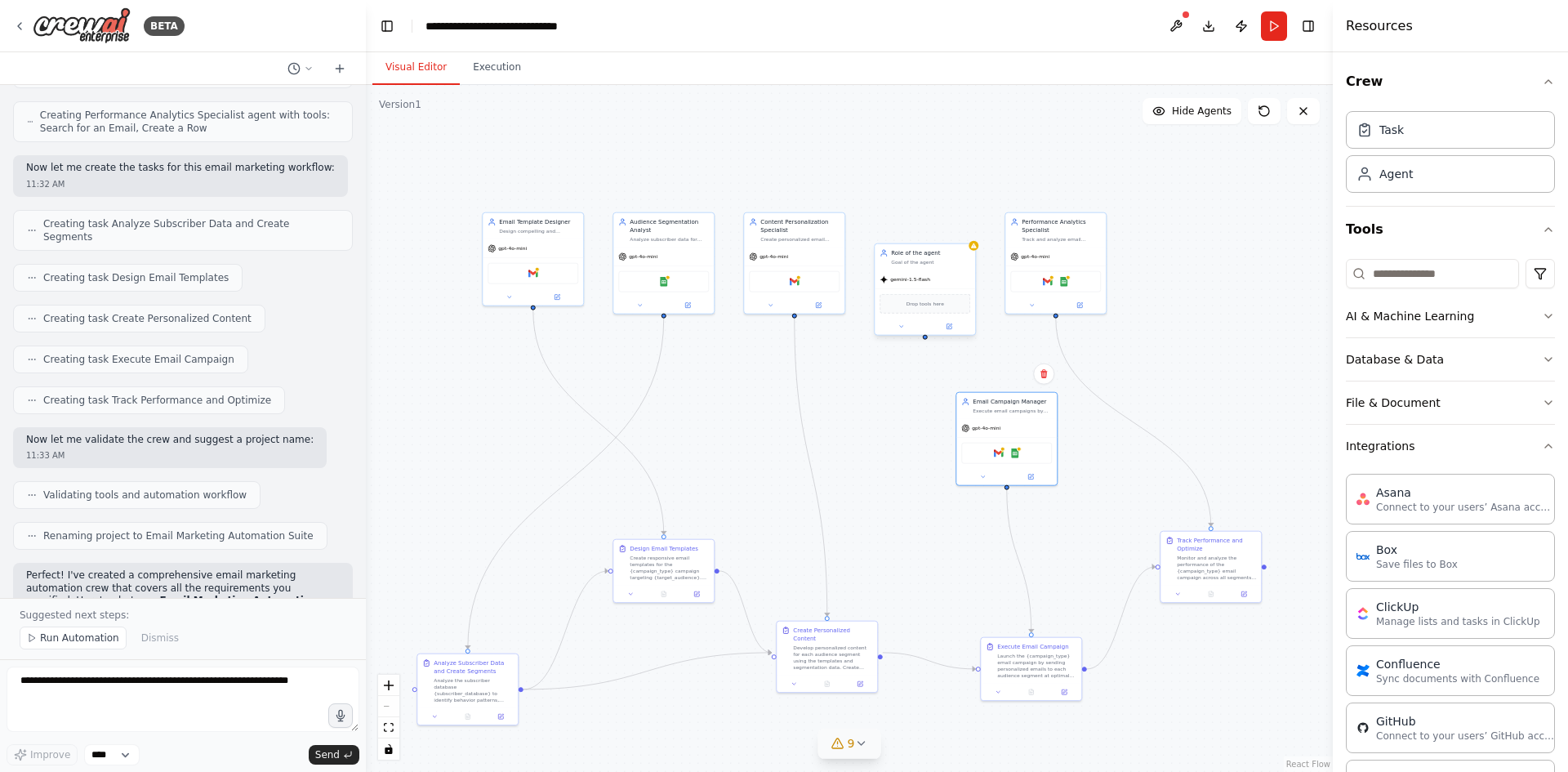
drag, startPoint x: 925, startPoint y: 370, endPoint x: 926, endPoint y: 288, distance: 82.0
click at [925, 335] on div ".deletable-edge-delete-btn { width: 20px; height: 20px; border: 0px solid #ffff…" at bounding box center [850, 428] width 967 height 687
click at [925, 261] on div "Role of the agent Goal of the agent" at bounding box center [925, 250] width 101 height 26
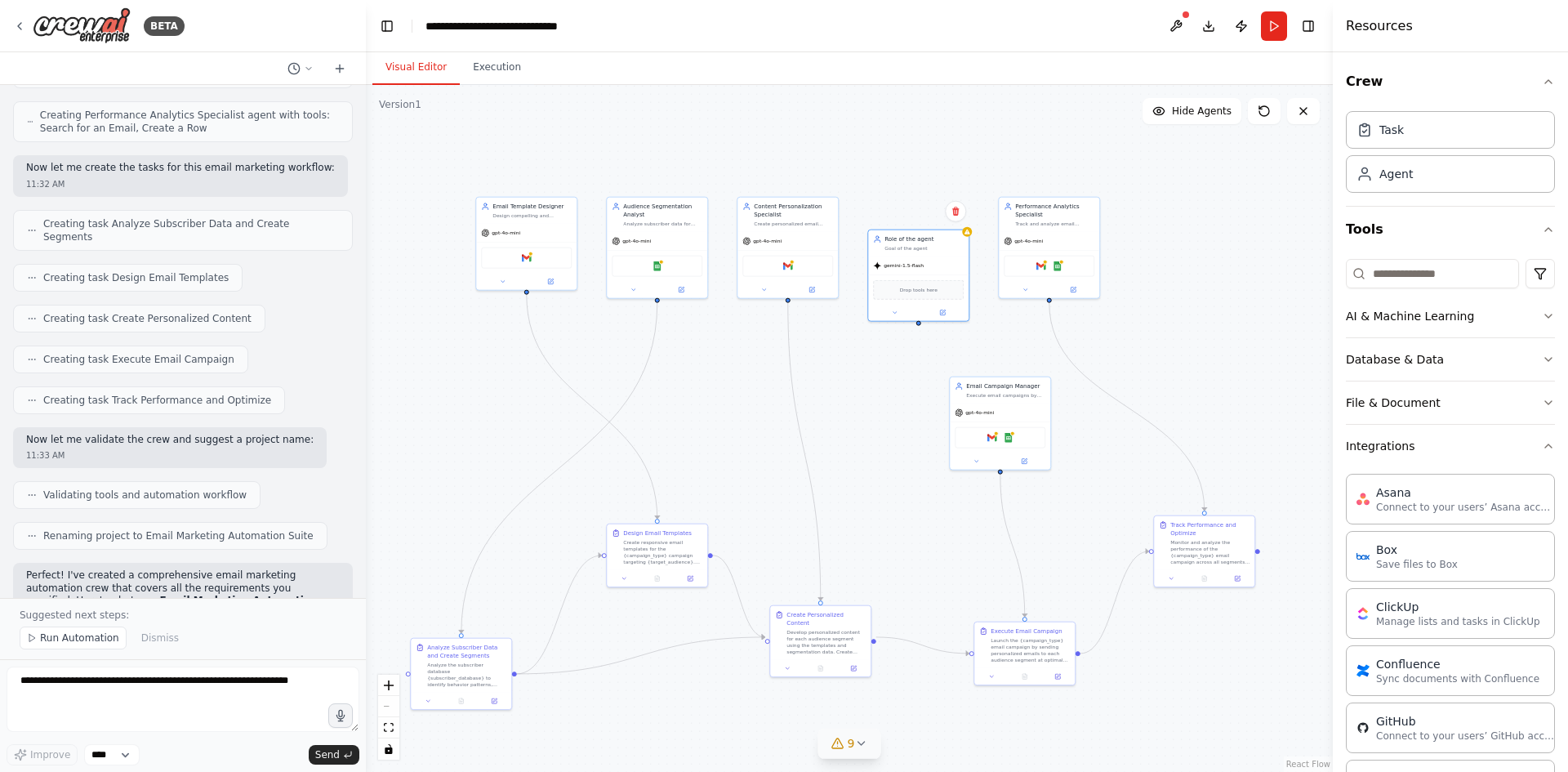
drag, startPoint x: 927, startPoint y: 341, endPoint x: 920, endPoint y: 333, distance: 10.6
click at [920, 333] on div ".deletable-edge-delete-btn { width: 20px; height: 20px; border: 0px solid #ffff…" at bounding box center [850, 428] width 967 height 687
drag, startPoint x: 940, startPoint y: 260, endPoint x: 935, endPoint y: 233, distance: 27.5
click at [935, 233] on div "gemini-1.5-flash" at bounding box center [918, 240] width 101 height 18
click at [959, 193] on button at bounding box center [955, 187] width 22 height 22
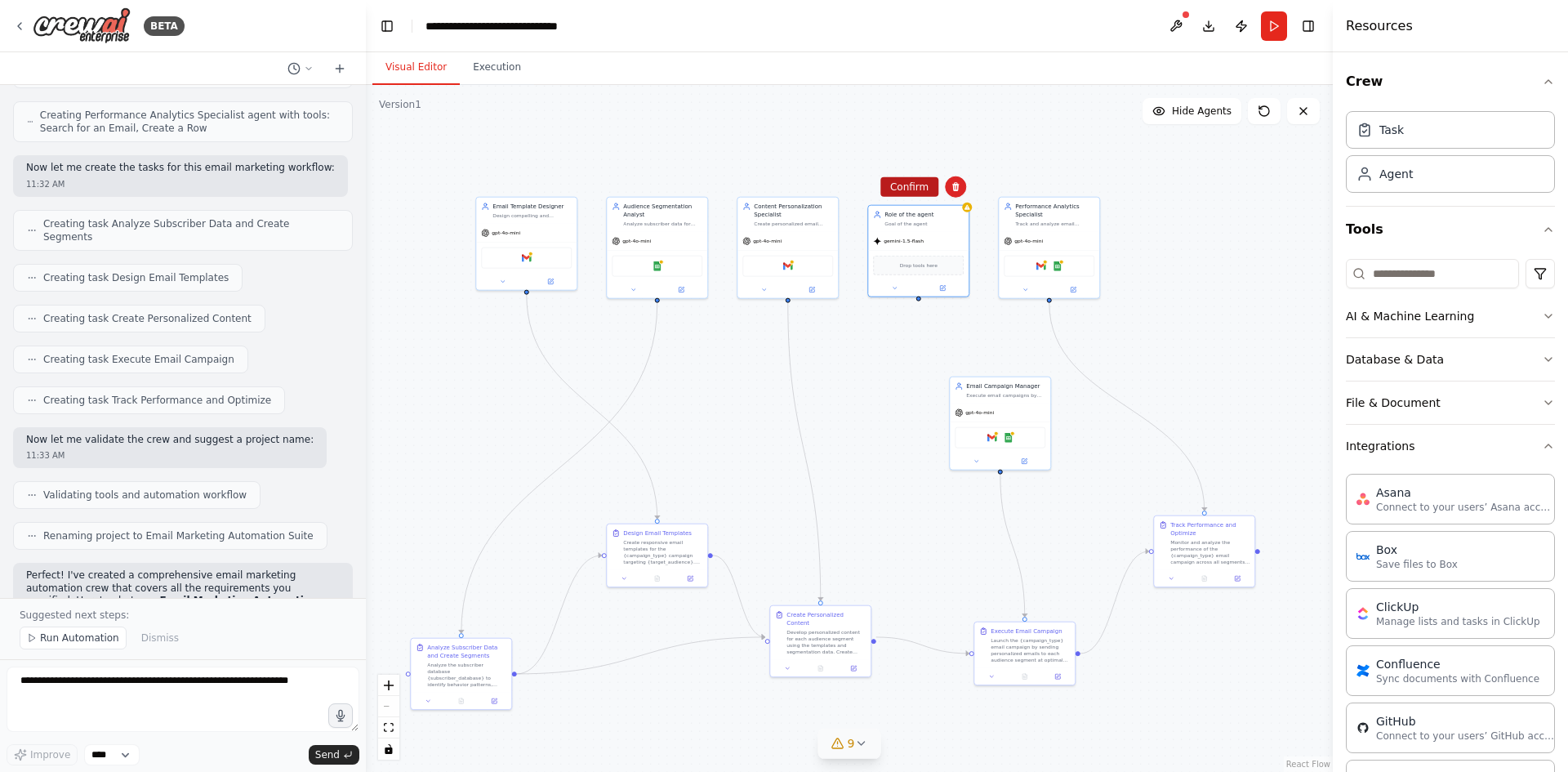
drag, startPoint x: 909, startPoint y: 182, endPoint x: 916, endPoint y: 191, distance: 11.4
click at [908, 182] on button "Confirm" at bounding box center [910, 187] width 58 height 20
click at [904, 186] on button "Confirm" at bounding box center [909, 187] width 58 height 20
drag, startPoint x: 1040, startPoint y: 237, endPoint x: 1162, endPoint y: 261, distance: 124.3
click at [1162, 261] on span "gpt-4o-mini" at bounding box center [1150, 264] width 28 height 7
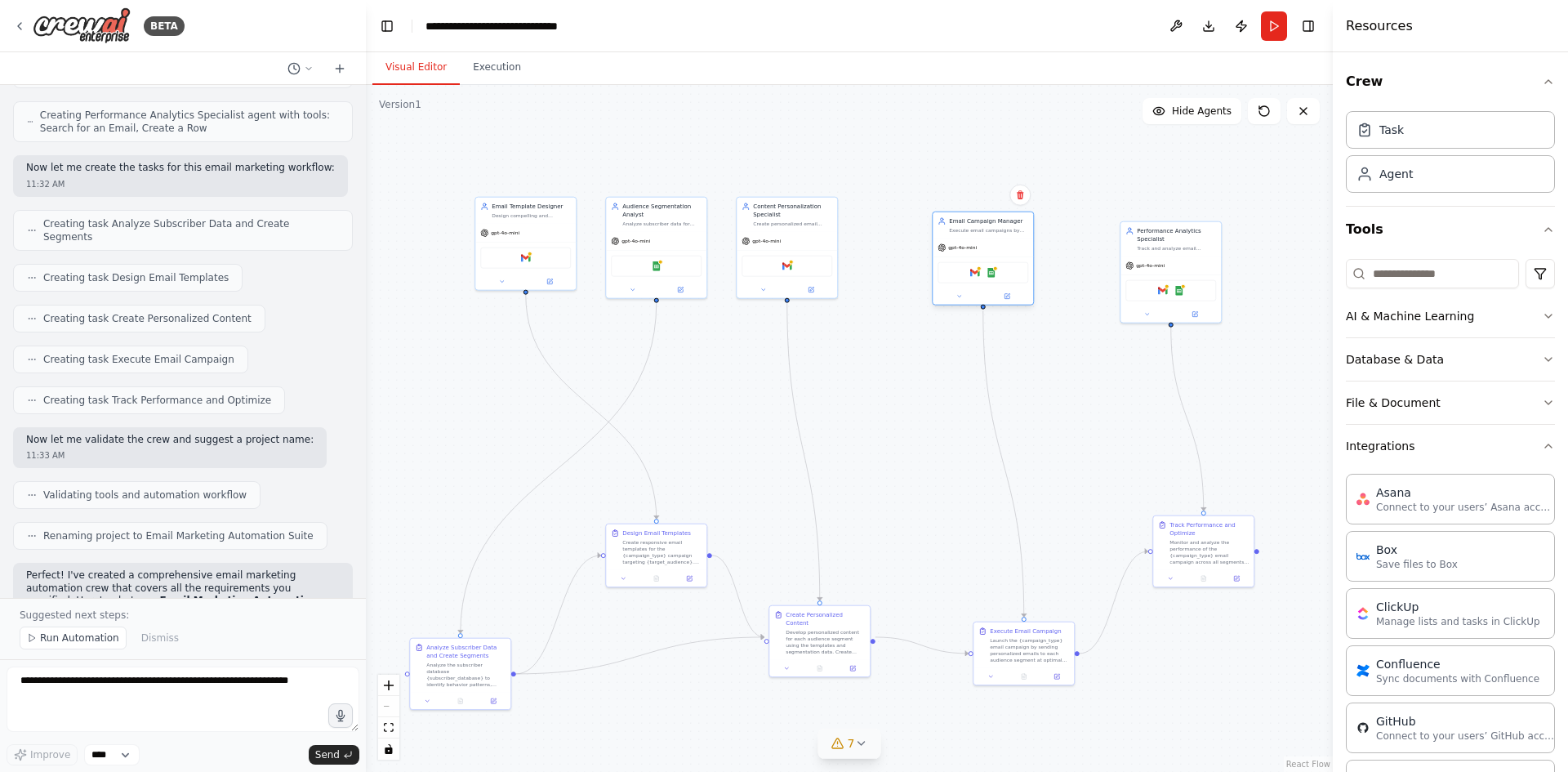
drag, startPoint x: 1030, startPoint y: 420, endPoint x: 1011, endPoint y: 247, distance: 174.0
click at [1011, 247] on div "gpt-4o-mini Gmail Google Sheets" at bounding box center [982, 271] width 101 height 66
drag, startPoint x: 1151, startPoint y: 269, endPoint x: 1102, endPoint y: 257, distance: 50.4
click at [1102, 257] on div "gpt-4o-mini" at bounding box center [1121, 256] width 101 height 18
drag, startPoint x: 1021, startPoint y: 262, endPoint x: 969, endPoint y: 248, distance: 53.9
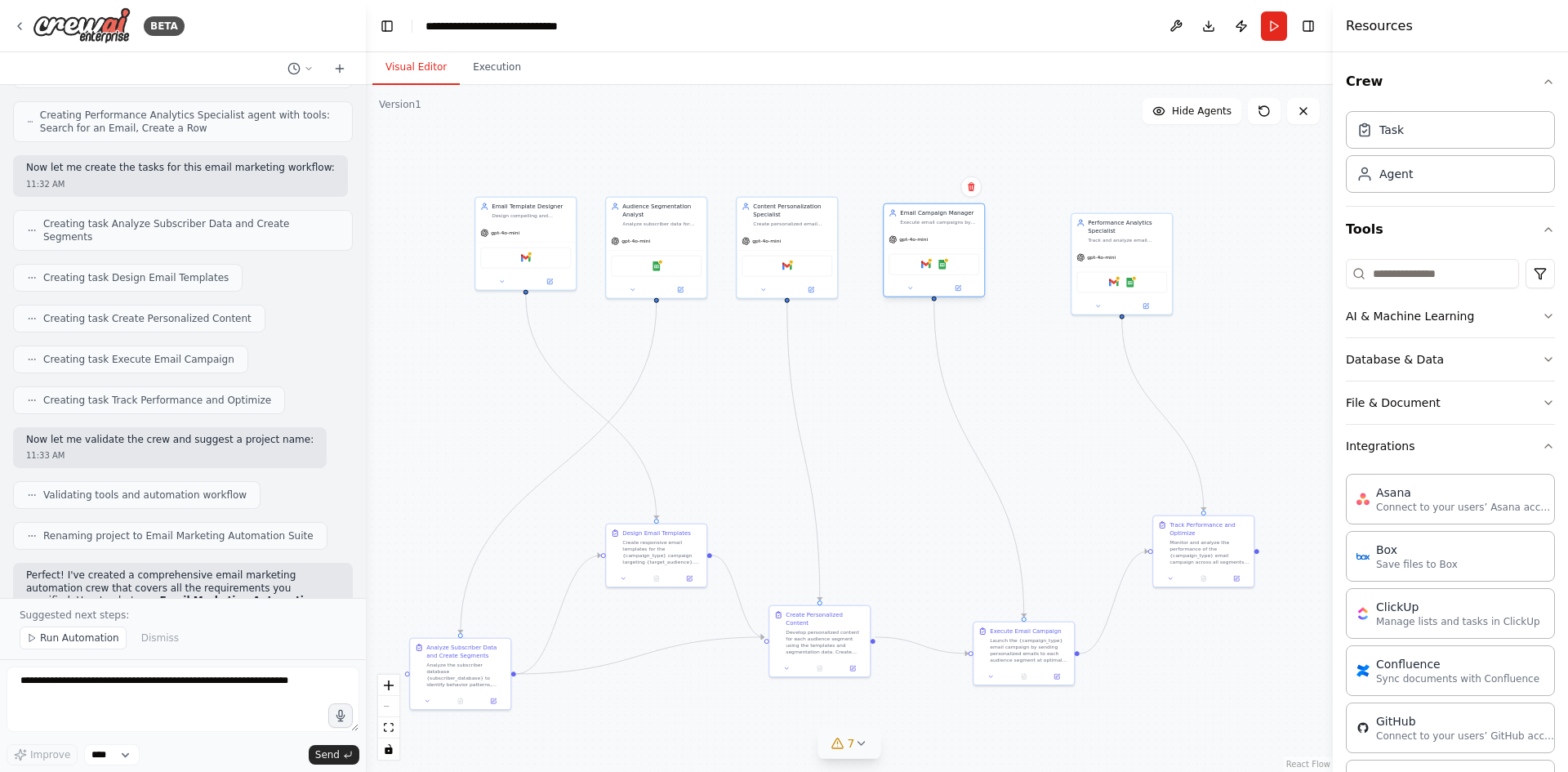
click at [967, 249] on div "Gmail Google Sheets" at bounding box center [934, 264] width 101 height 32
drag, startPoint x: 1114, startPoint y: 262, endPoint x: 1057, endPoint y: 246, distance: 59.2
click at [1057, 246] on div "gpt-4o-mini" at bounding box center [1064, 240] width 101 height 18
click at [1181, 281] on div ".deletable-edge-delete-btn { width: 20px; height: 20px; border: 0px solid #ffff…" at bounding box center [850, 428] width 967 height 687
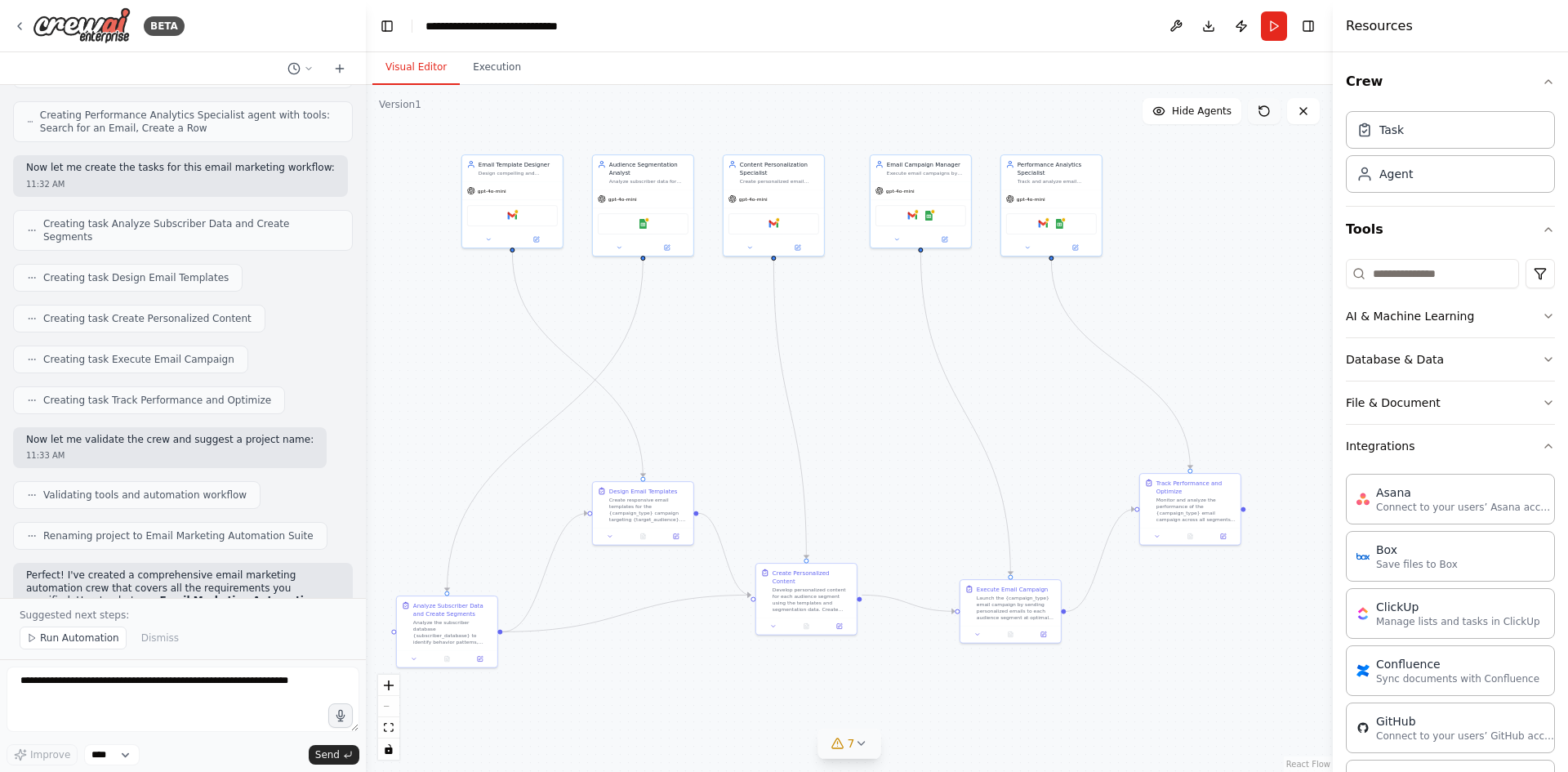
click at [1269, 107] on icon at bounding box center [1264, 112] width 13 height 13
